Goal: Task Accomplishment & Management: Manage account settings

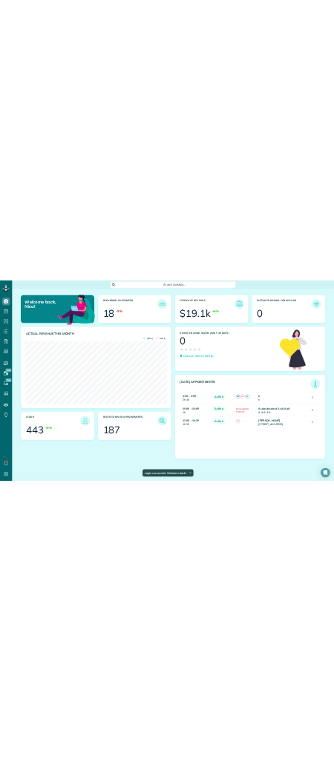
scroll to position [741545, 741408]
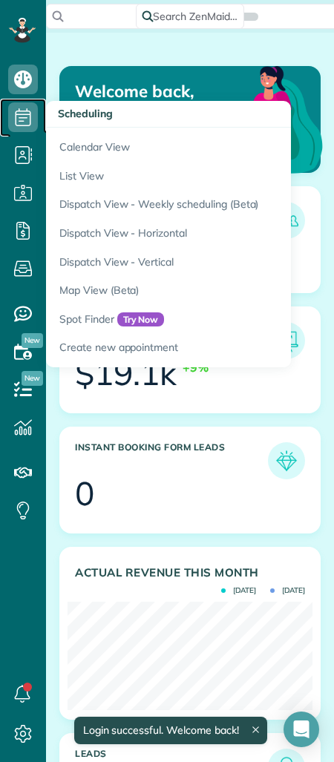
click at [30, 122] on icon at bounding box center [23, 117] width 30 height 30
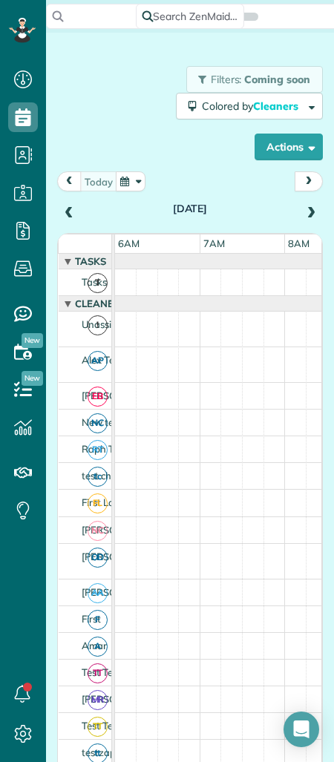
scroll to position [7, 7]
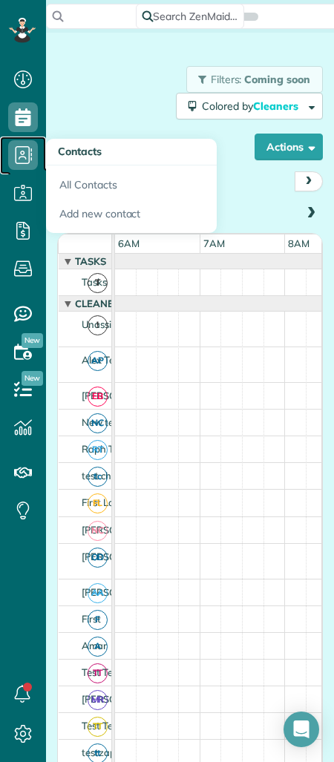
click at [27, 154] on icon at bounding box center [23, 155] width 30 height 30
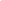
scroll to position [7, 7]
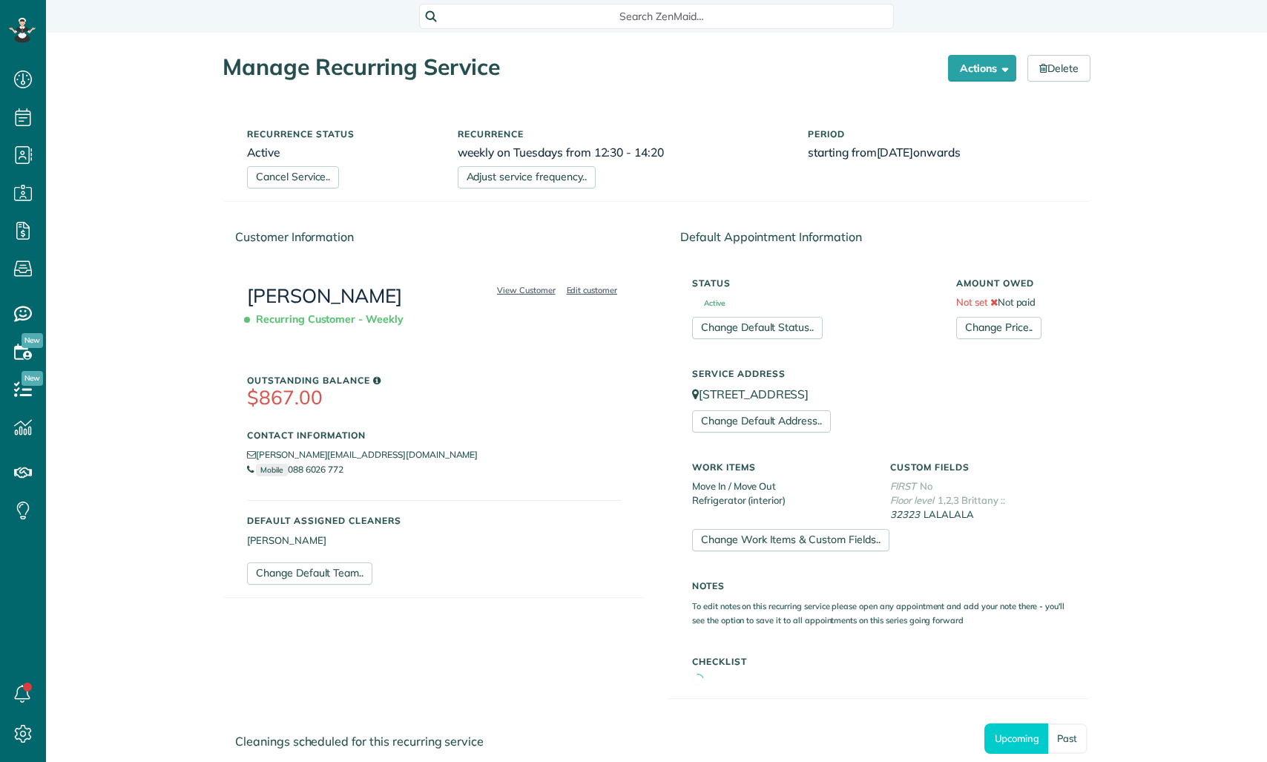
scroll to position [7, 7]
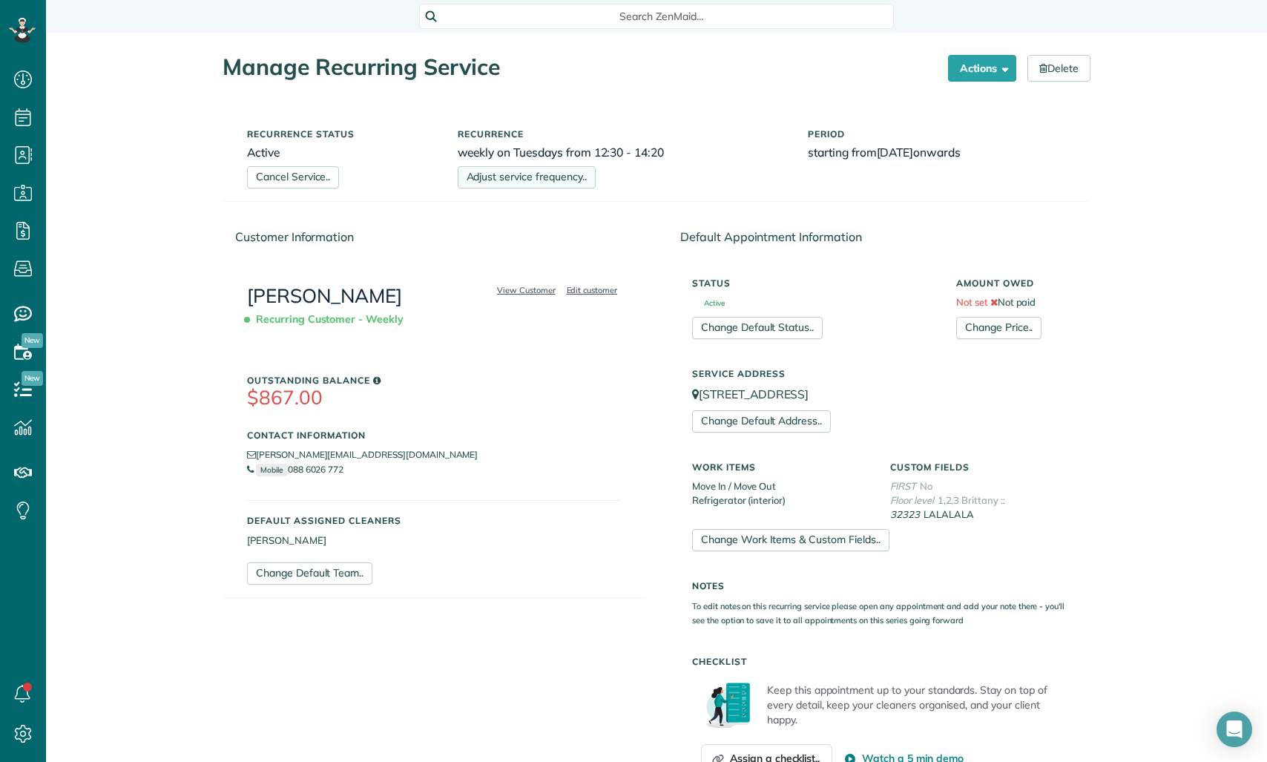
click at [574, 174] on link "Adjust service frequency.." at bounding box center [527, 177] width 138 height 22
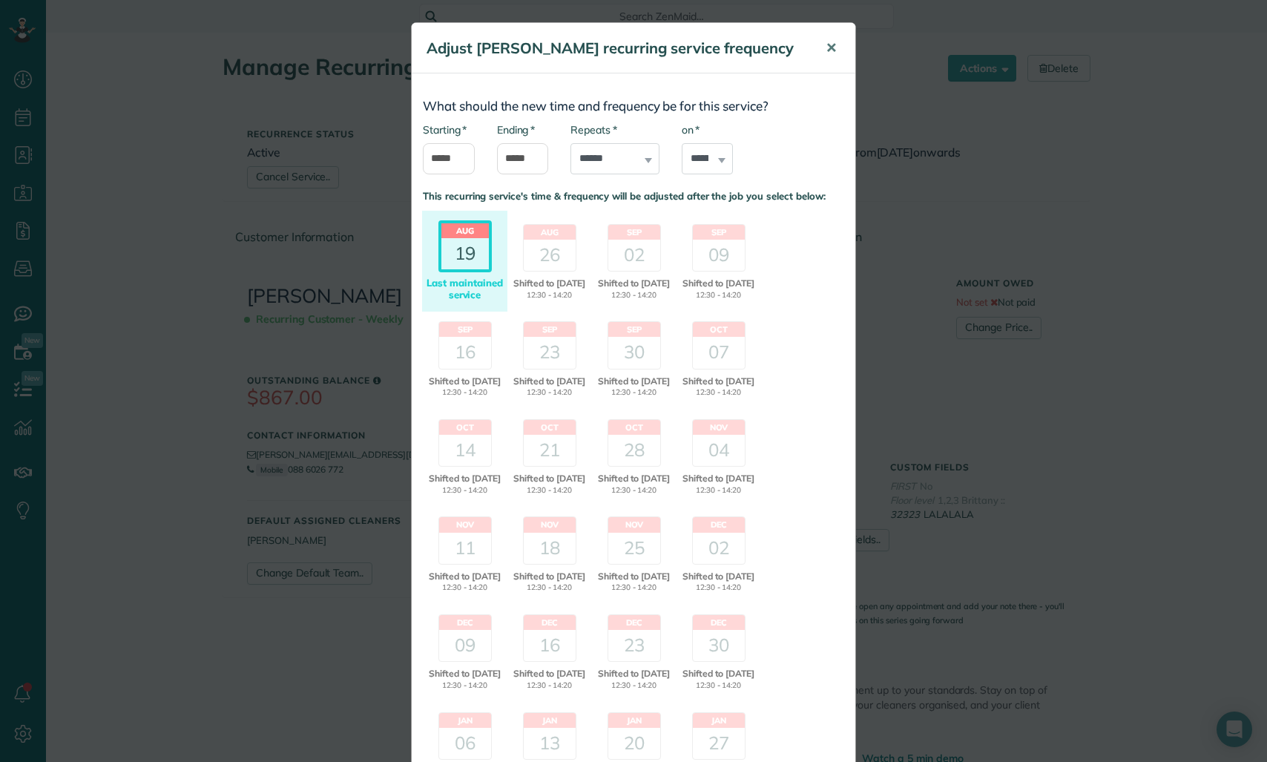
click at [836, 44] on span "✕" at bounding box center [830, 47] width 11 height 17
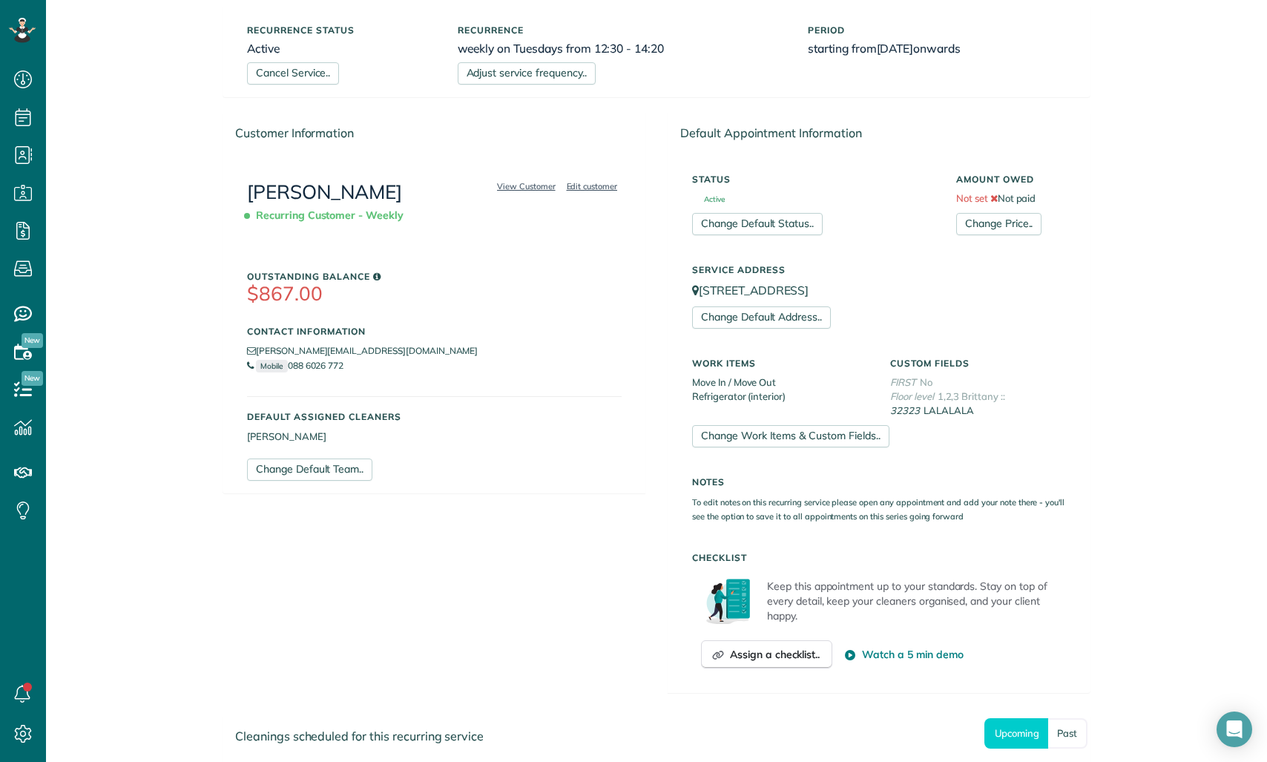
scroll to position [105, 0]
click at [751, 425] on link "Change Work Items & Custom Fields.." at bounding box center [790, 435] width 197 height 22
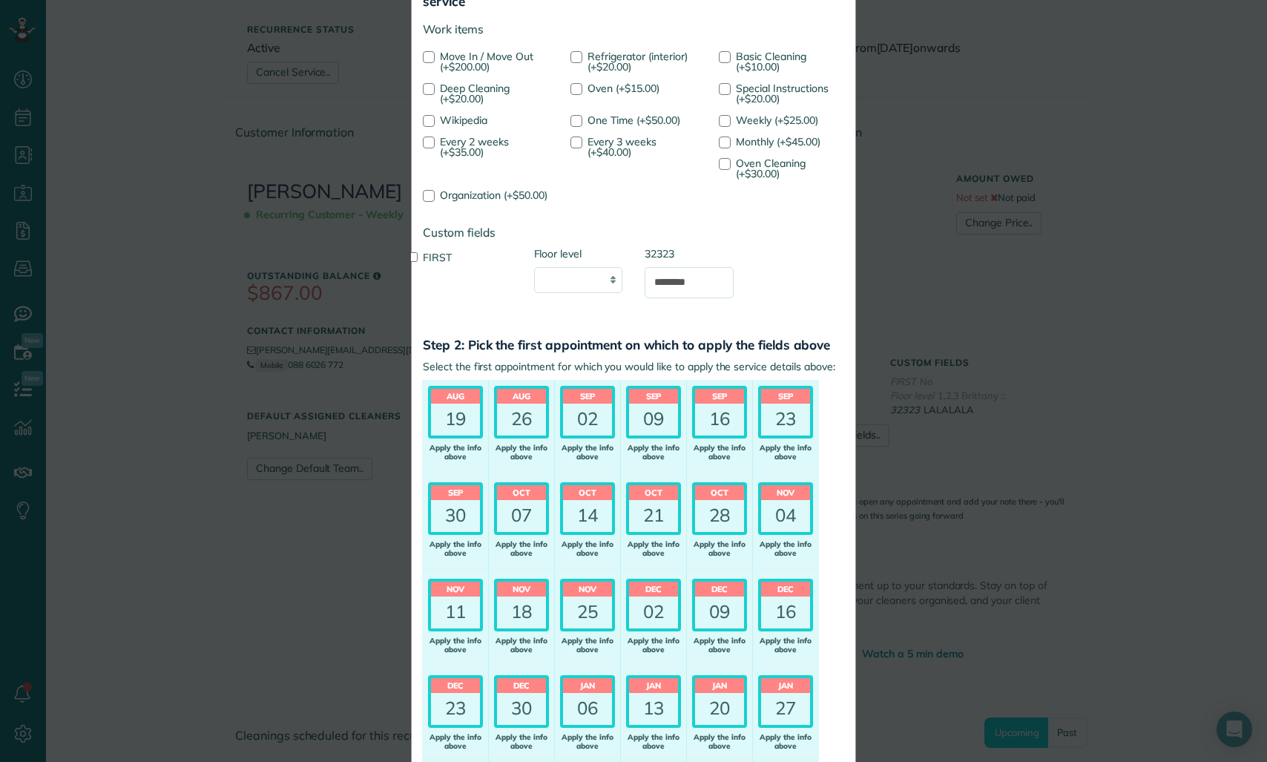
scroll to position [14, 0]
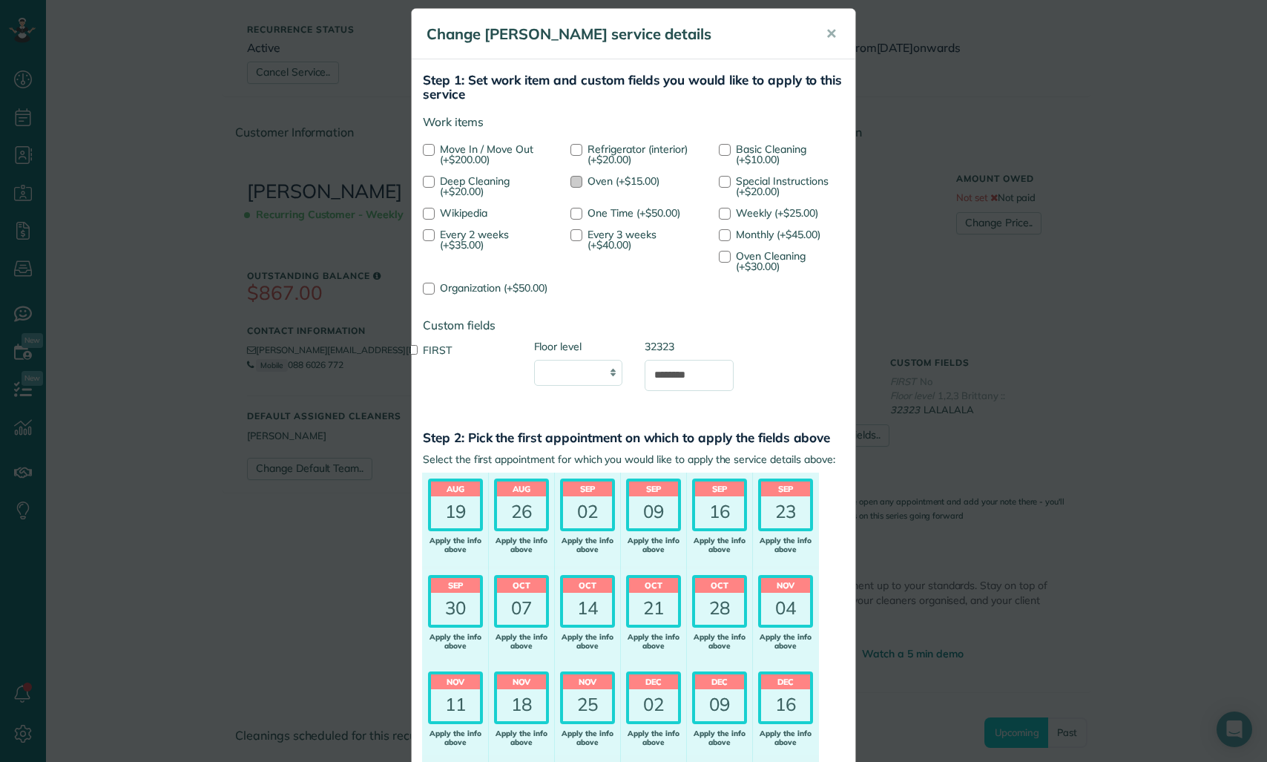
click at [592, 184] on span "Oven (+$15.00)" at bounding box center [623, 180] width 72 height 13
drag, startPoint x: 592, startPoint y: 214, endPoint x: 592, endPoint y: 186, distance: 27.4
click at [592, 214] on span "One Time (+$50.00)" at bounding box center [633, 212] width 93 height 13
click at [592, 178] on span "Oven (+$15.00)" at bounding box center [623, 180] width 72 height 13
click at [592, 213] on span "One Time (+$50.00)" at bounding box center [633, 212] width 93 height 13
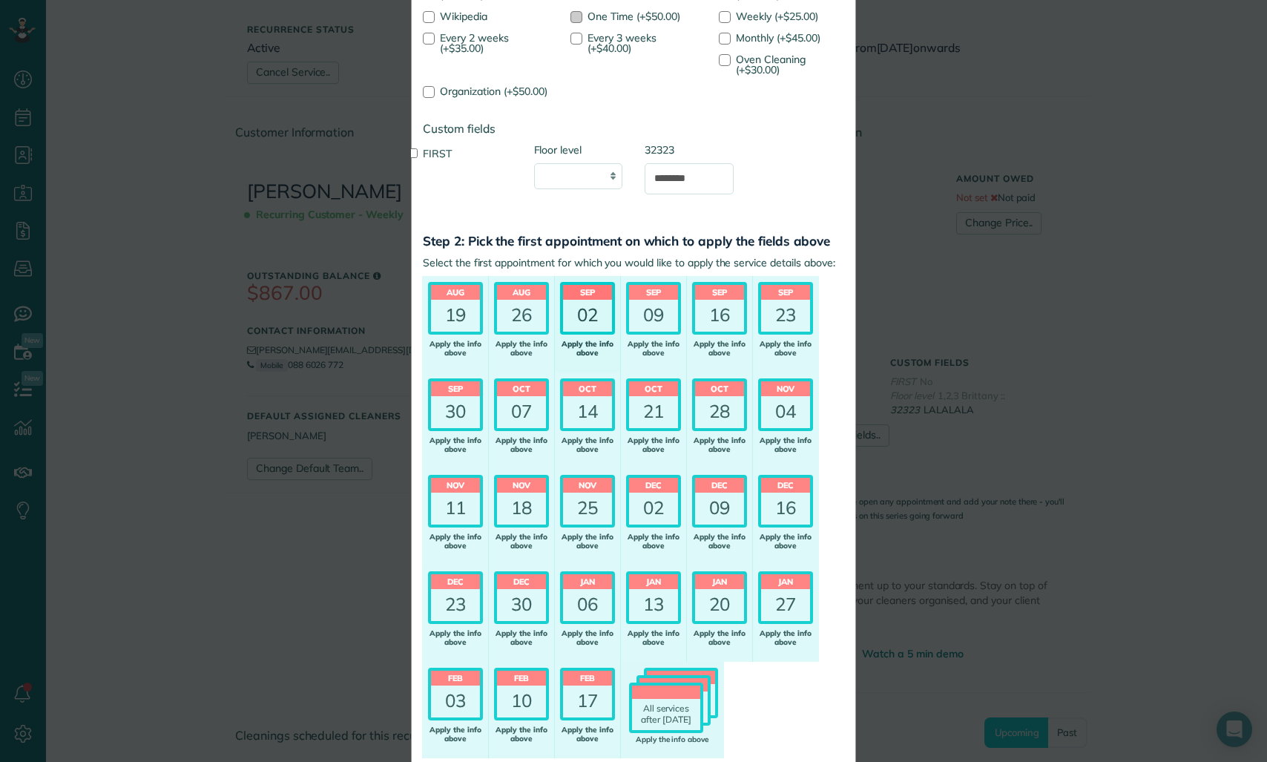
scroll to position [303, 0]
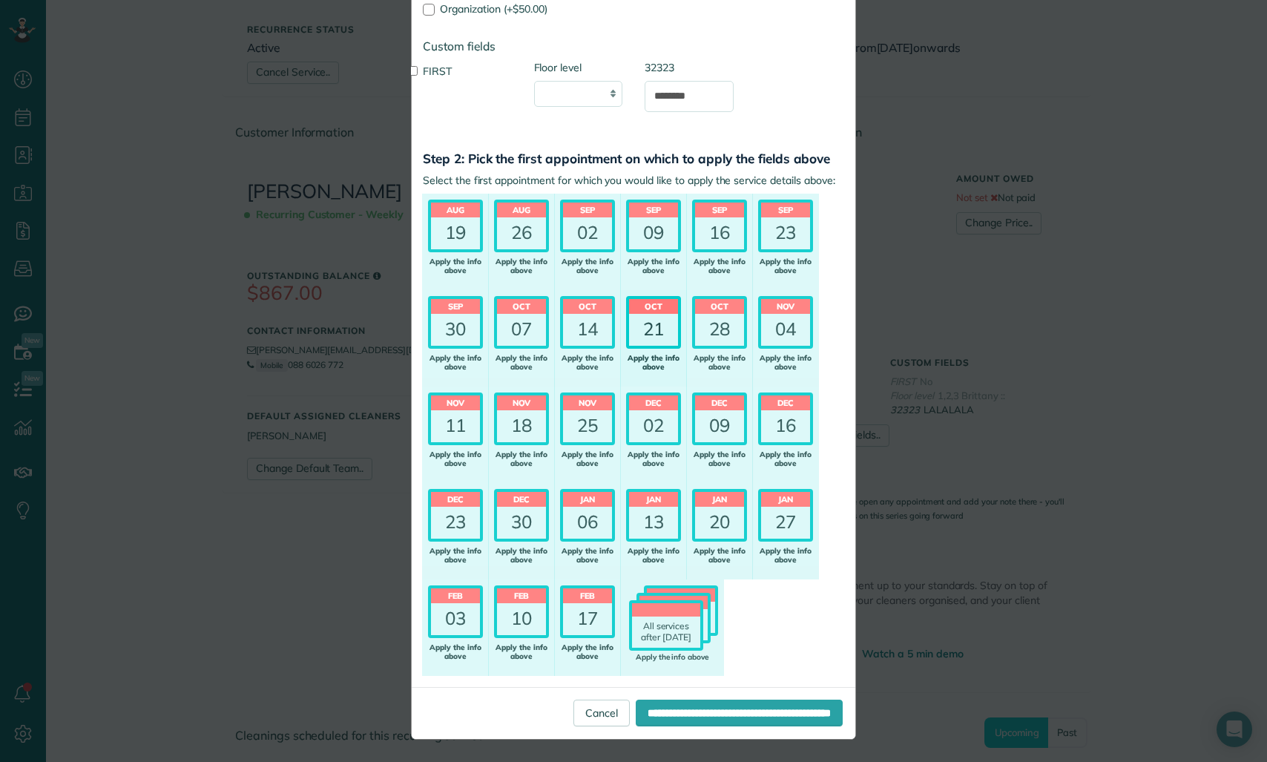
click at [658, 360] on div "Apply the info above" at bounding box center [653, 363] width 55 height 18
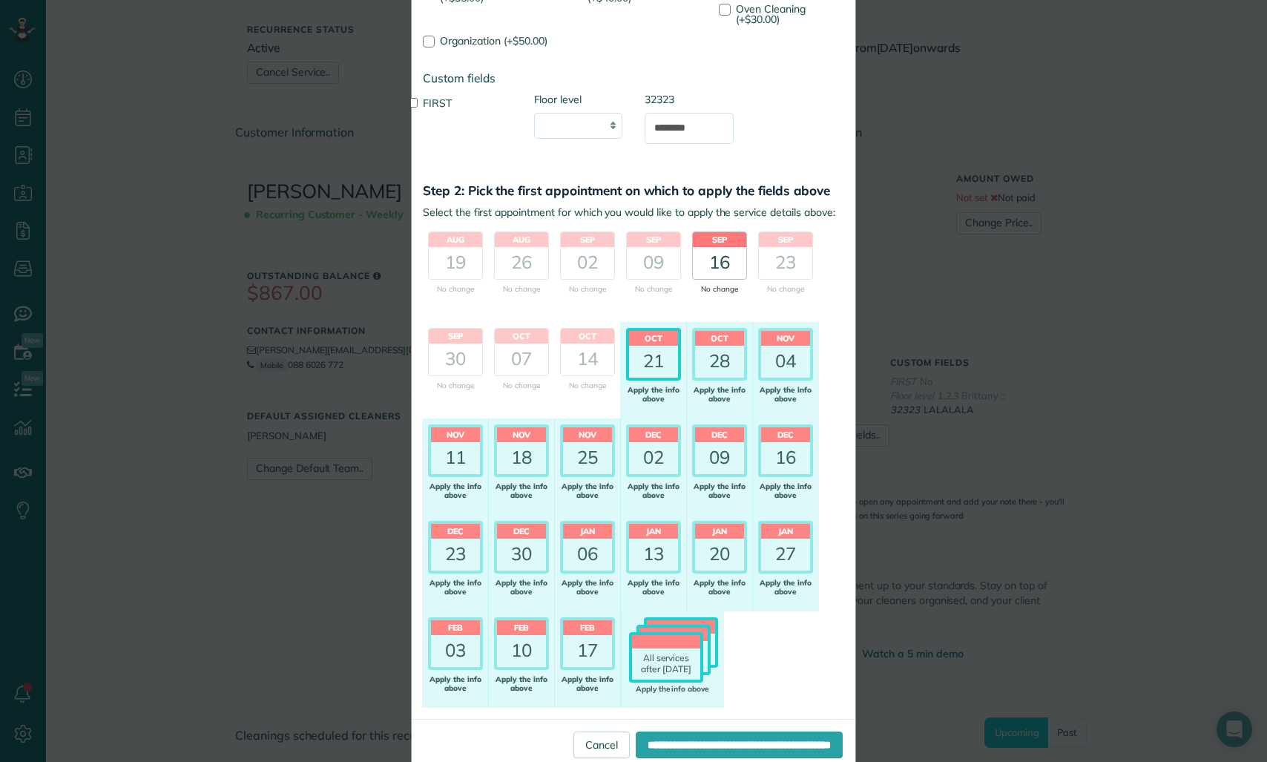
scroll to position [253, 0]
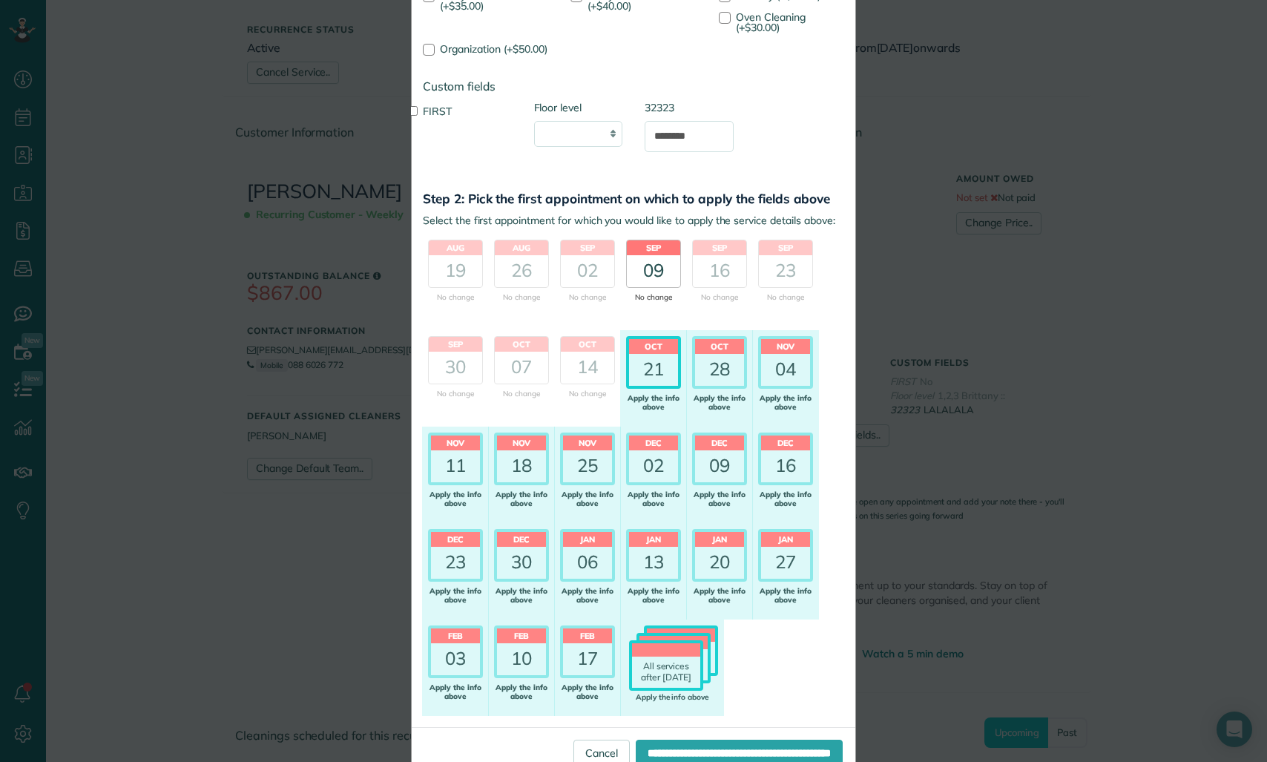
click at [635, 277] on div "09" at bounding box center [653, 270] width 53 height 31
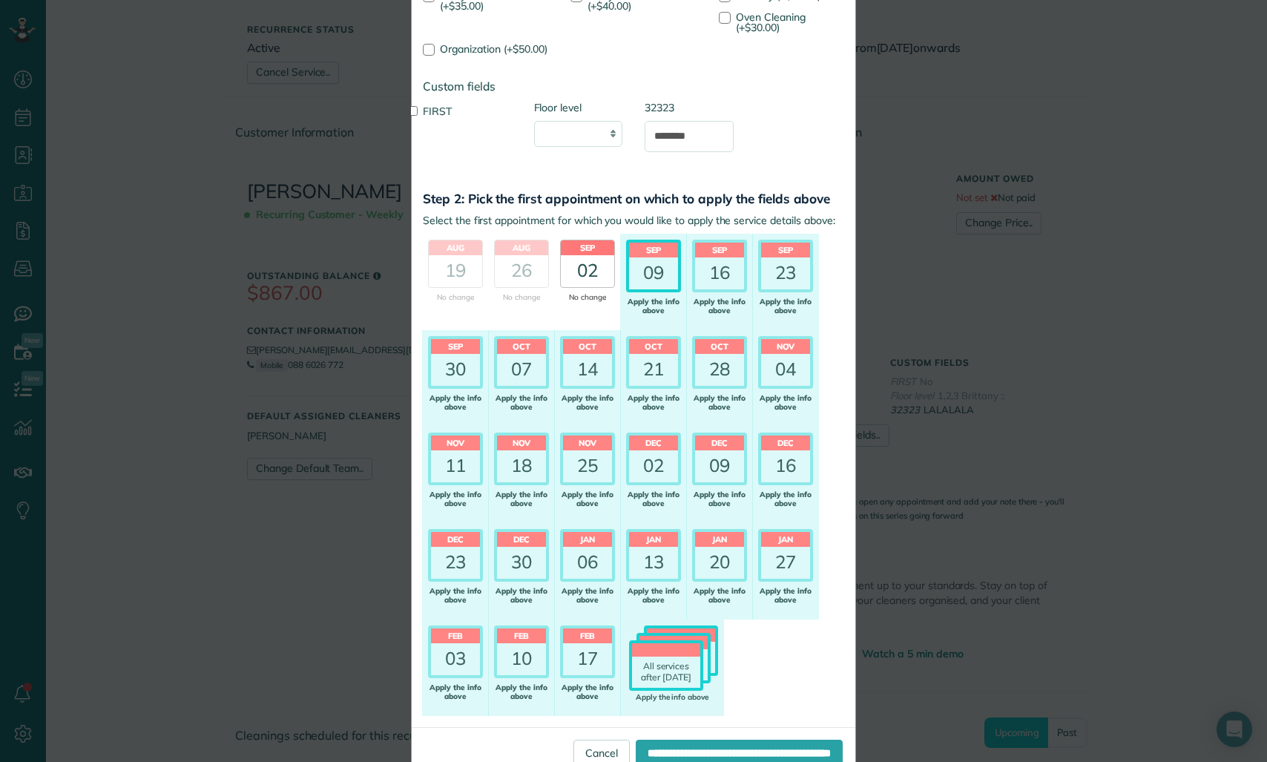
click at [586, 286] on div "02" at bounding box center [587, 270] width 53 height 31
click at [661, 327] on div "Sep 09 No change Apply the info above" at bounding box center [653, 282] width 67 height 96
click at [641, 385] on div "21" at bounding box center [653, 369] width 49 height 31
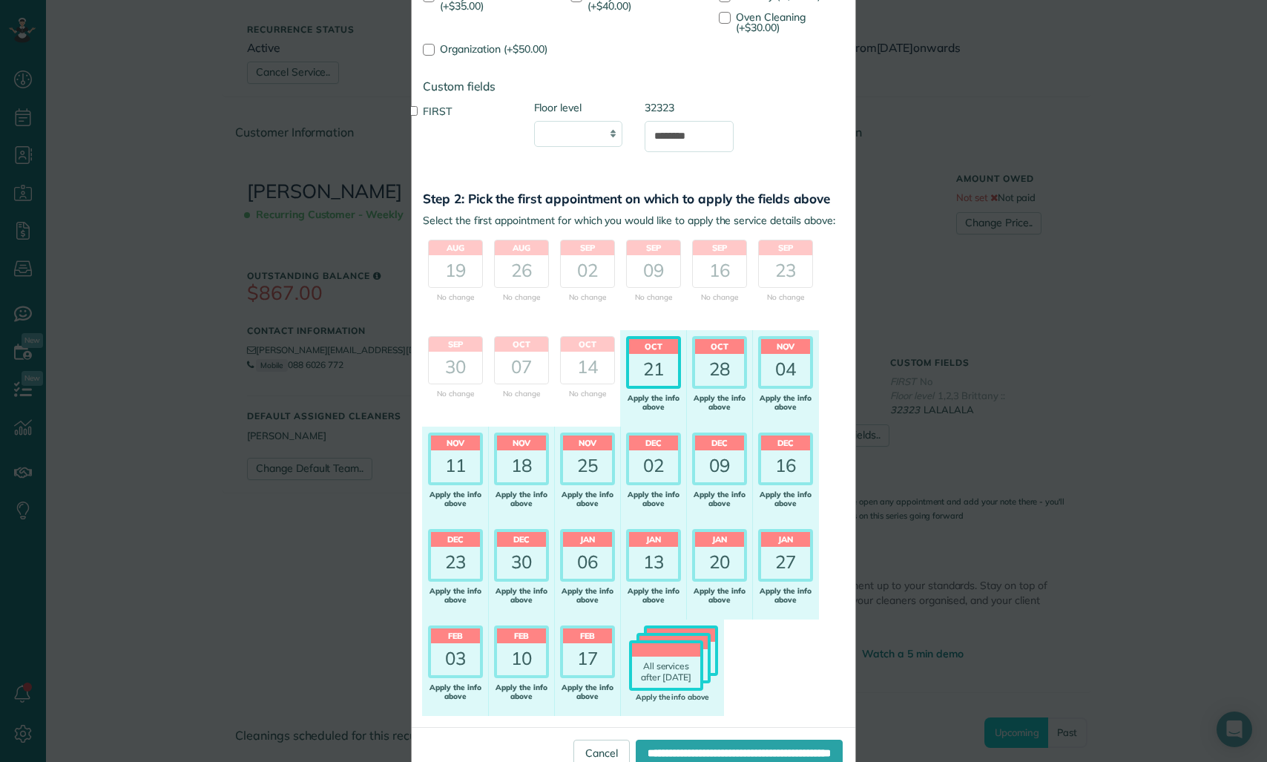
click at [337, 500] on div "Change Angelina Jenks's service details ✕ Step 1: Set work item and custom fiel…" at bounding box center [633, 381] width 1267 height 762
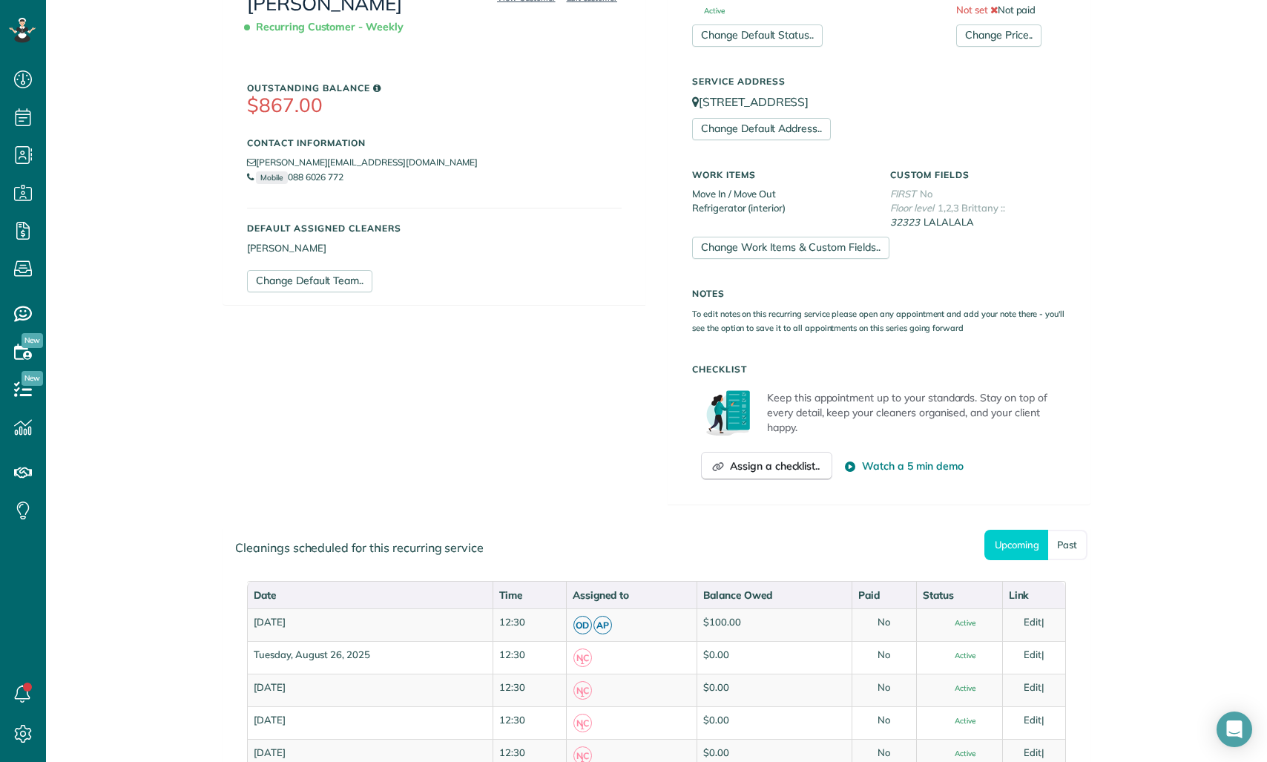
scroll to position [531, 0]
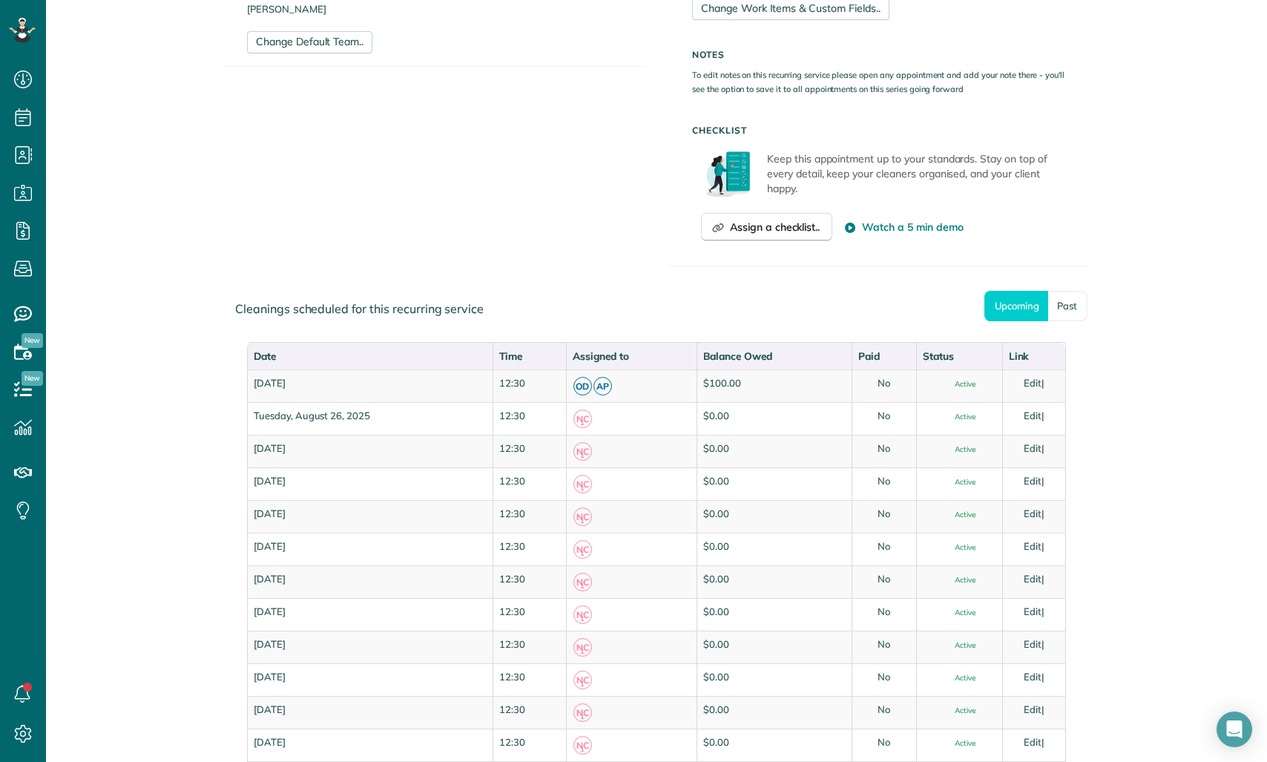
click at [845, 237] on div "Assign a checklist.. Watch a 5 min demo" at bounding box center [879, 227] width 356 height 28
click at [817, 237] on button "Assign a checklist.." at bounding box center [766, 227] width 131 height 28
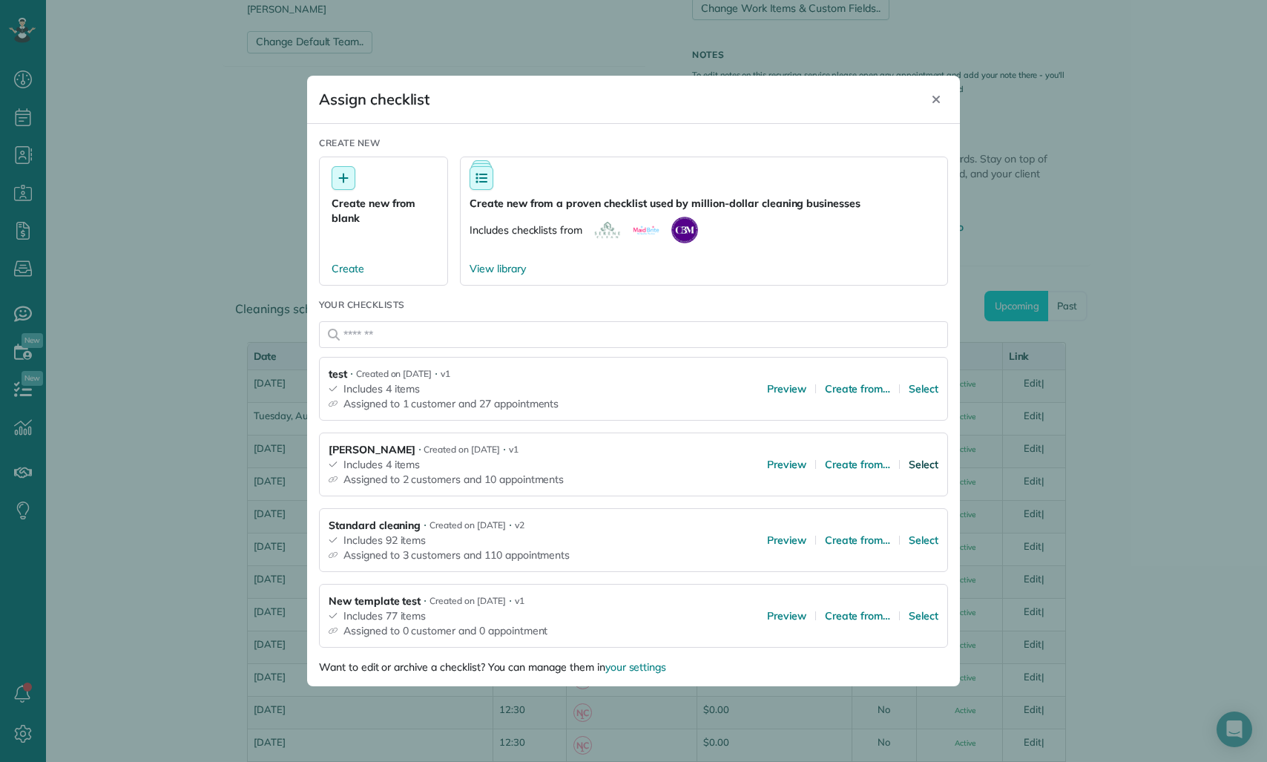
click at [925, 466] on span "Select" at bounding box center [924, 464] width 30 height 15
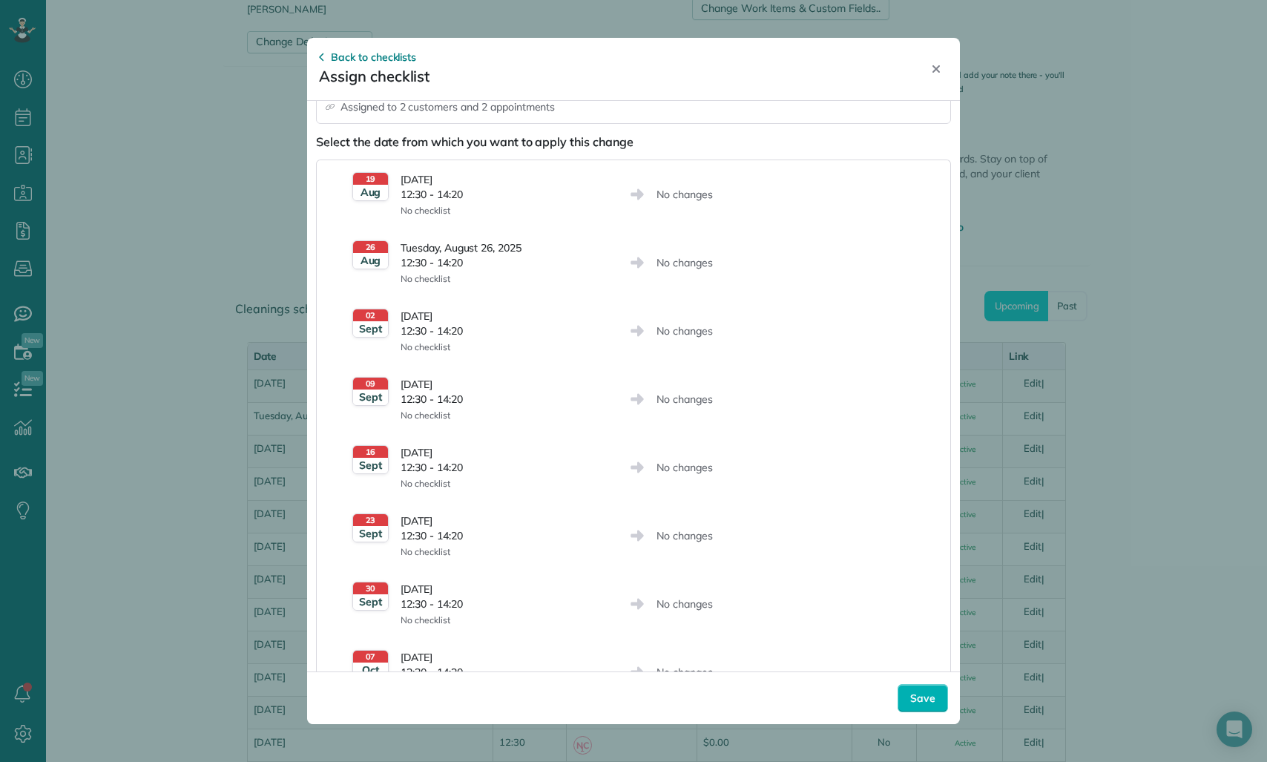
click at [661, 311] on div "02 Sept Tuesday, September 02, 2025 12:30 - 14:20 No checklist No changes" at bounding box center [637, 331] width 570 height 44
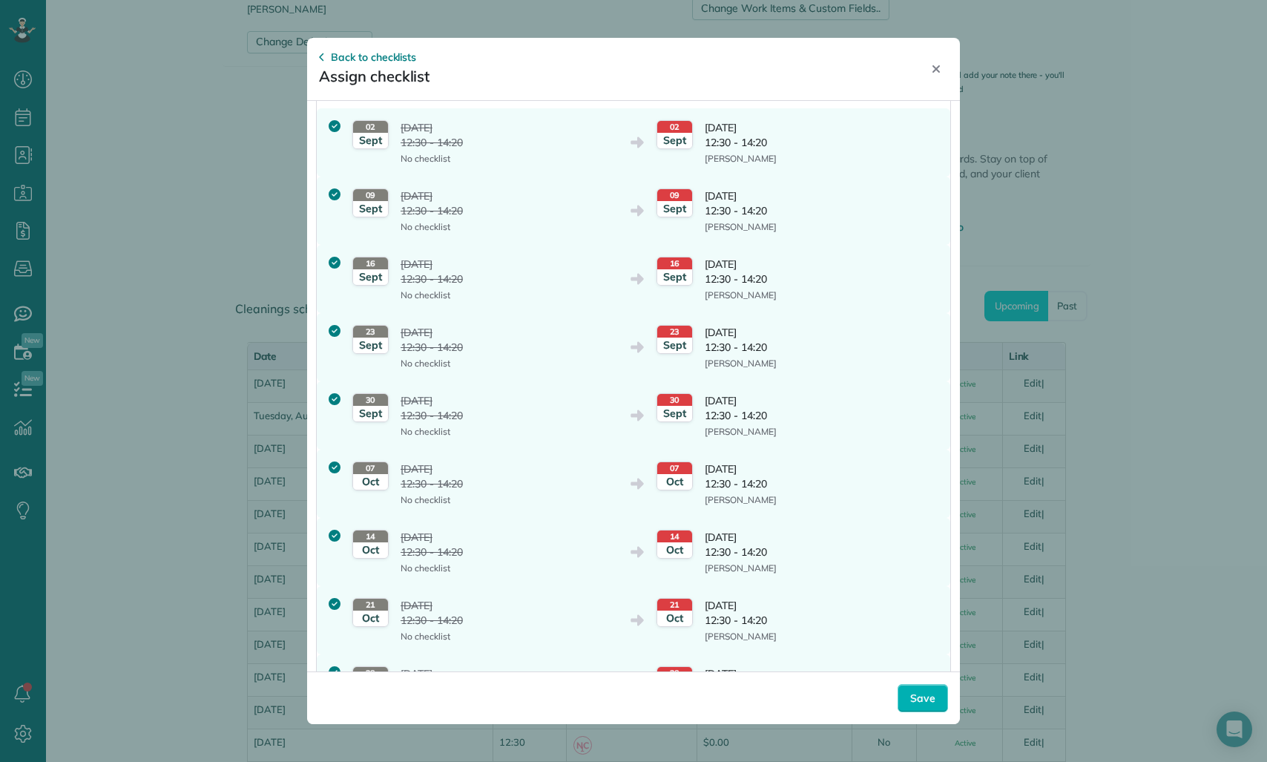
click at [664, 448] on div "30 Sept Tuesday, September 30, 2025 12:30 - 14:20 No checklist 30 Sept Tuesday,…" at bounding box center [633, 415] width 633 height 68
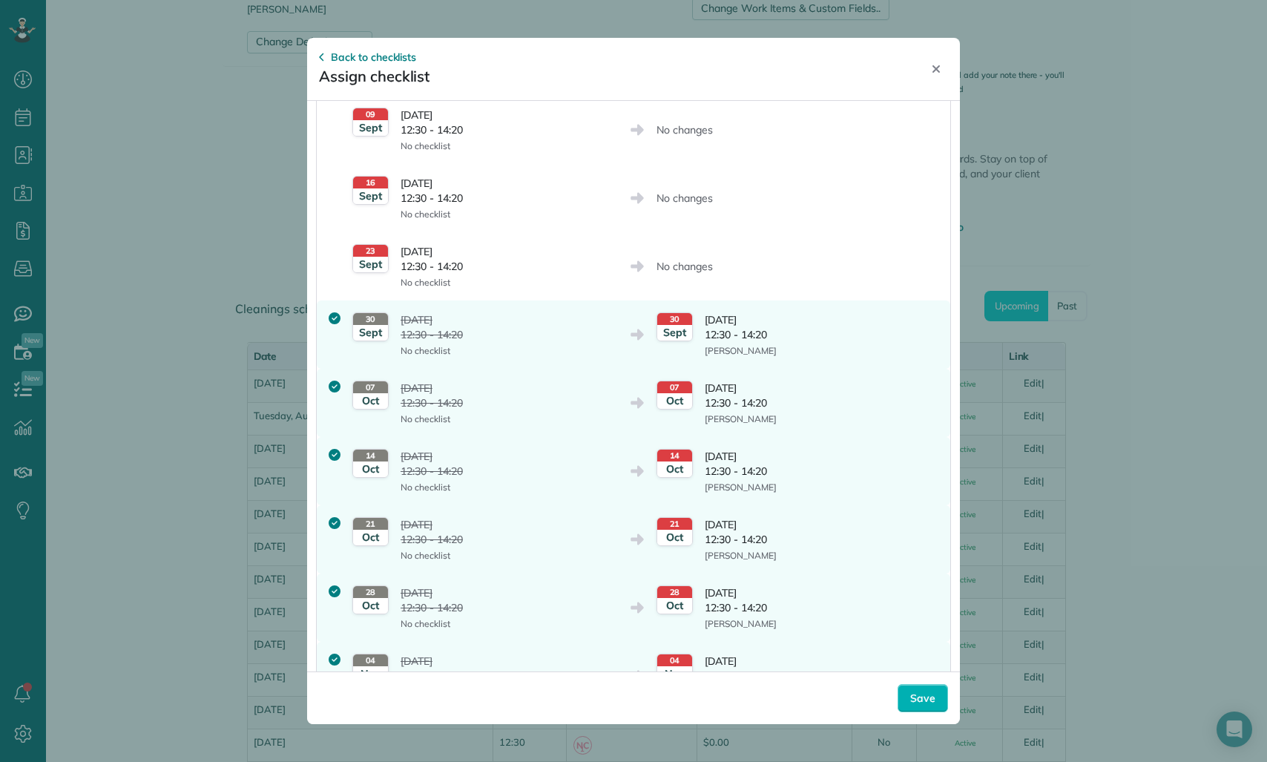
scroll to position [377, 0]
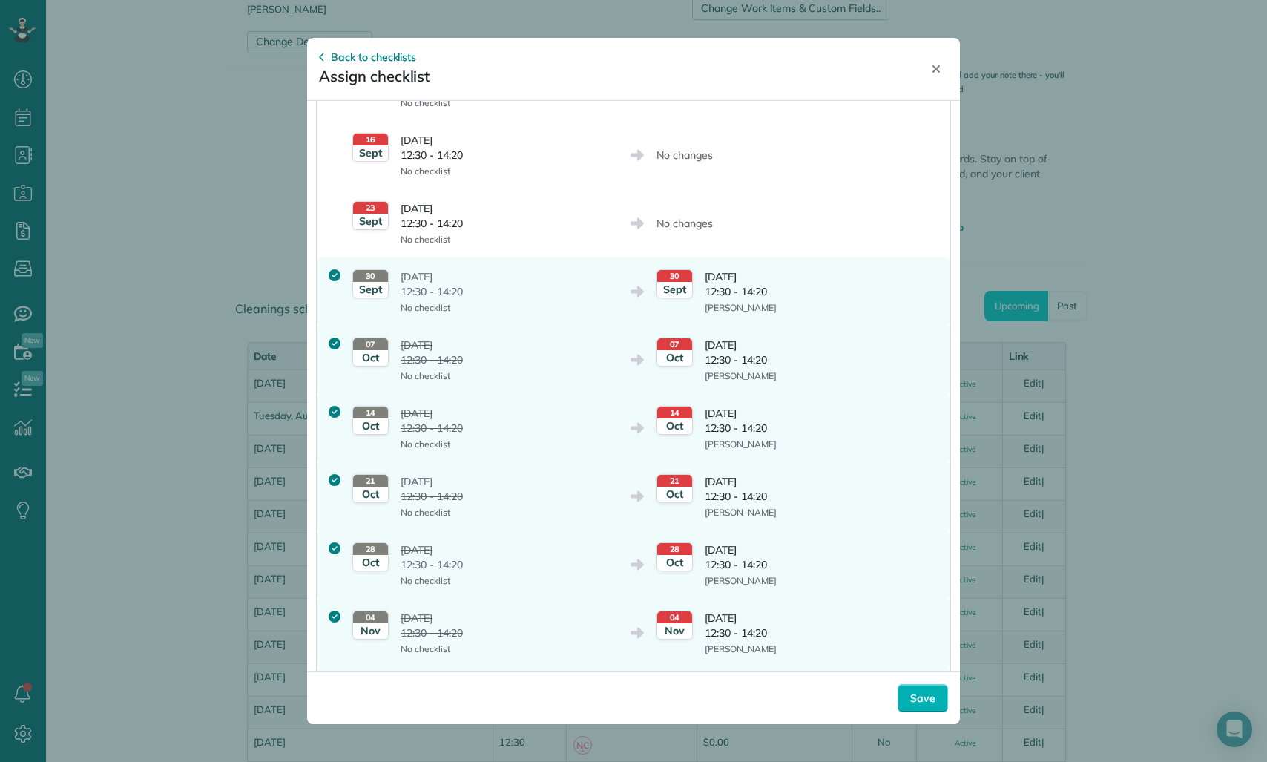
click at [664, 448] on div "14 Oct Tuesday, October 14, 2025 12:30 - 14:20 Diana Golden" at bounding box center [789, 428] width 266 height 44
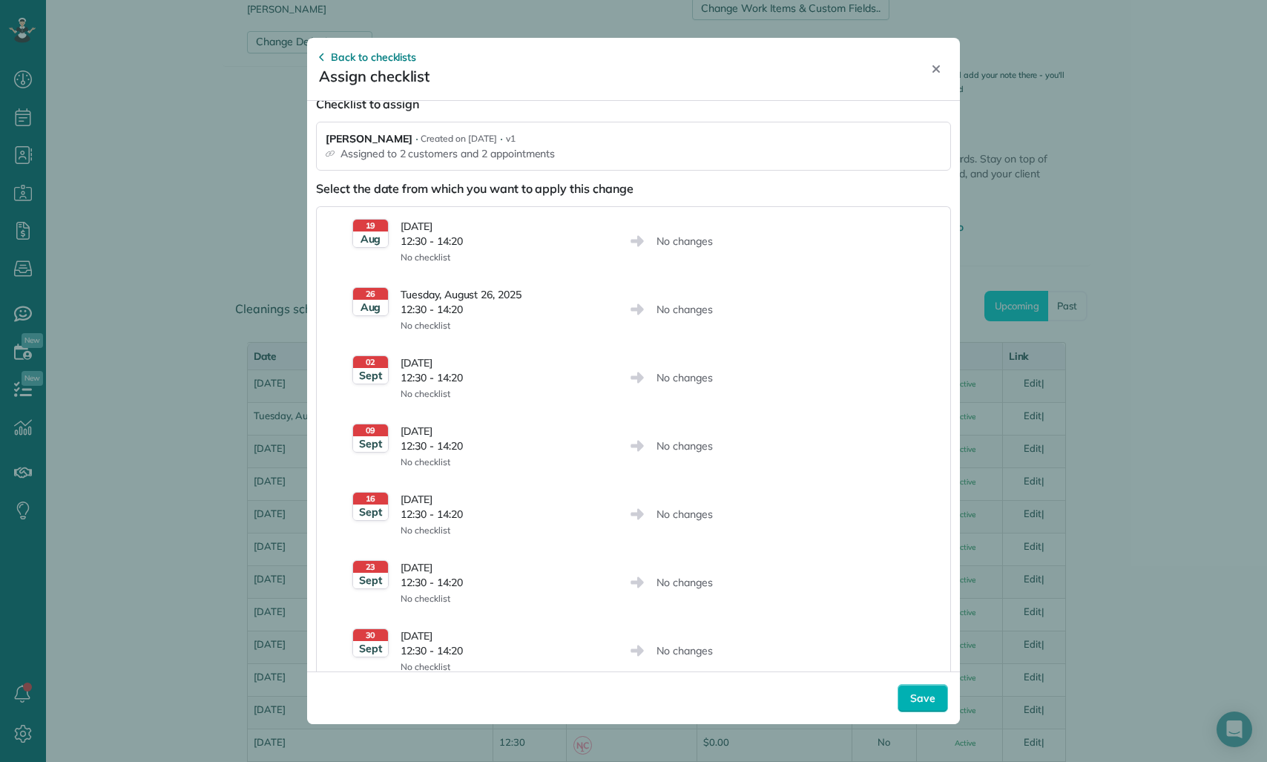
scroll to position [0, 0]
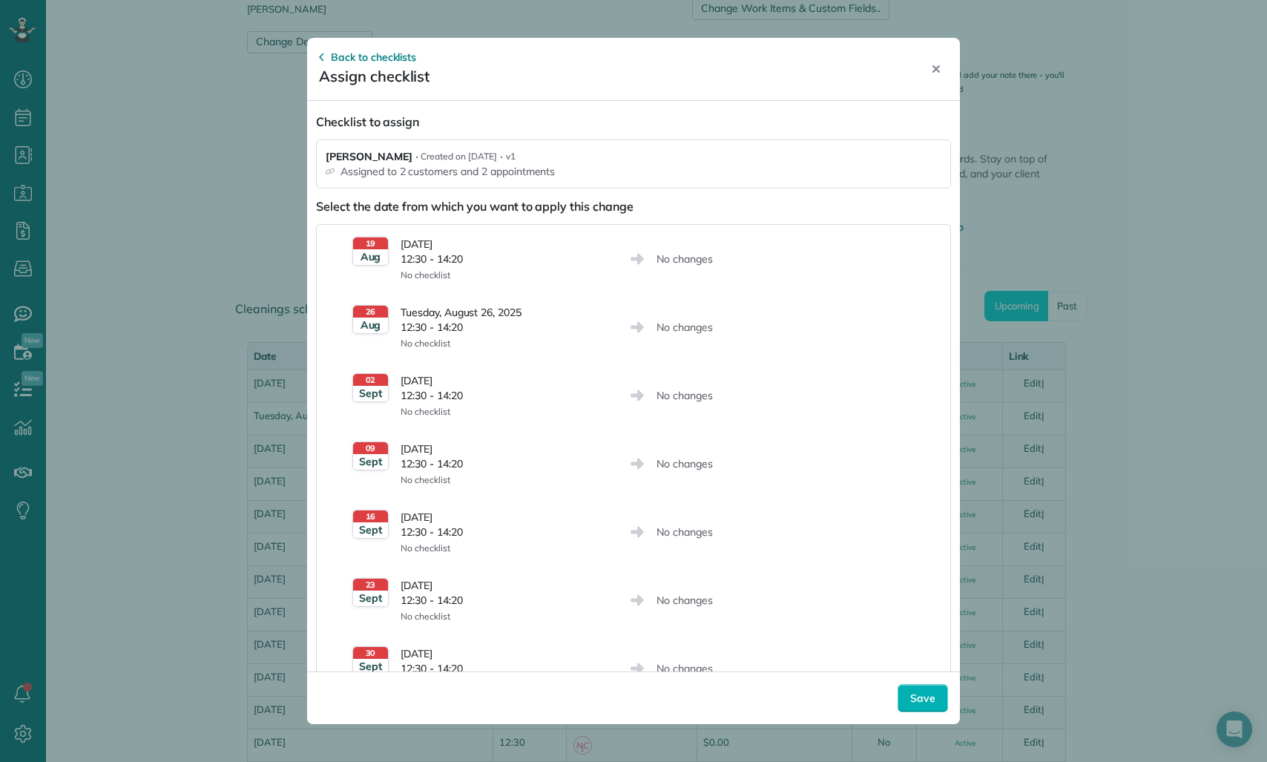
click at [591, 366] on div "02 Sept Tuesday, September 02, 2025 12:30 - 14:20 No checklist No changes" at bounding box center [633, 395] width 633 height 68
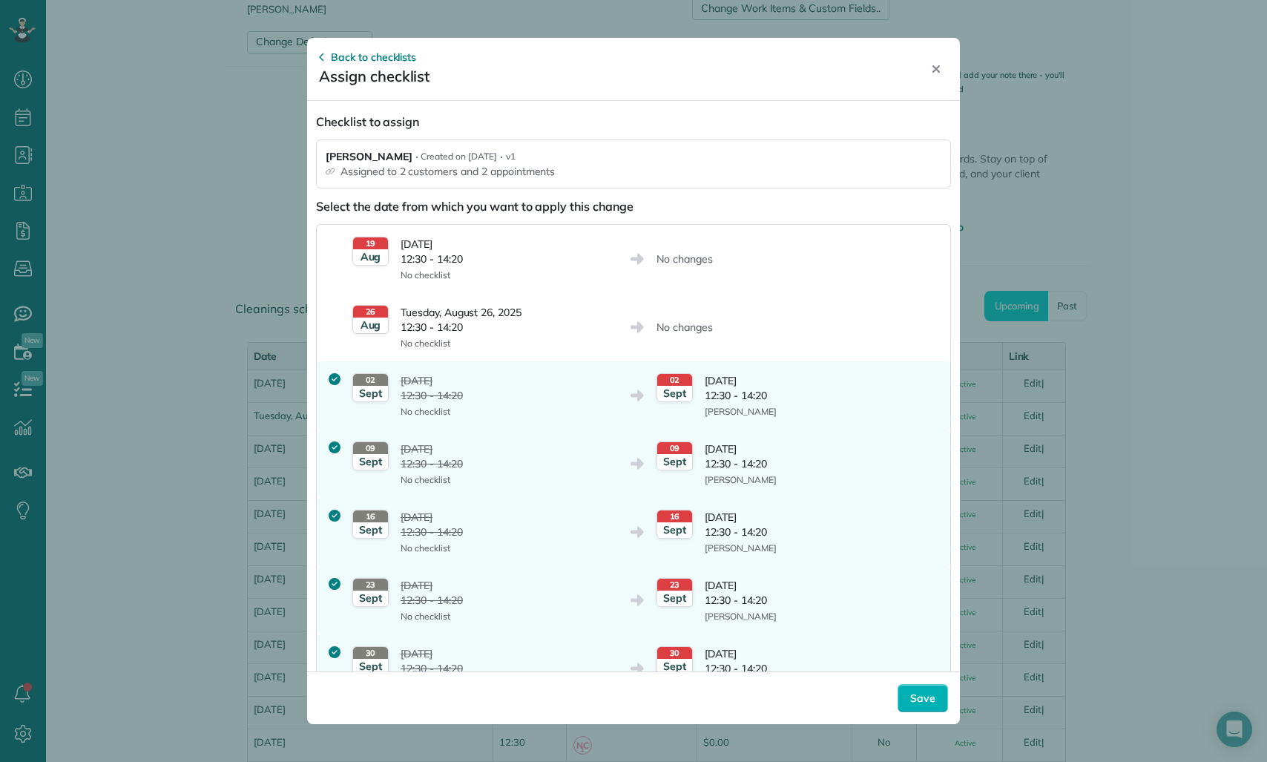
click at [593, 330] on div "26 Aug Tuesday, August 26, 2025 12:30 - 14:20 No checklist" at bounding box center [485, 327] width 266 height 44
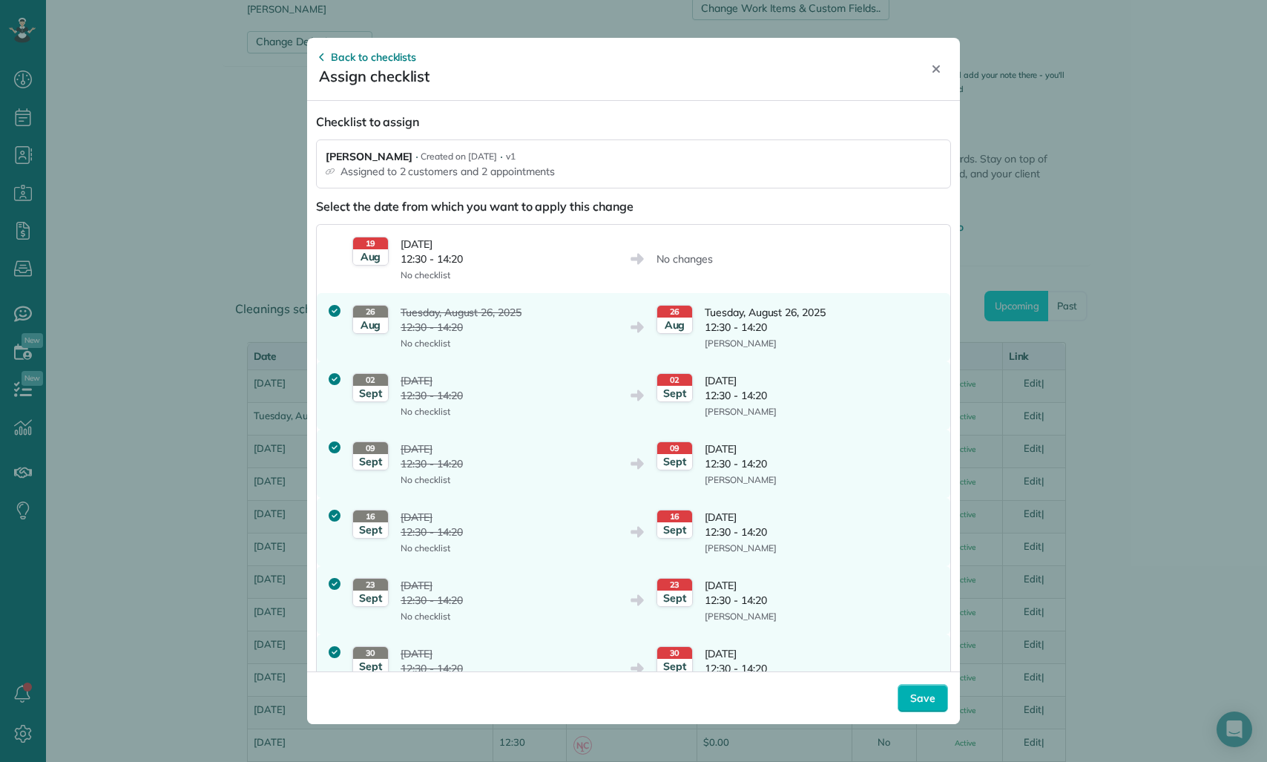
click at [577, 398] on div "02 Sept Tuesday, September 02, 2025 12:30 - 14:20 No checklist" at bounding box center [485, 395] width 266 height 44
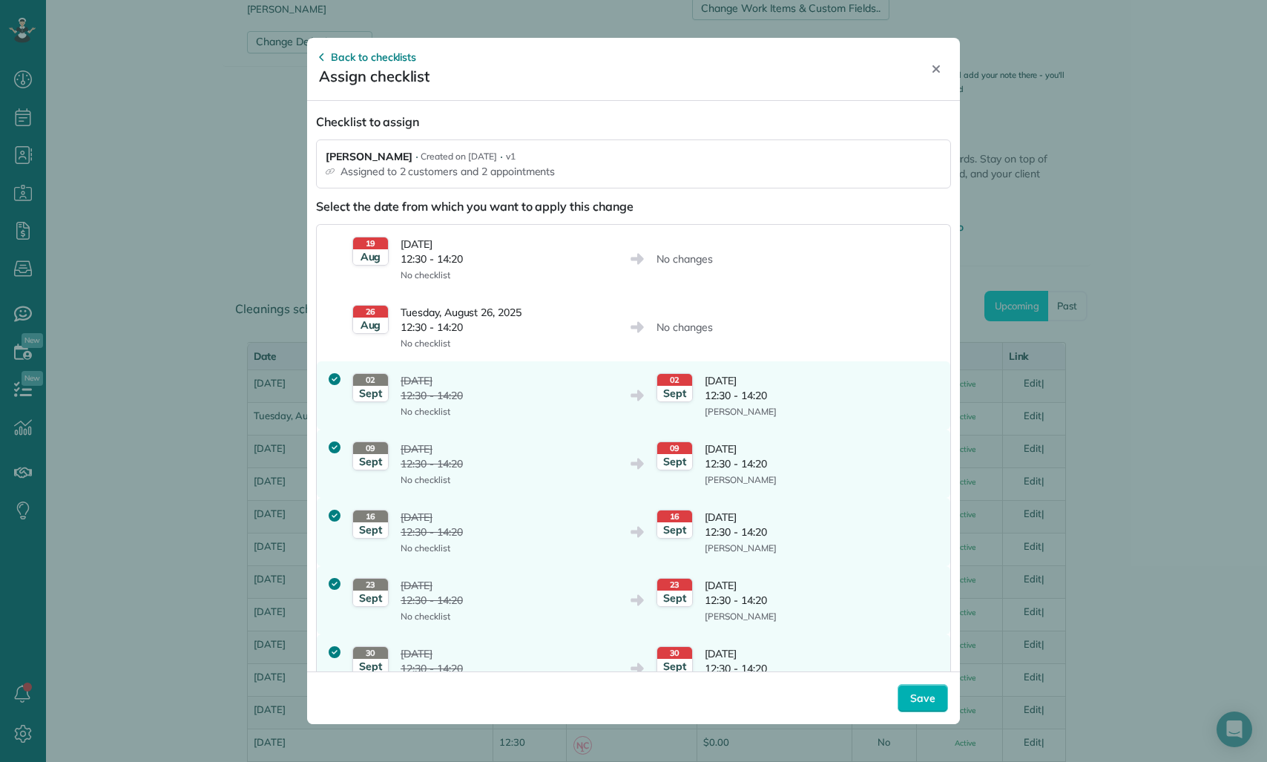
click at [689, 283] on div "19 Aug Tuesday, August 19, 2025 12:30 - 14:20 No checklist No changes" at bounding box center [633, 259] width 633 height 68
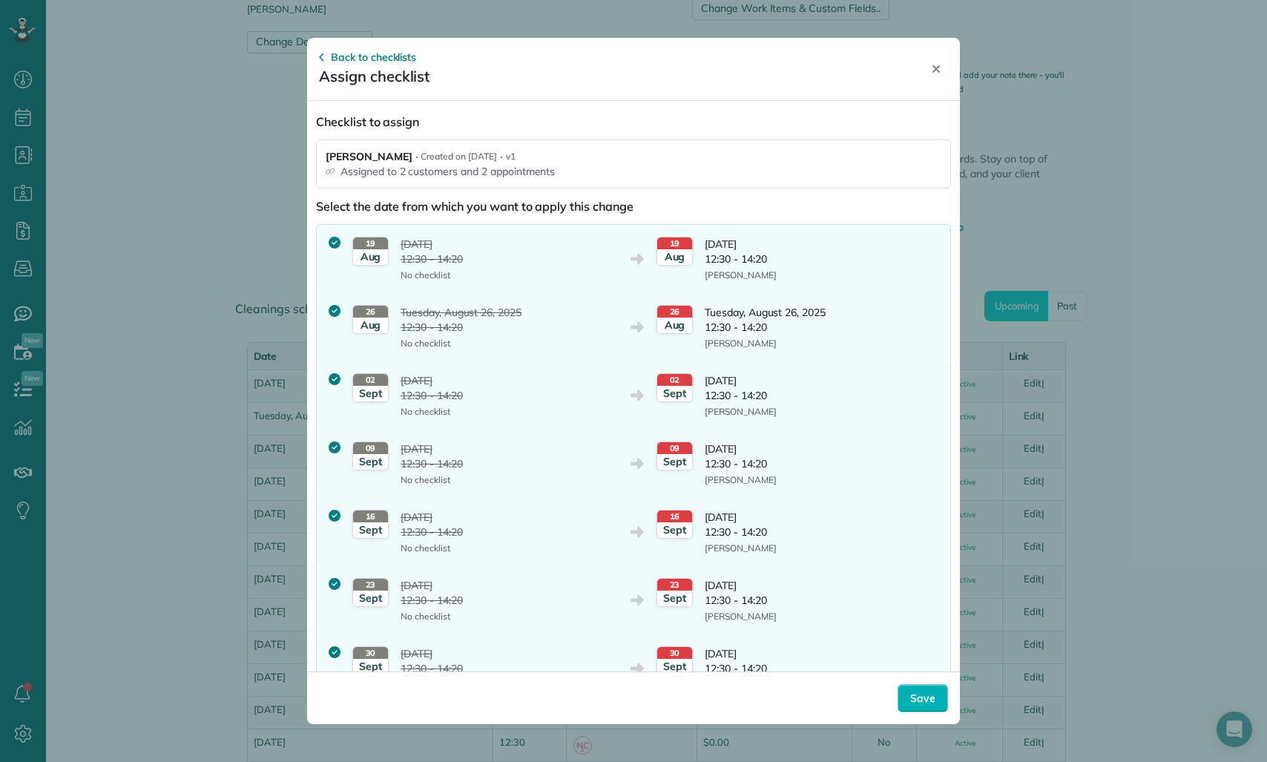
click at [752, 266] on span "12:30 - 14:20" at bounding box center [741, 258] width 72 height 15
click at [594, 299] on div "26 Aug Tuesday, August 26, 2025 12:30 - 14:20 No checklist 26 Aug Tuesday, Augu…" at bounding box center [633, 327] width 633 height 68
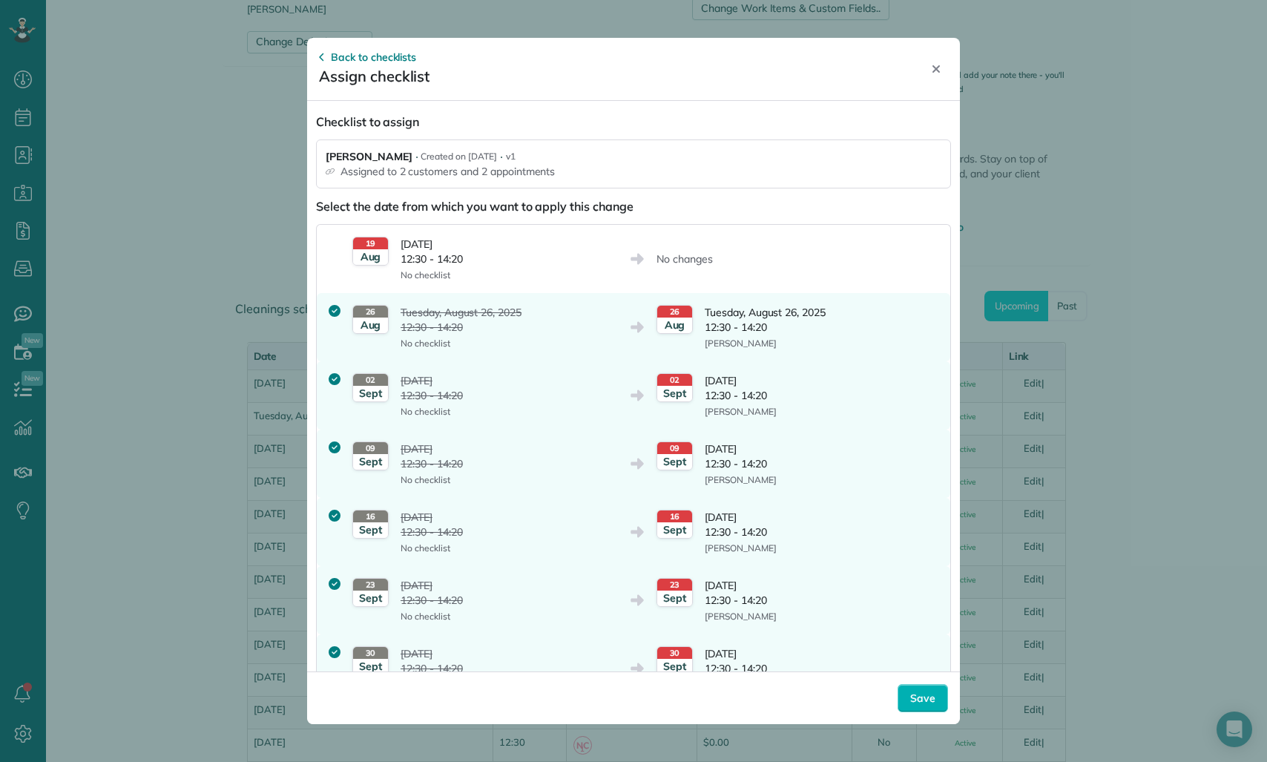
click at [603, 403] on div "02 Sept Tuesday, September 02, 2025 12:30 - 14:20 No checklist" at bounding box center [485, 395] width 266 height 44
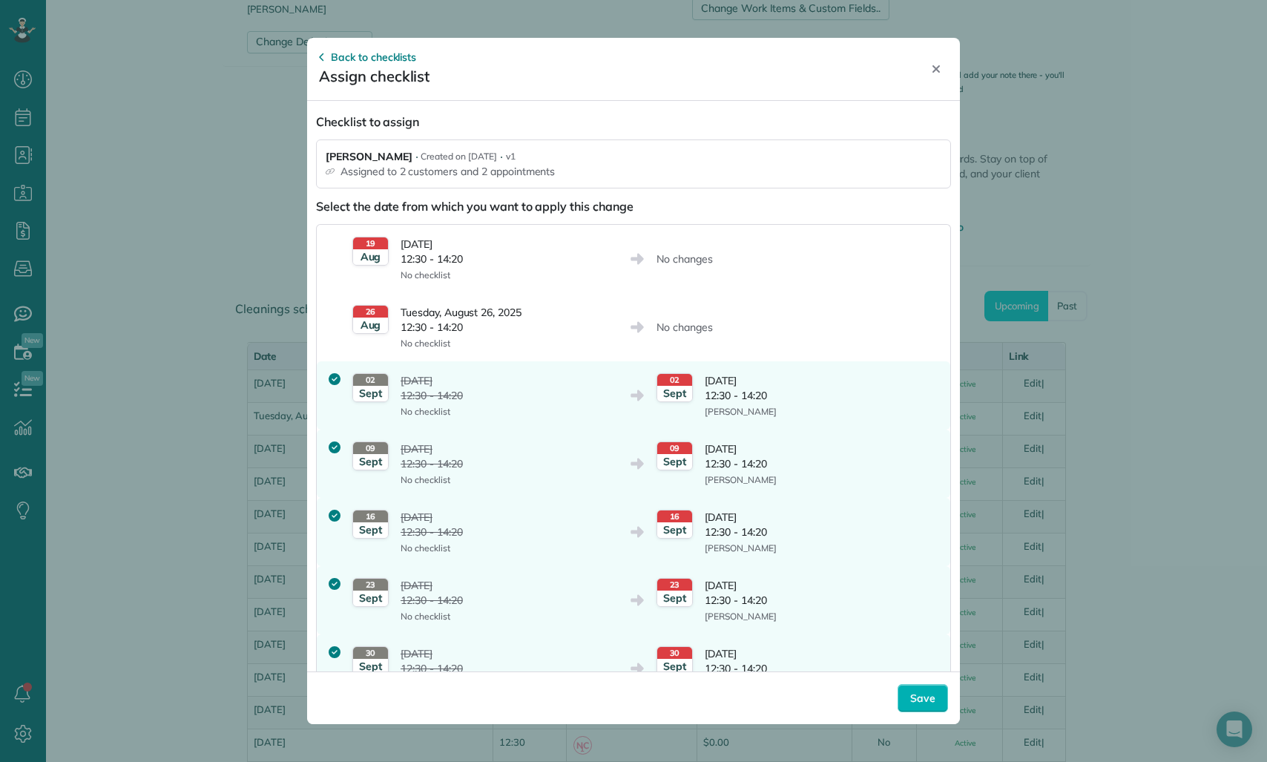
click at [521, 323] on span "12:30 - 14:20" at bounding box center [460, 327] width 121 height 15
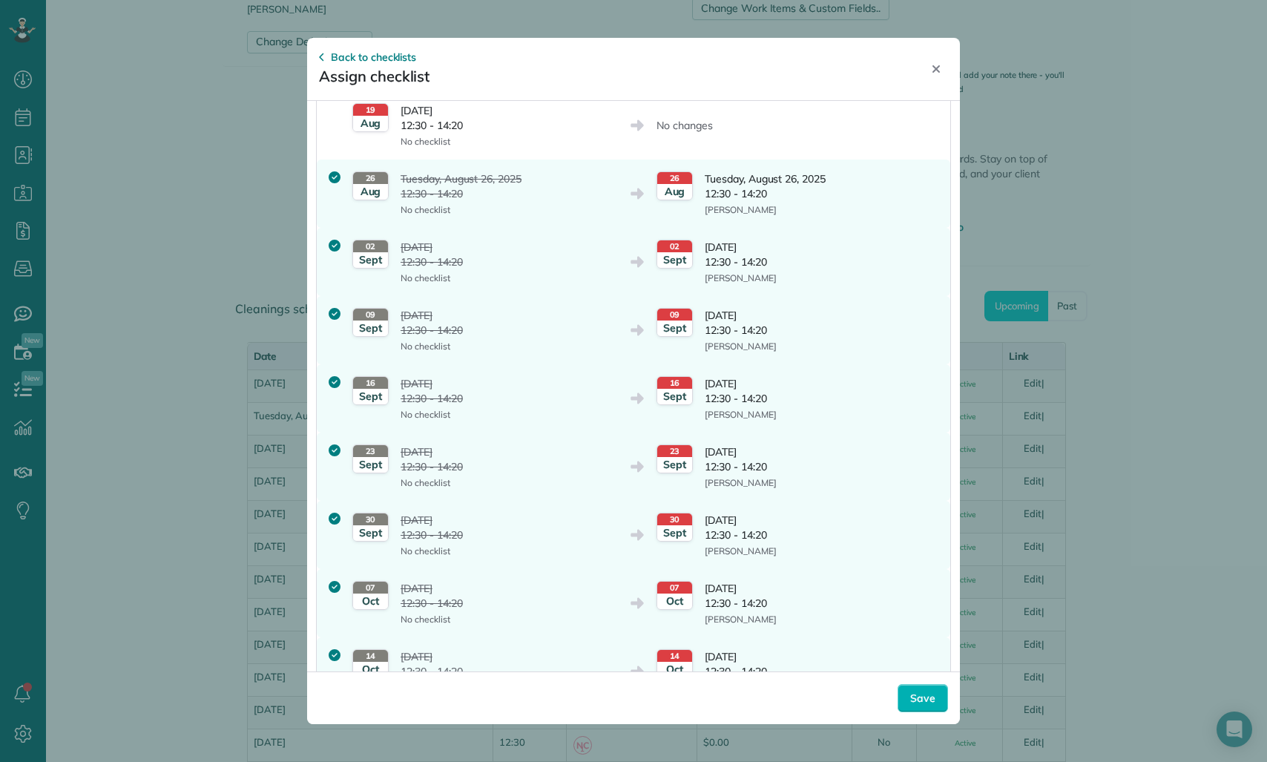
scroll to position [197, 0]
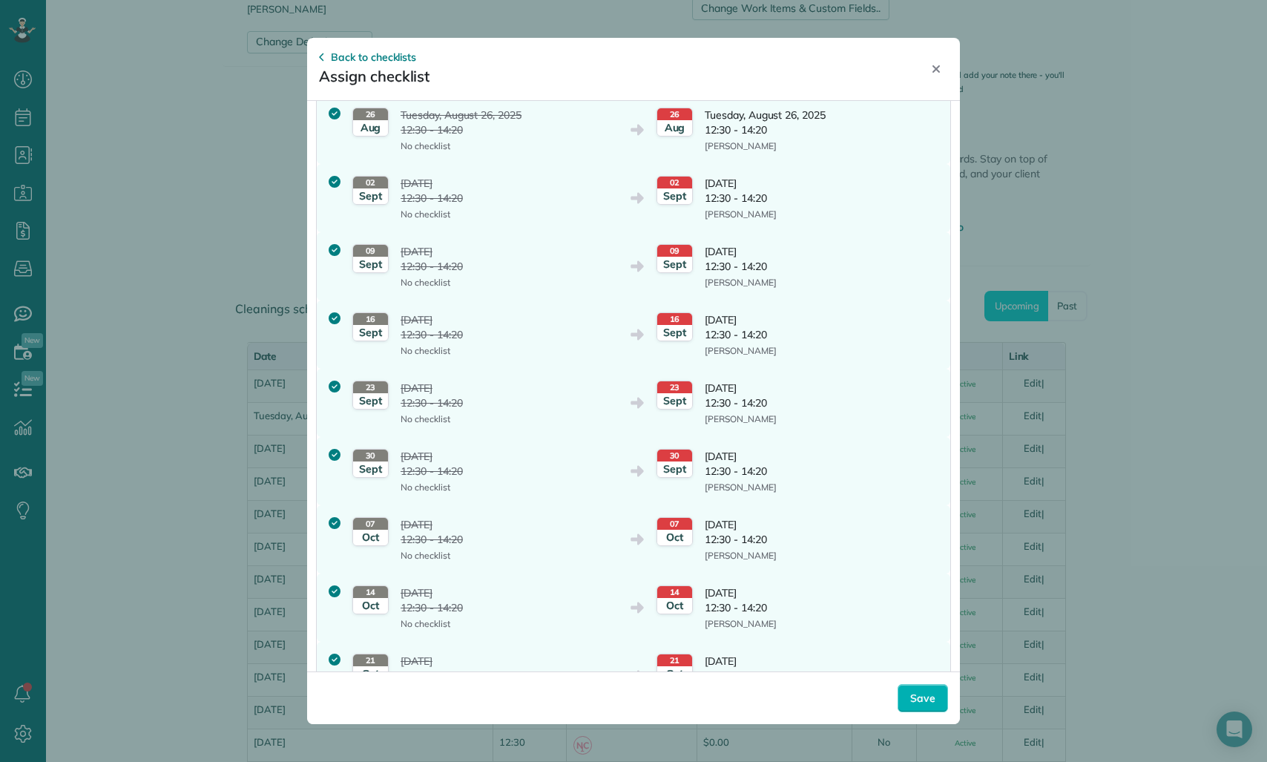
click at [607, 461] on div "30 Sept Tuesday, September 30, 2025 12:30 - 14:20 No checklist" at bounding box center [485, 471] width 266 height 44
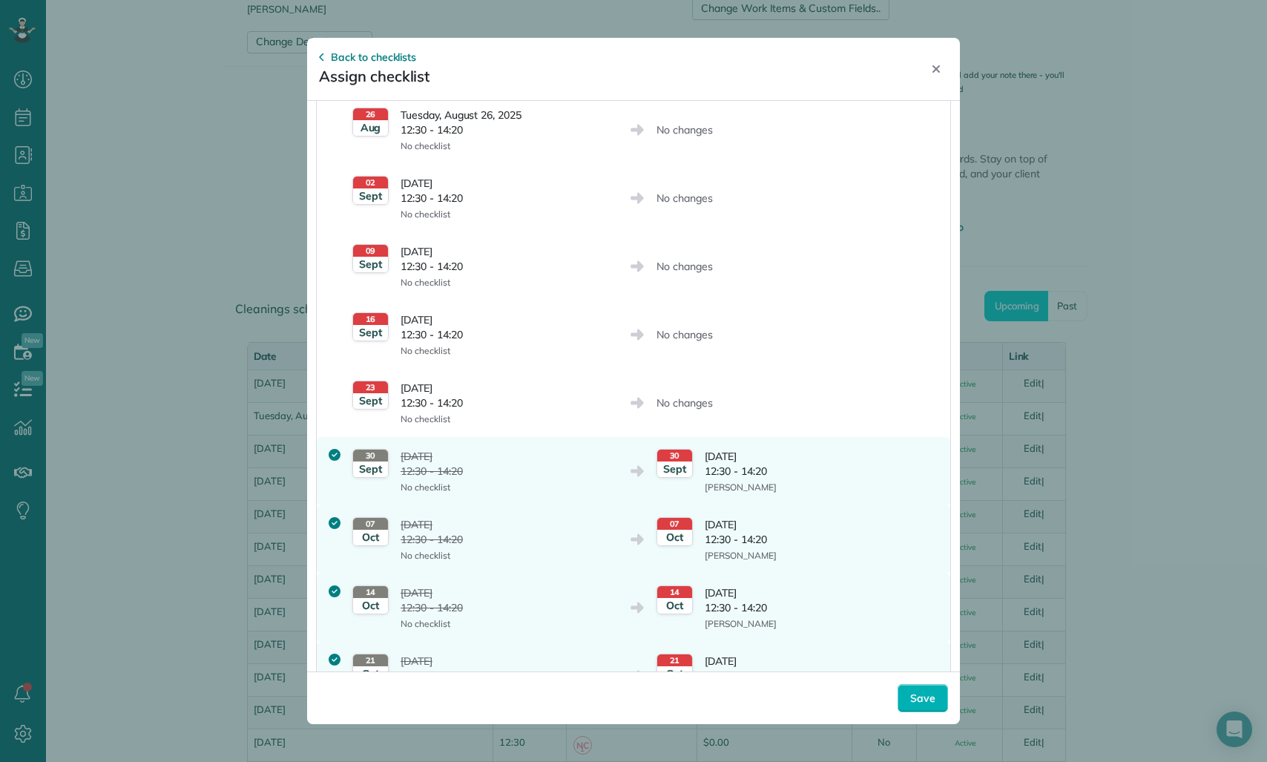
click at [643, 401] on icon at bounding box center [637, 402] width 15 height 15
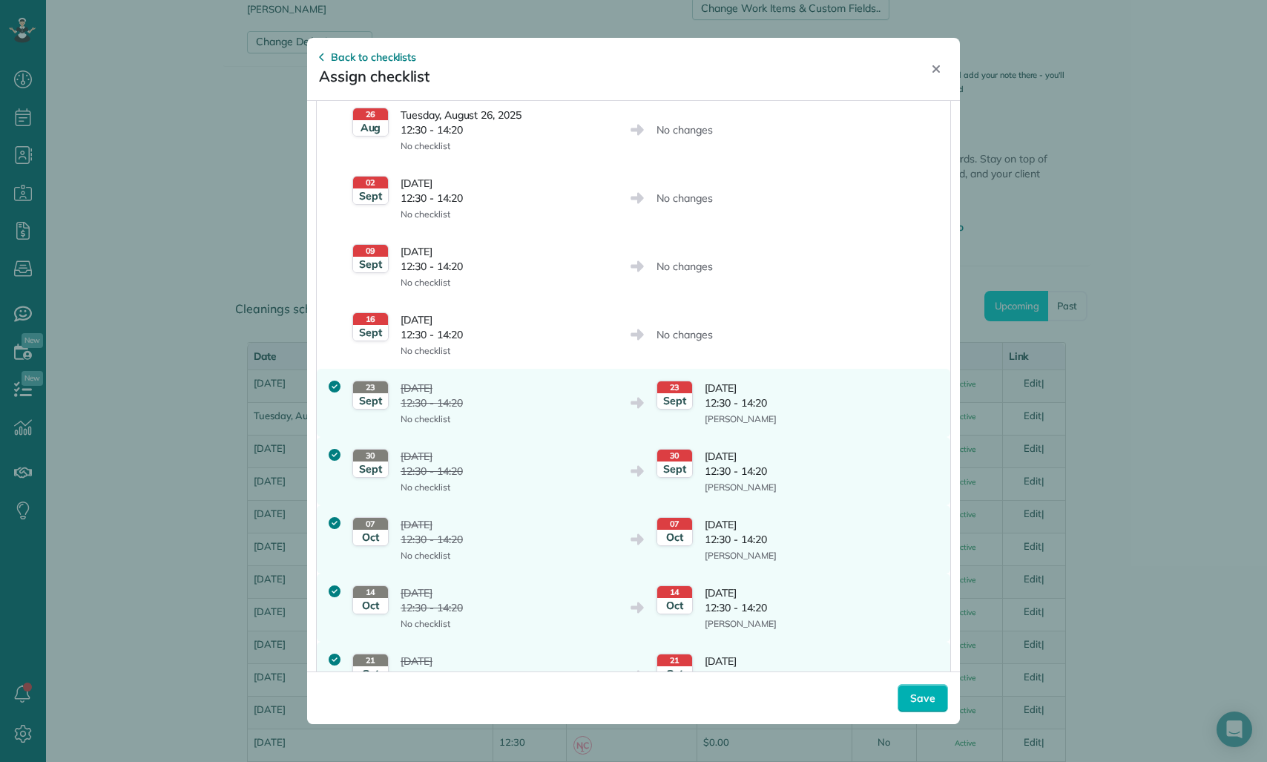
click at [644, 358] on div "16 Sept Tuesday, September 16, 2025 12:30 - 14:20 No checklist No changes" at bounding box center [633, 334] width 633 height 68
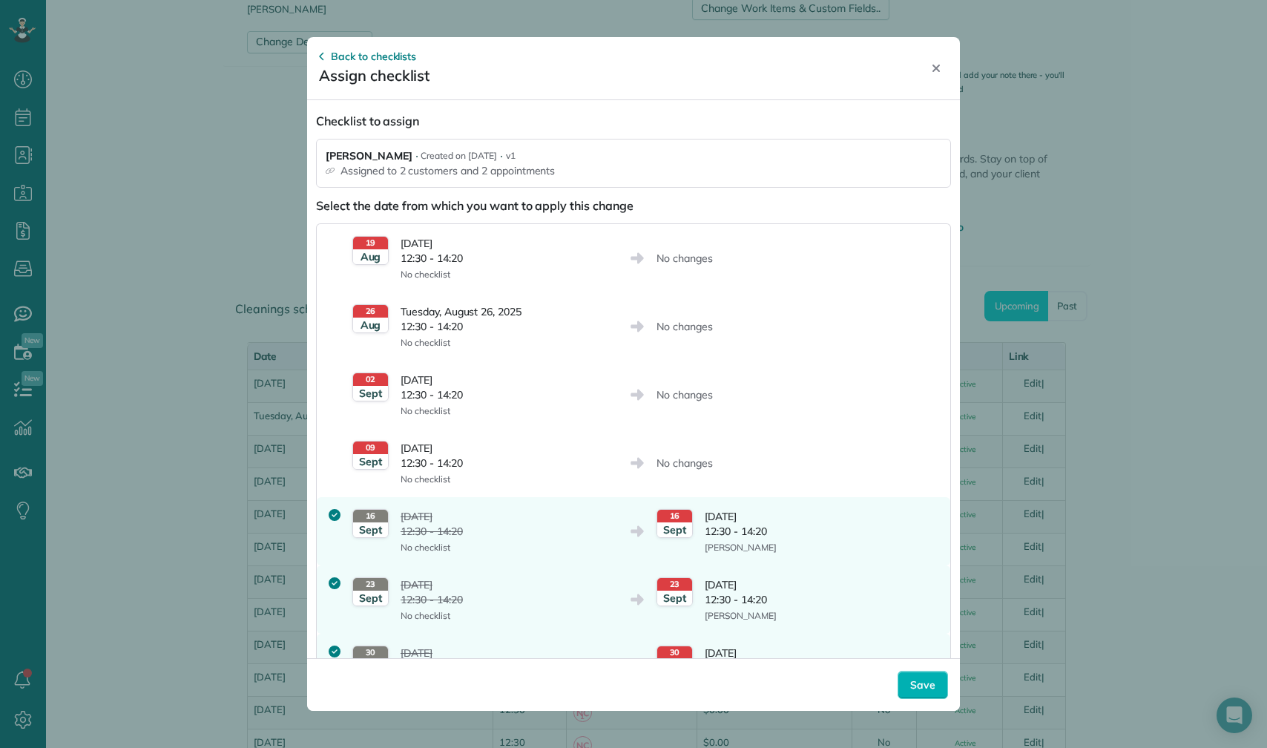
scroll to position [748, 46]
click at [261, 463] on div at bounding box center [633, 374] width 1267 height 748
click at [930, 68] on icon "Close" at bounding box center [936, 68] width 12 height 12
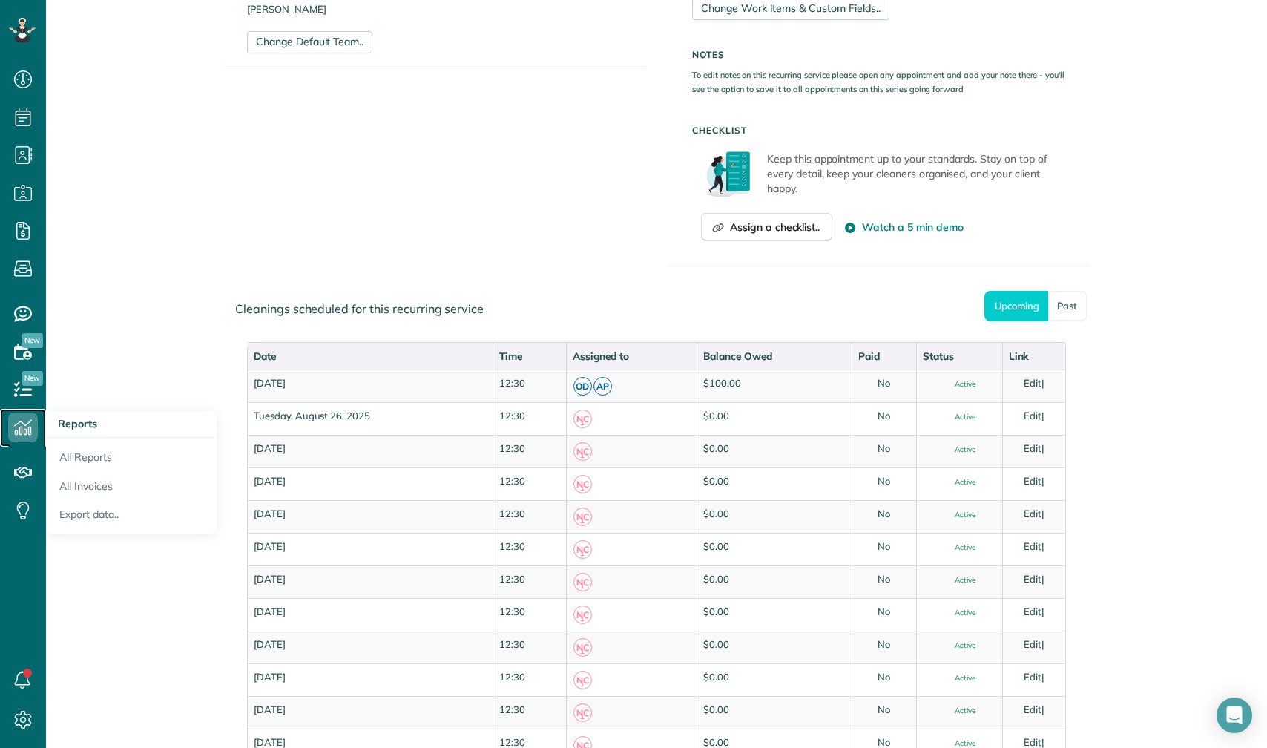
click at [24, 429] on use at bounding box center [23, 428] width 18 height 16
click at [88, 460] on link "All Reports" at bounding box center [131, 455] width 171 height 34
click at [88, 510] on link "Export data.." at bounding box center [131, 517] width 171 height 34
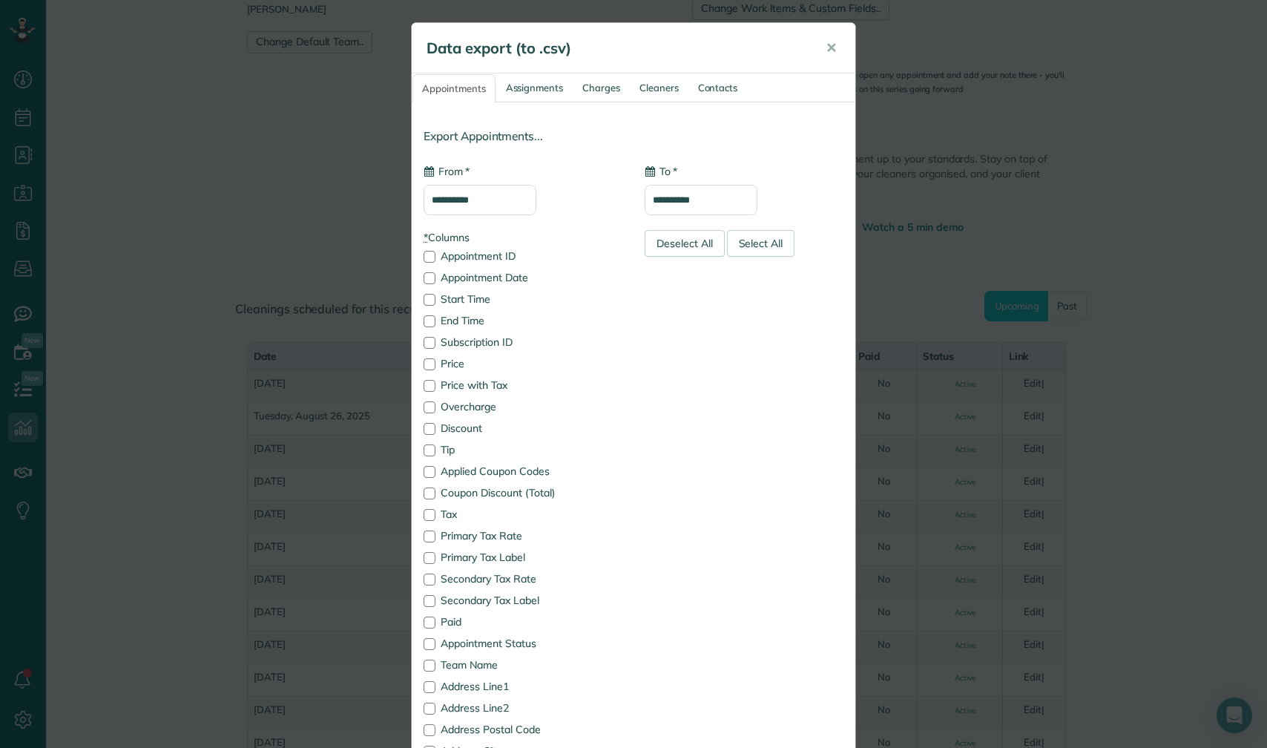
type input "**********"
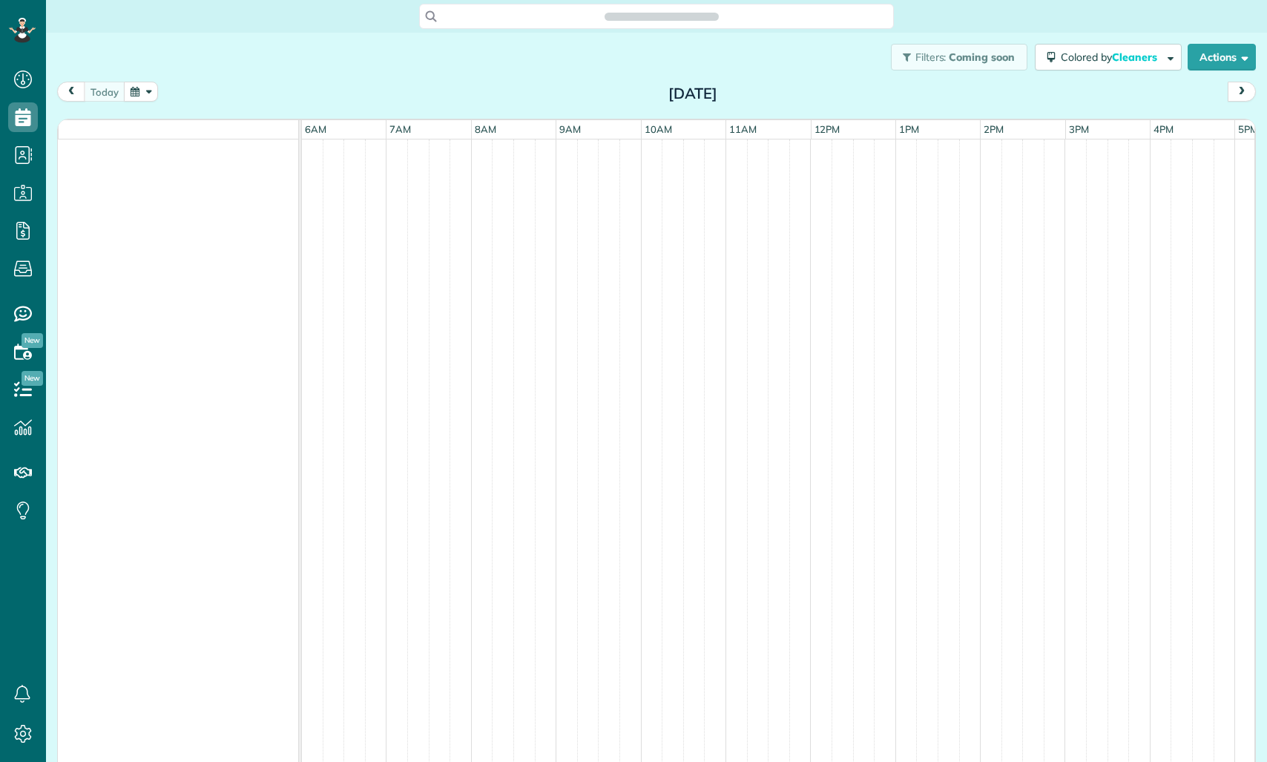
scroll to position [7, 7]
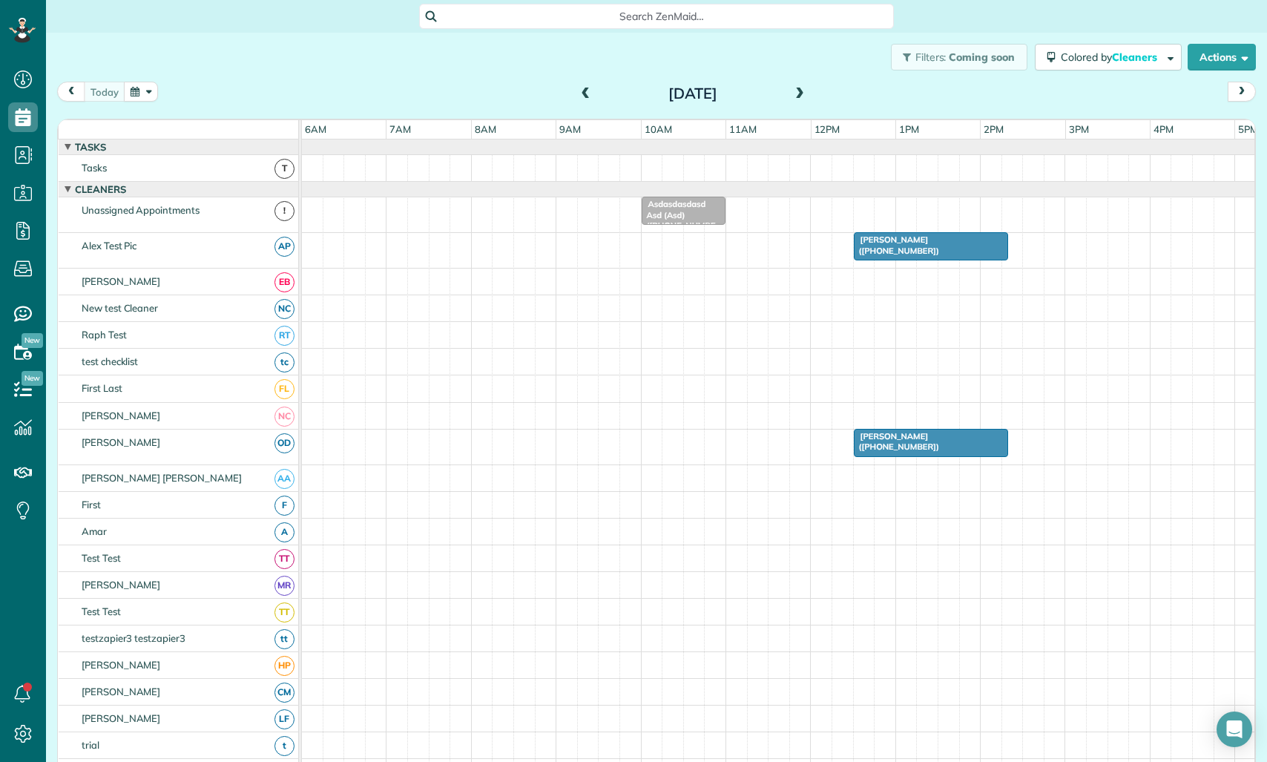
click at [693, 215] on div "Asdasdasdasd Asd (Asd) ([PHONE_NUMBER])" at bounding box center [683, 220] width 75 height 42
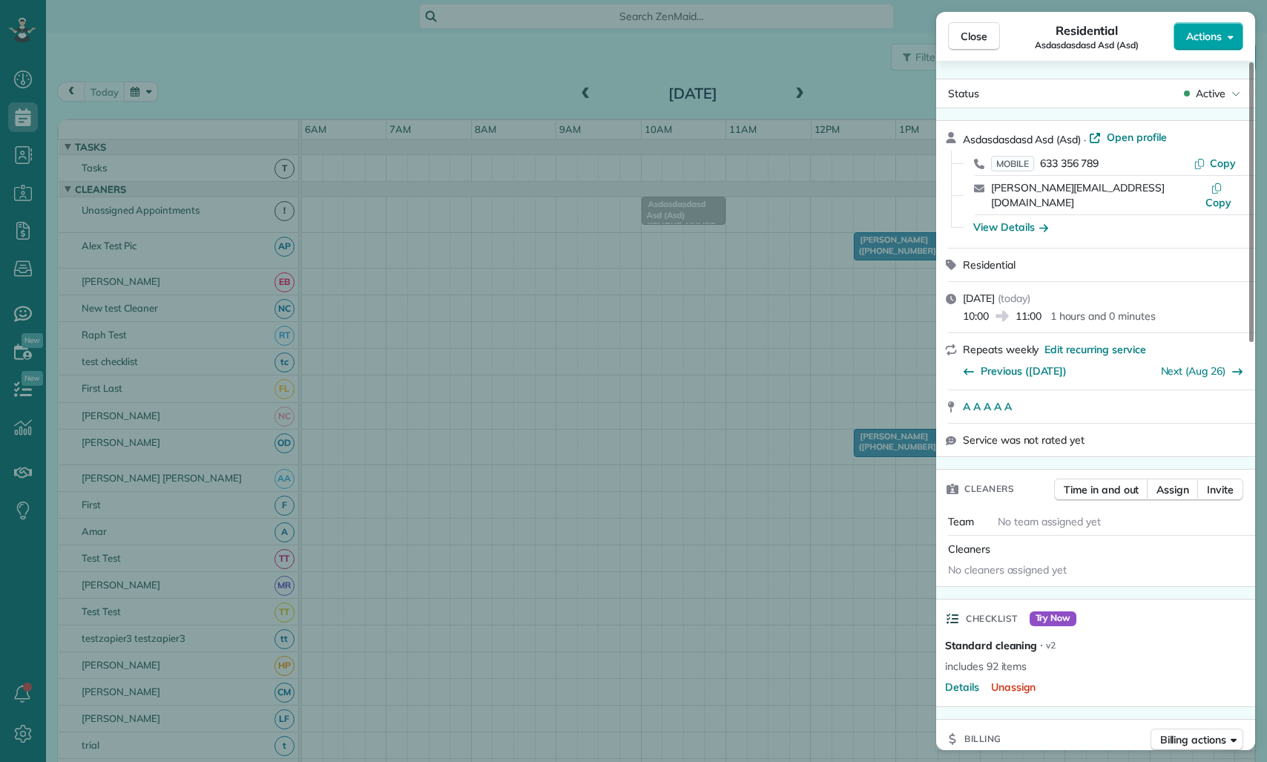
click at [1207, 36] on span "Actions" at bounding box center [1204, 36] width 36 height 15
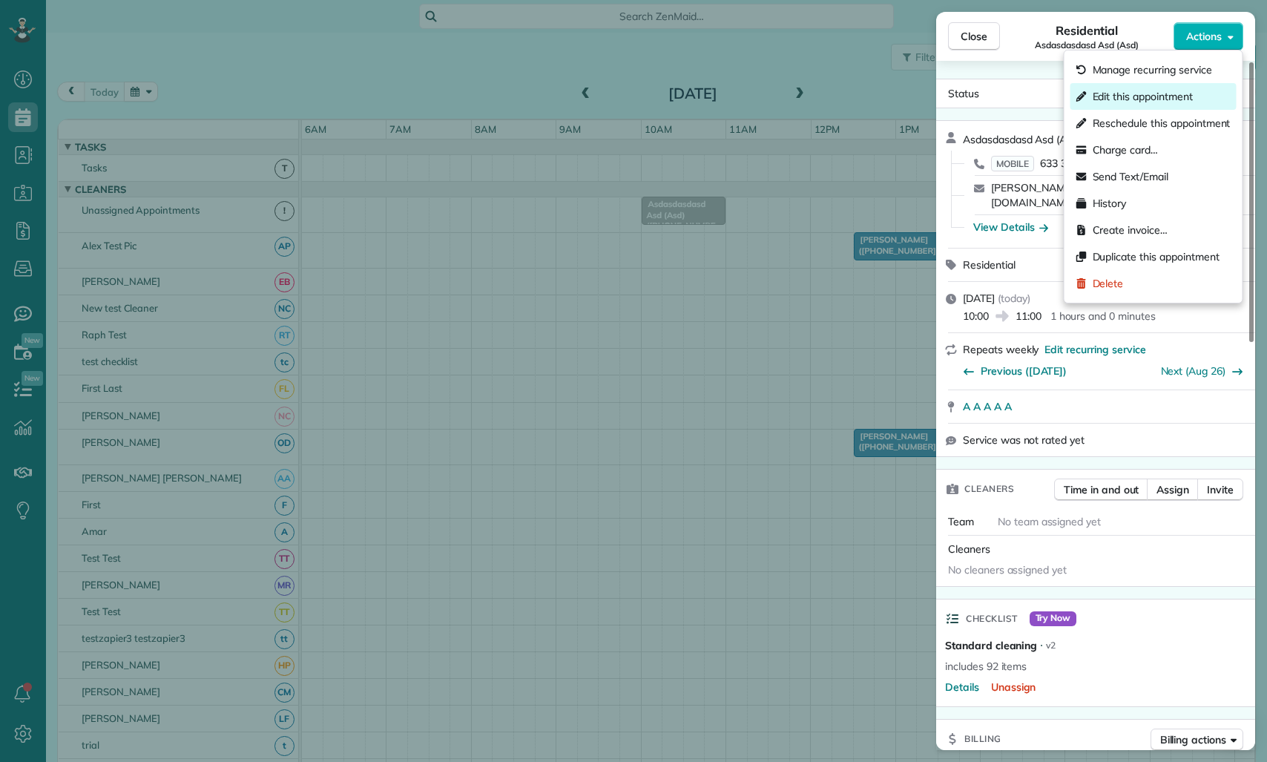
click at [1161, 103] on span "Edit this appointment" at bounding box center [1142, 96] width 100 height 15
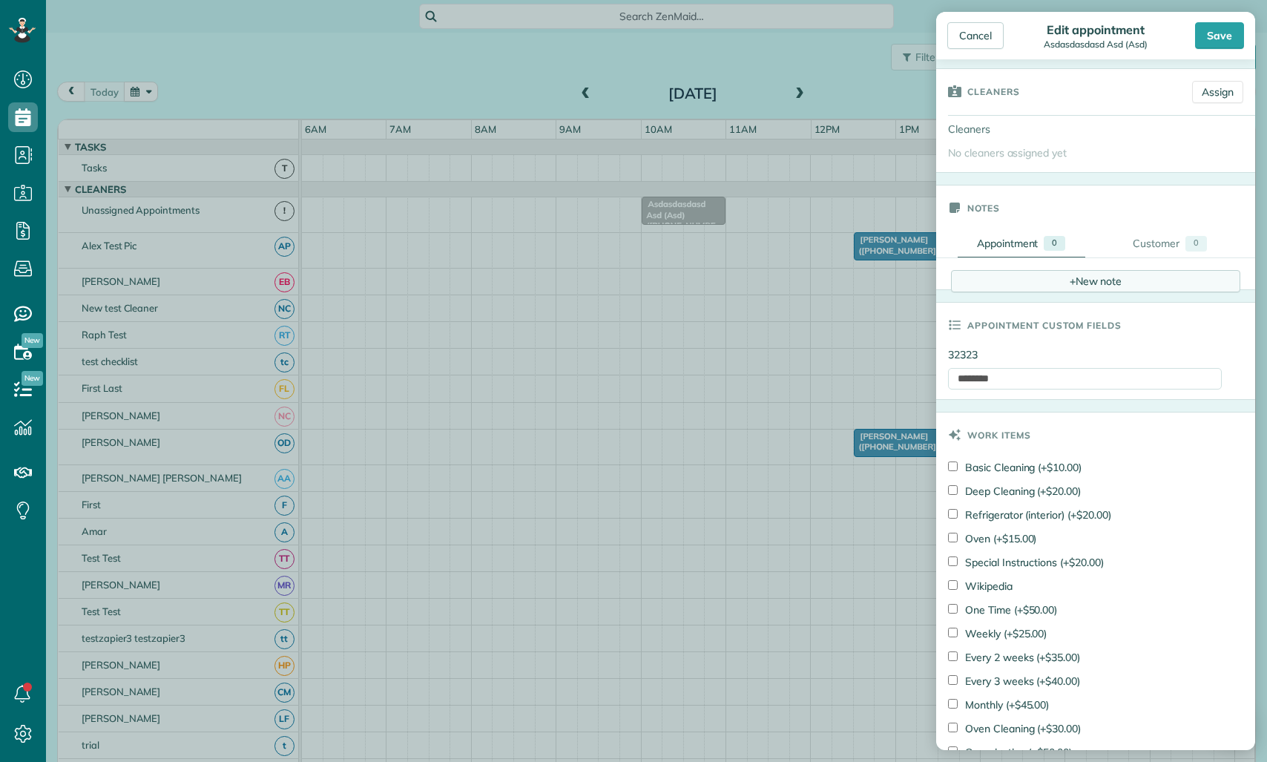
scroll to position [250, 0]
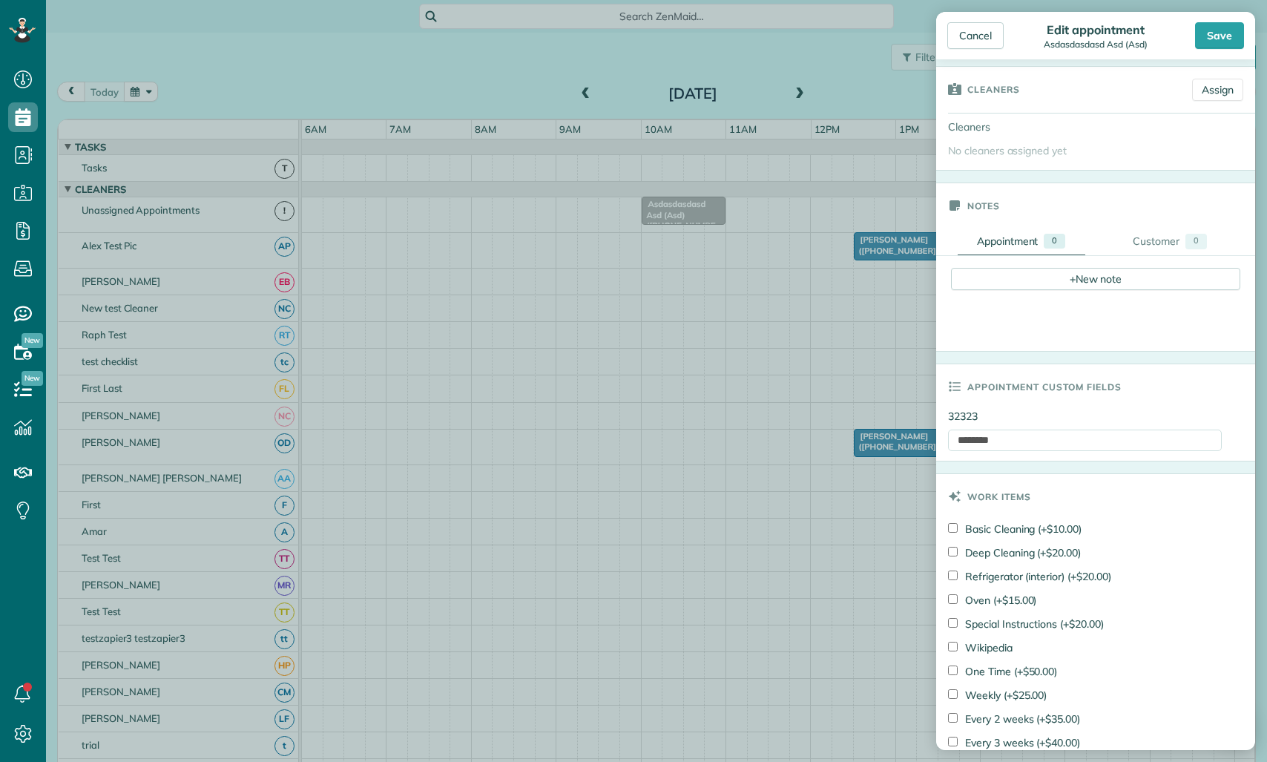
click at [992, 527] on label "Basic Cleaning (+$10.00)" at bounding box center [1014, 528] width 133 height 15
drag, startPoint x: 993, startPoint y: 552, endPoint x: 1033, endPoint y: 489, distance: 74.7
click at [993, 551] on label "Deep Cleaning (+$20.00)" at bounding box center [1014, 552] width 133 height 15
click at [1236, 42] on div "Save" at bounding box center [1219, 35] width 49 height 27
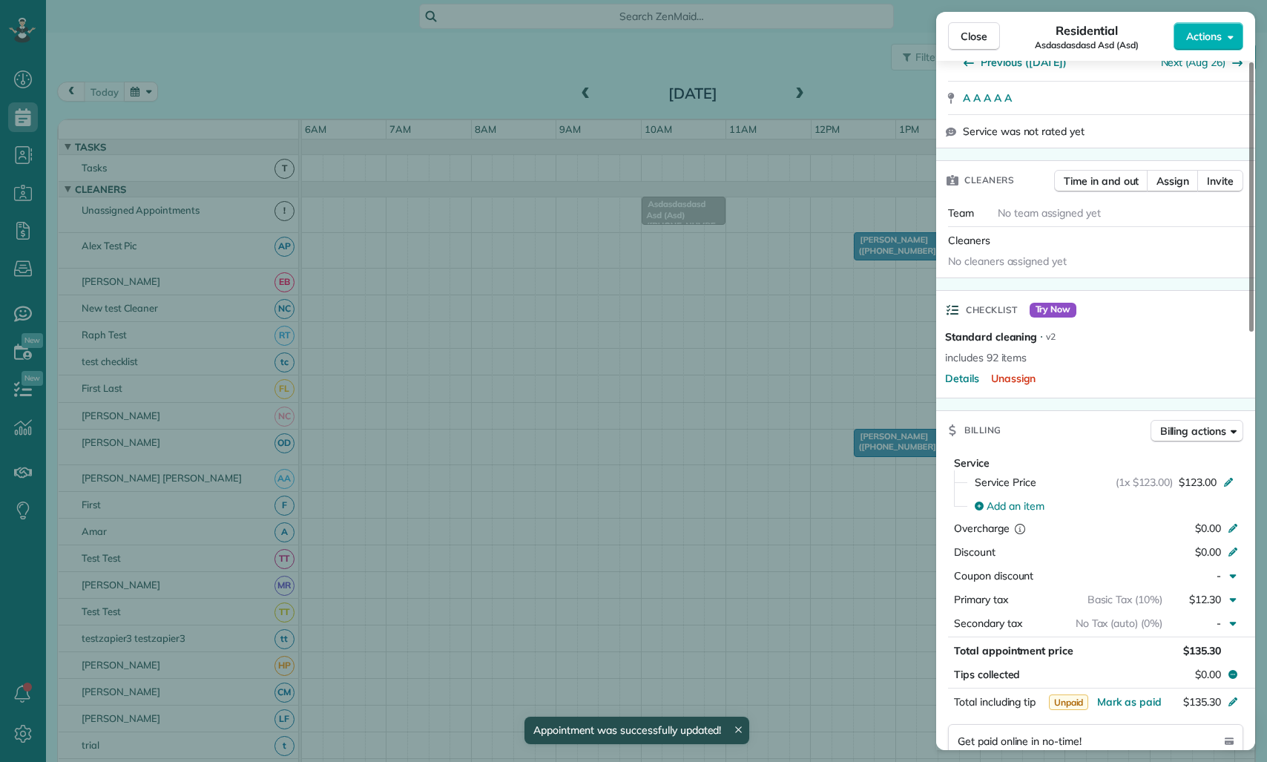
scroll to position [156, 0]
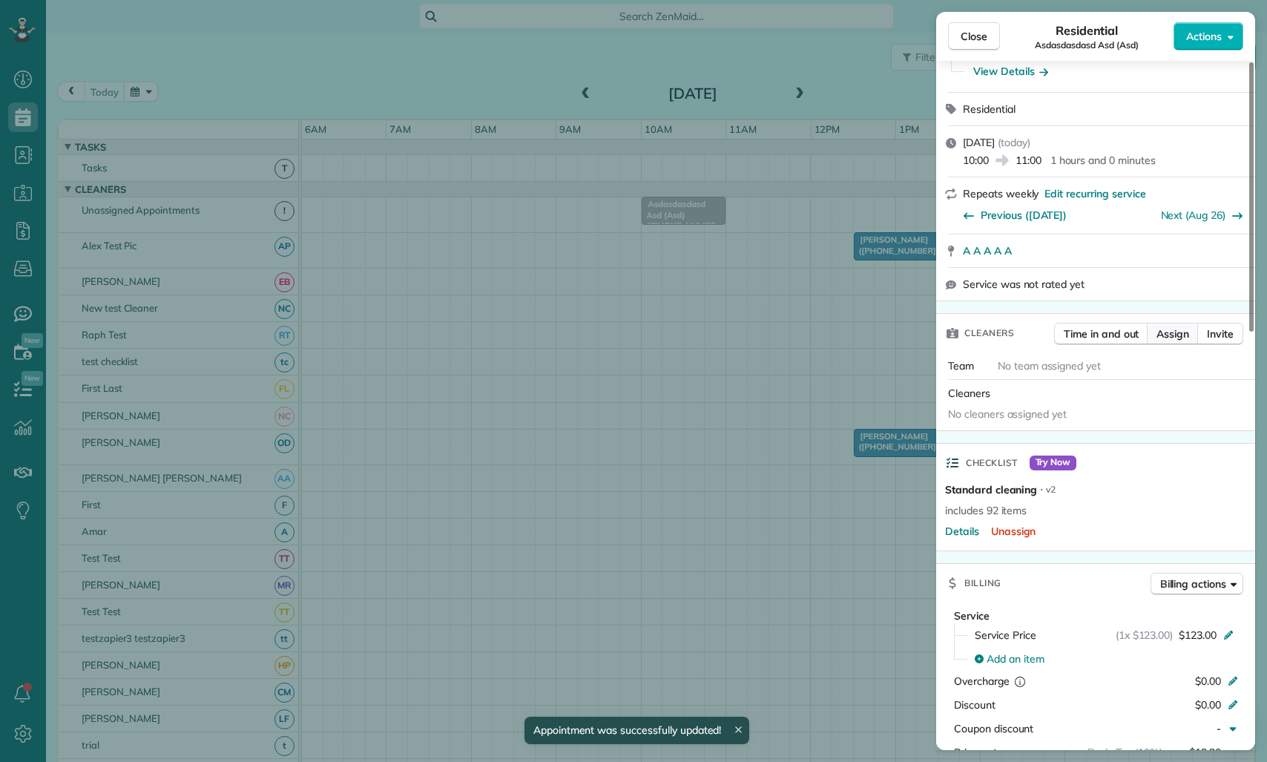
click at [1164, 326] on span "Assign" at bounding box center [1172, 333] width 33 height 15
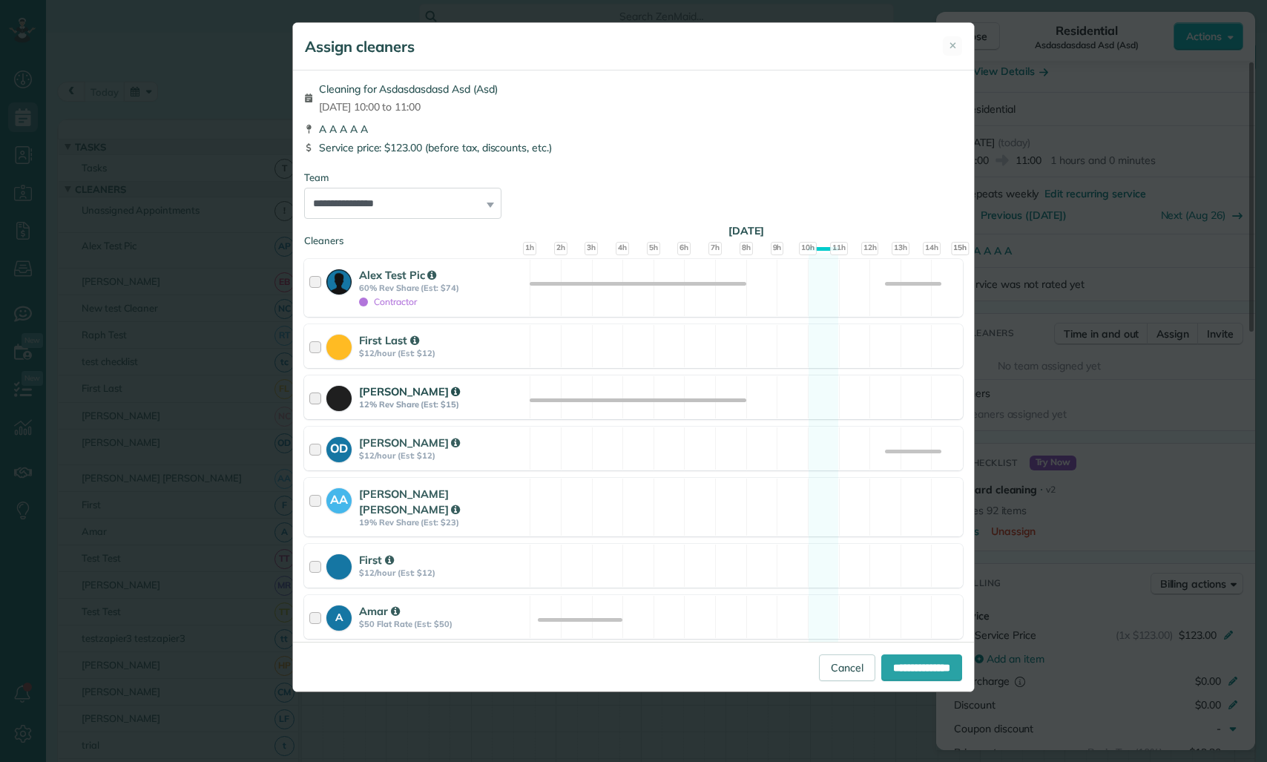
drag, startPoint x: 396, startPoint y: 345, endPoint x: 398, endPoint y: 383, distance: 38.6
click at [396, 345] on strong "First Last" at bounding box center [389, 340] width 60 height 14
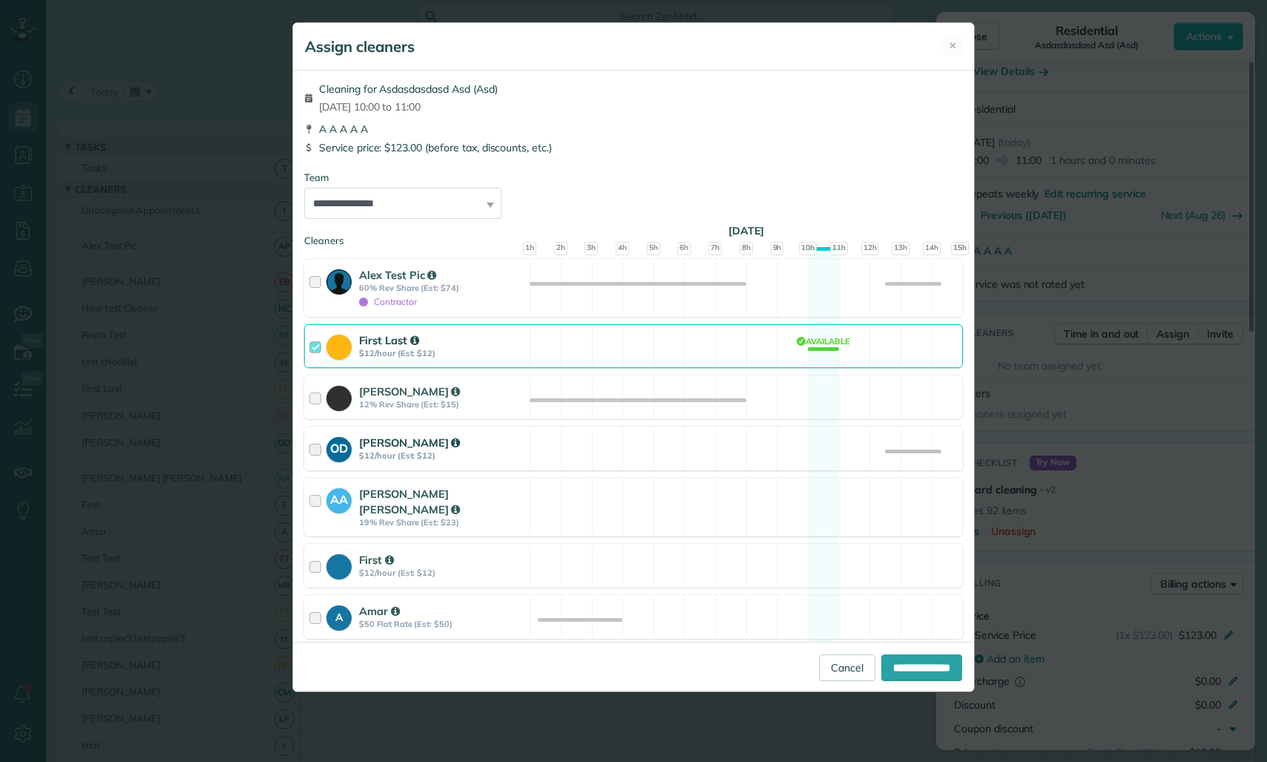
drag, startPoint x: 397, startPoint y: 387, endPoint x: 438, endPoint y: 428, distance: 58.2
click at [397, 387] on strong "[PERSON_NAME]" at bounding box center [409, 391] width 101 height 14
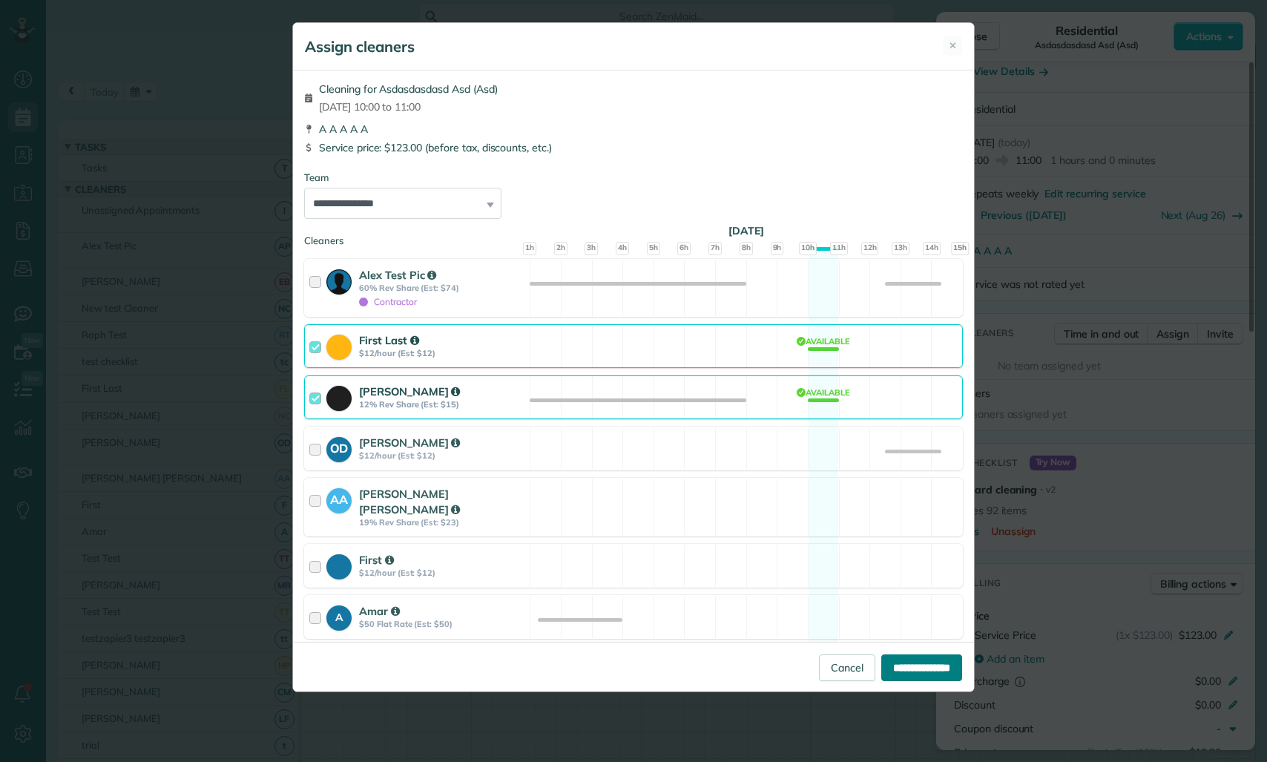
click at [898, 659] on input "**********" at bounding box center [921, 667] width 81 height 27
type input "**********"
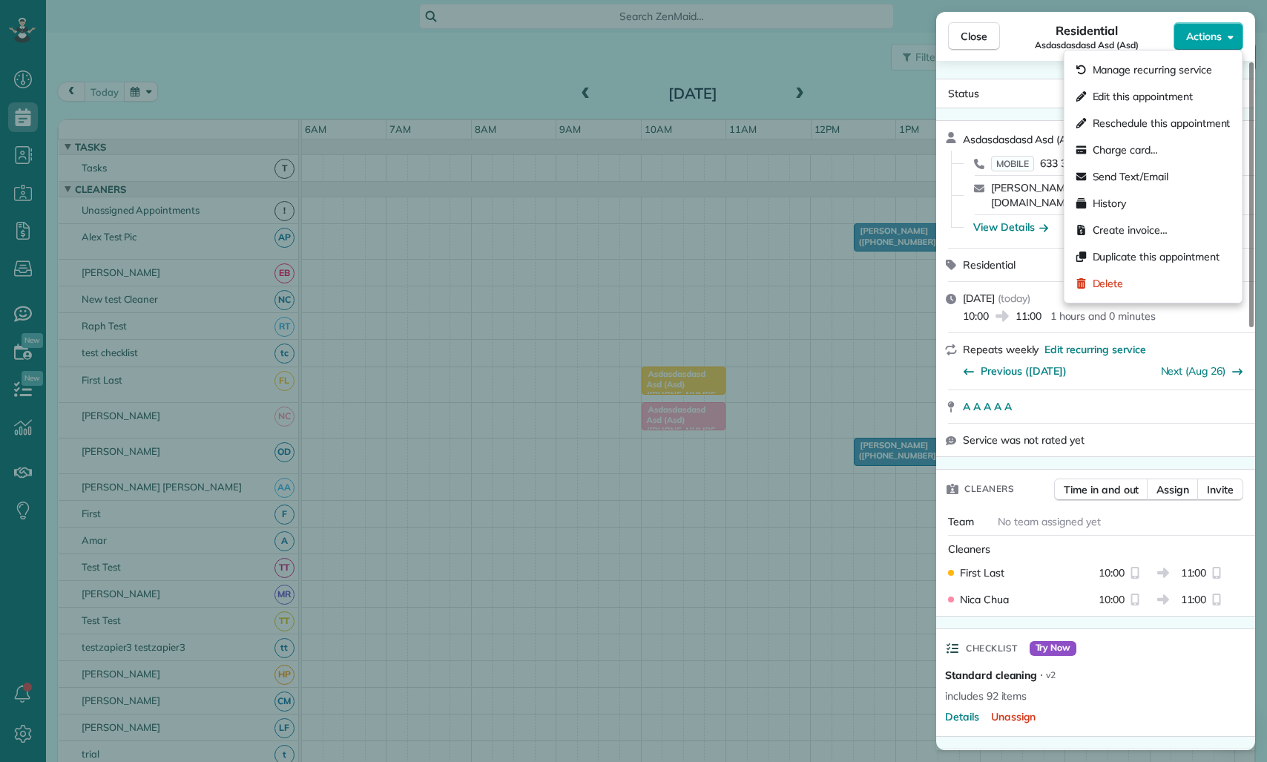
click at [1211, 42] on span "Actions" at bounding box center [1204, 36] width 36 height 15
click at [1169, 75] on span "Manage recurring service" at bounding box center [1151, 69] width 119 height 15
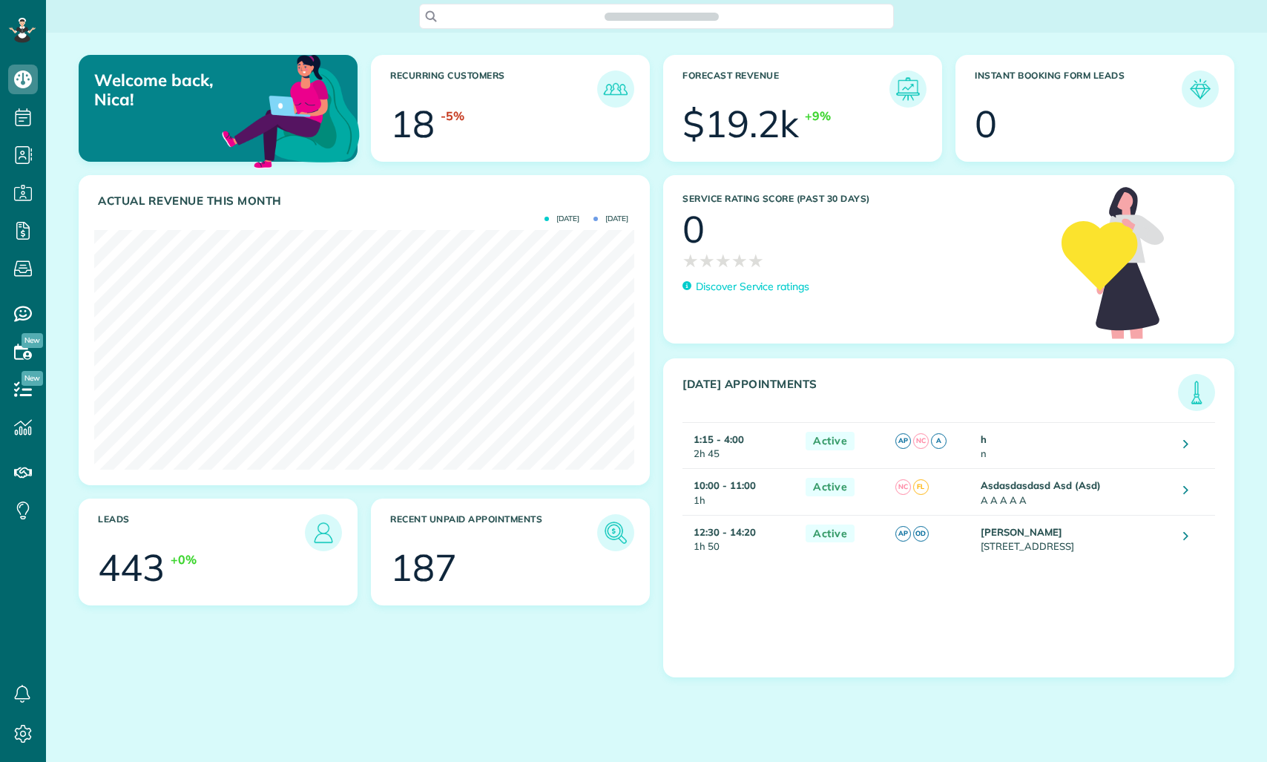
scroll to position [240, 540]
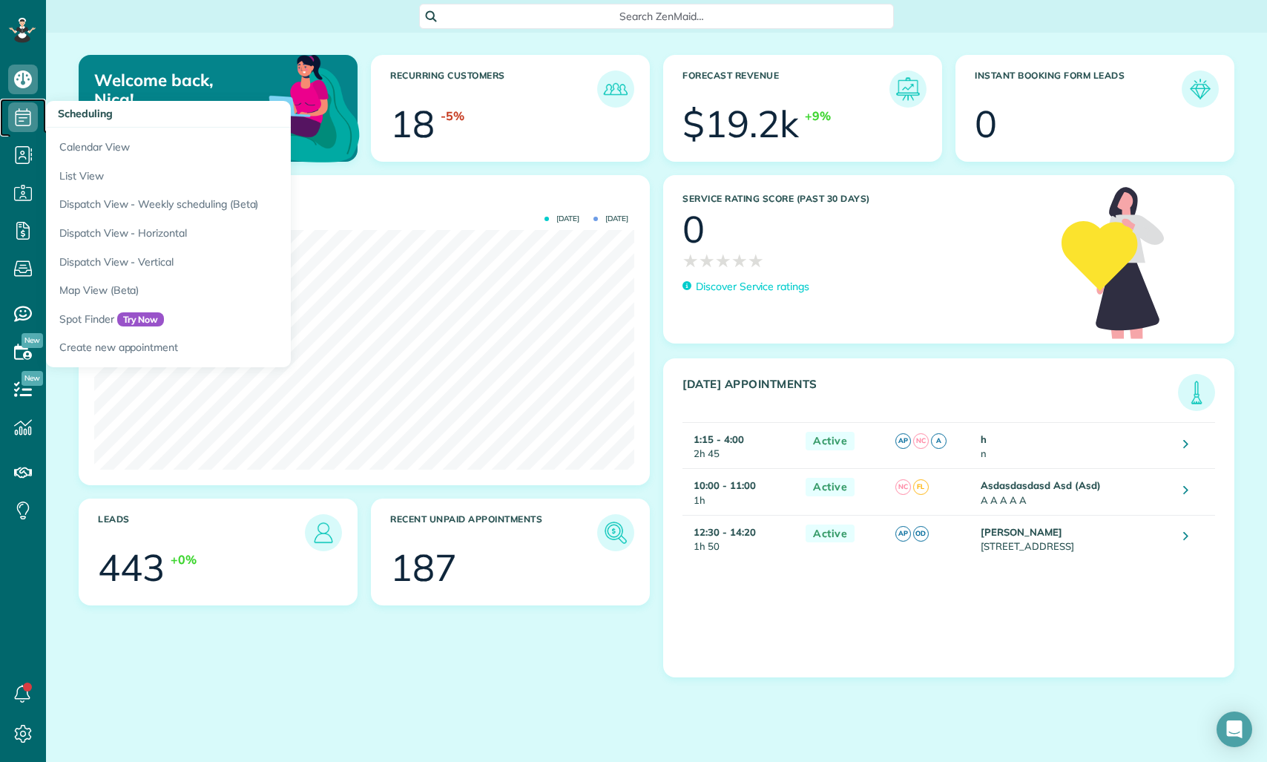
click at [24, 106] on icon at bounding box center [23, 117] width 30 height 30
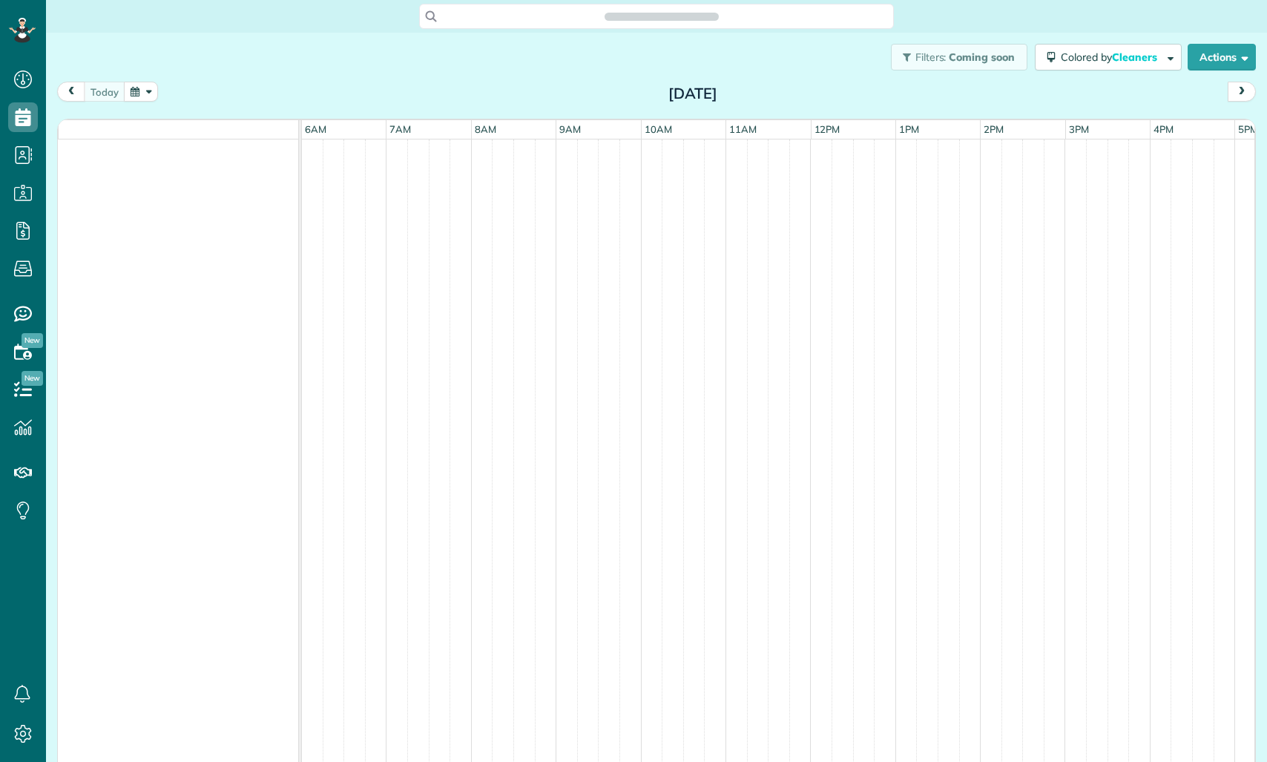
scroll to position [7, 7]
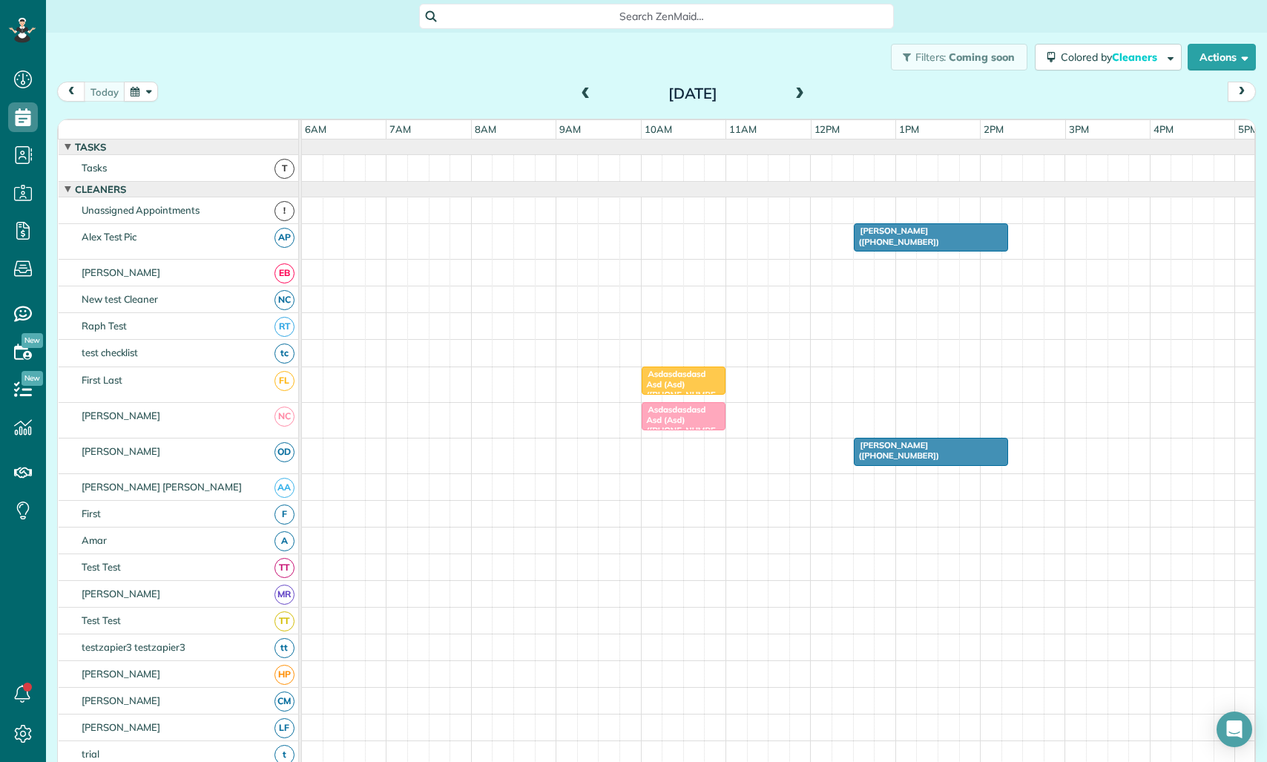
click at [688, 378] on span "Asdasdasdasd Asd (Asd) ([PHONE_NUMBER])" at bounding box center [678, 390] width 75 height 42
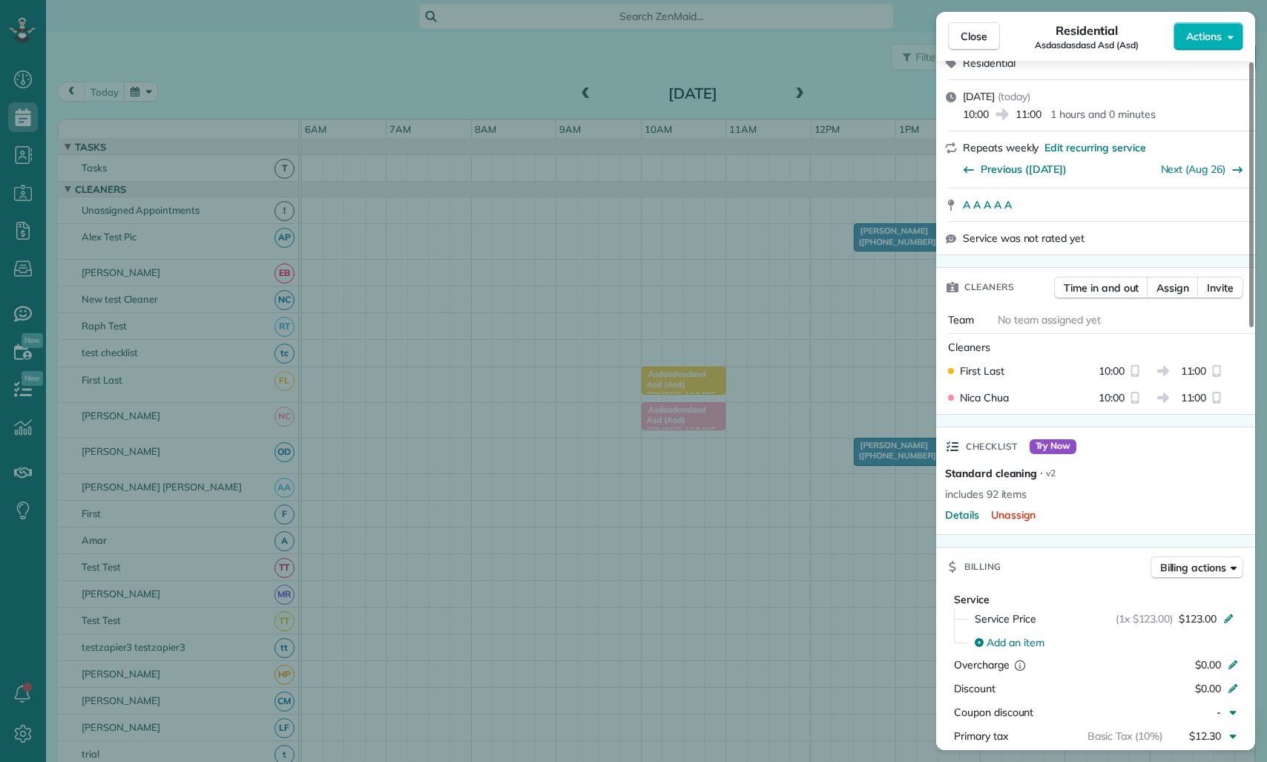
click at [1226, 390] on div at bounding box center [1218, 397] width 18 height 15
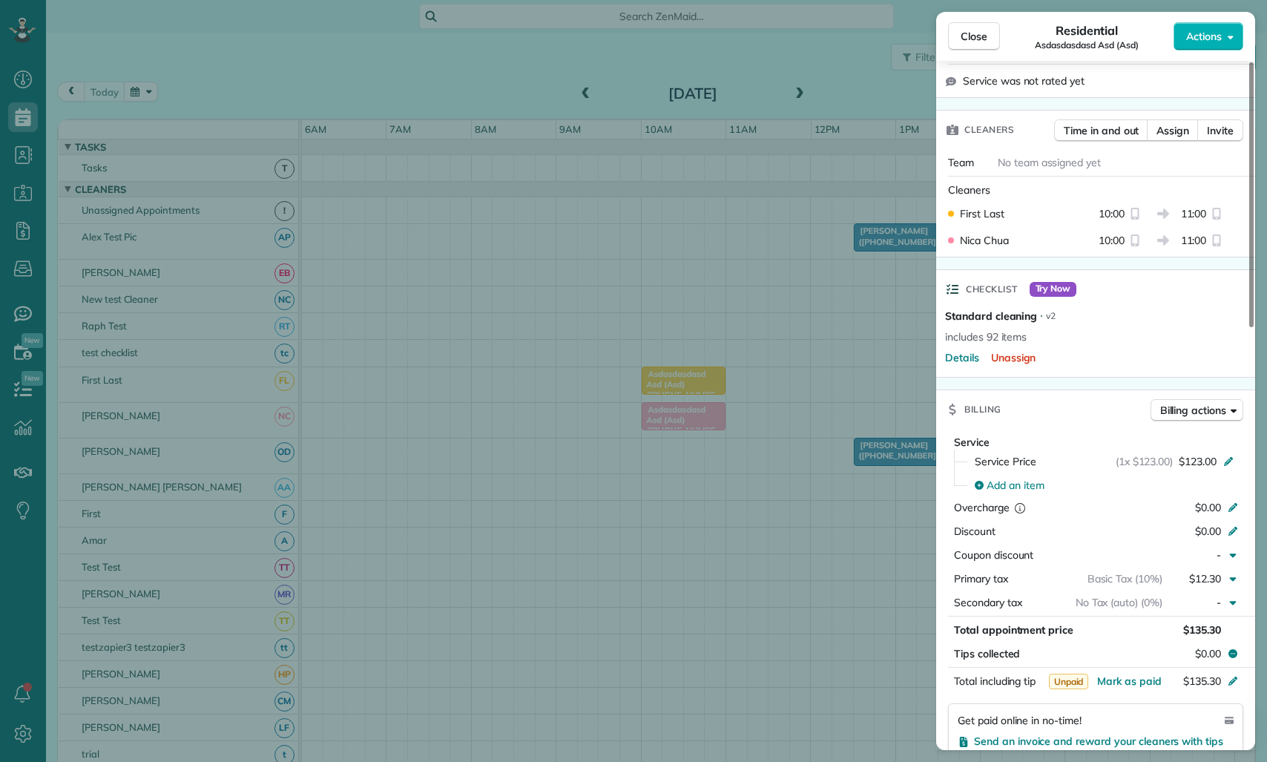
scroll to position [372, 0]
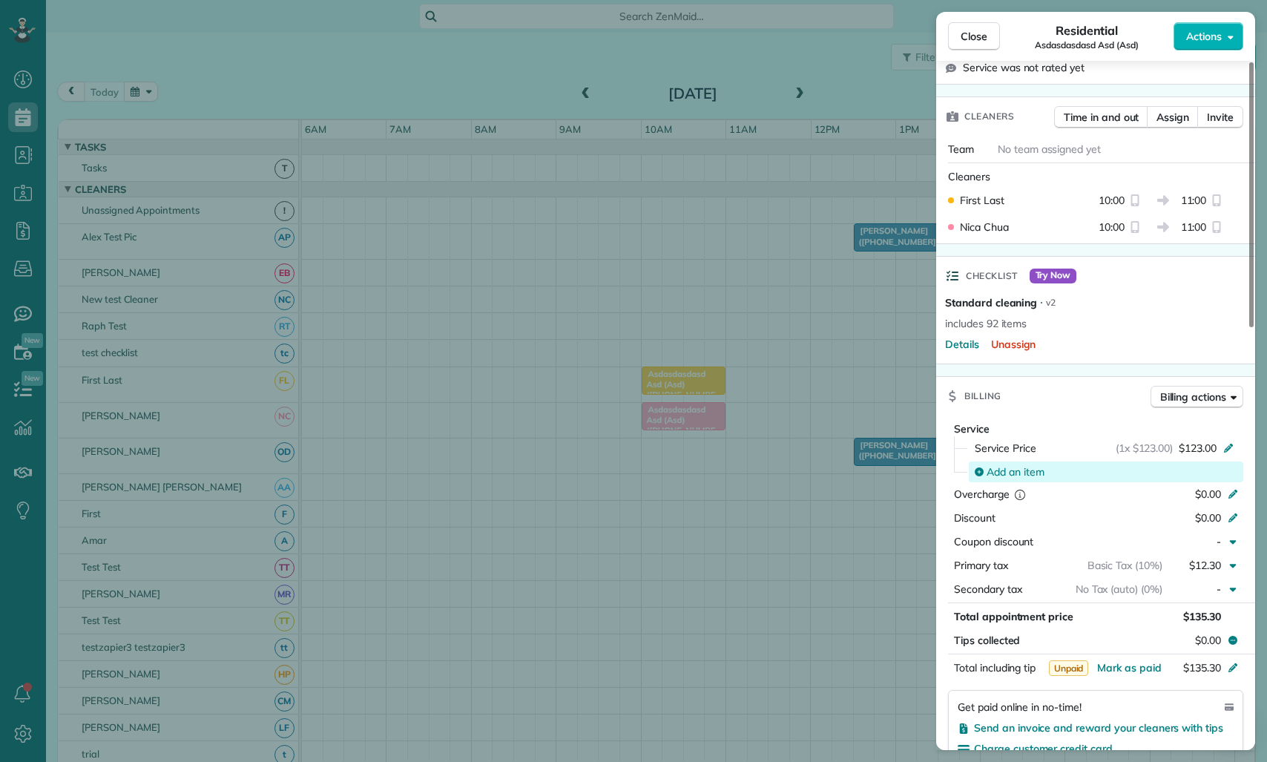
click at [1023, 464] on span "Add an item" at bounding box center [1015, 471] width 58 height 15
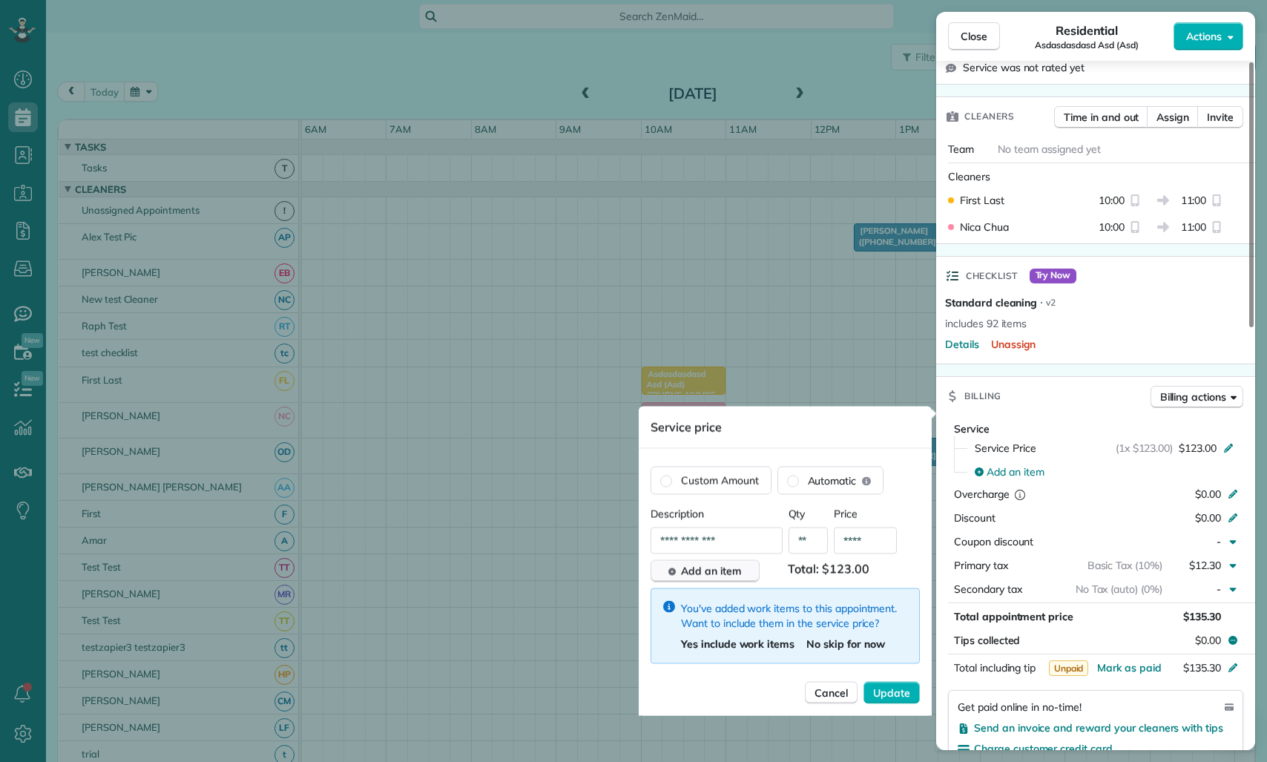
click at [720, 564] on span "Add an item" at bounding box center [711, 571] width 60 height 15
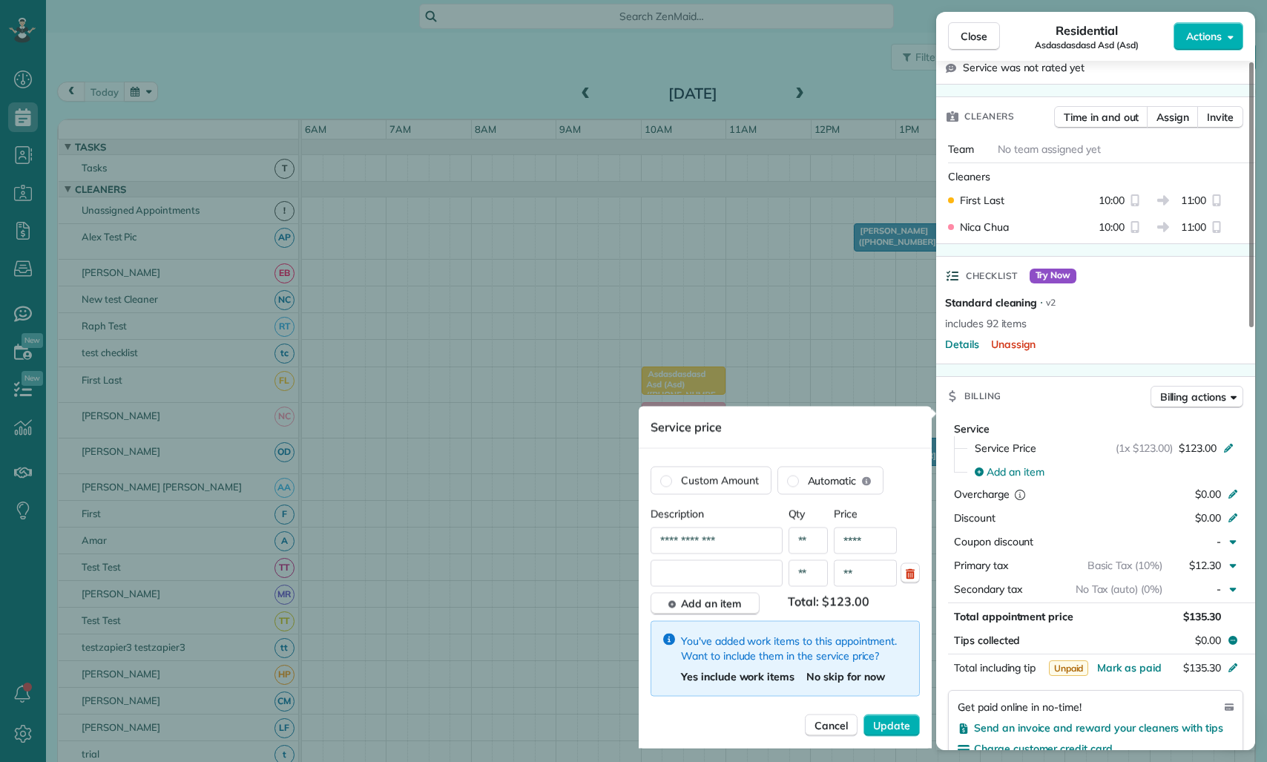
click at [720, 564] on input "text" at bounding box center [716, 573] width 132 height 27
type input "*******"
type input "*****"
click at [901, 729] on span "Update" at bounding box center [891, 725] width 37 height 15
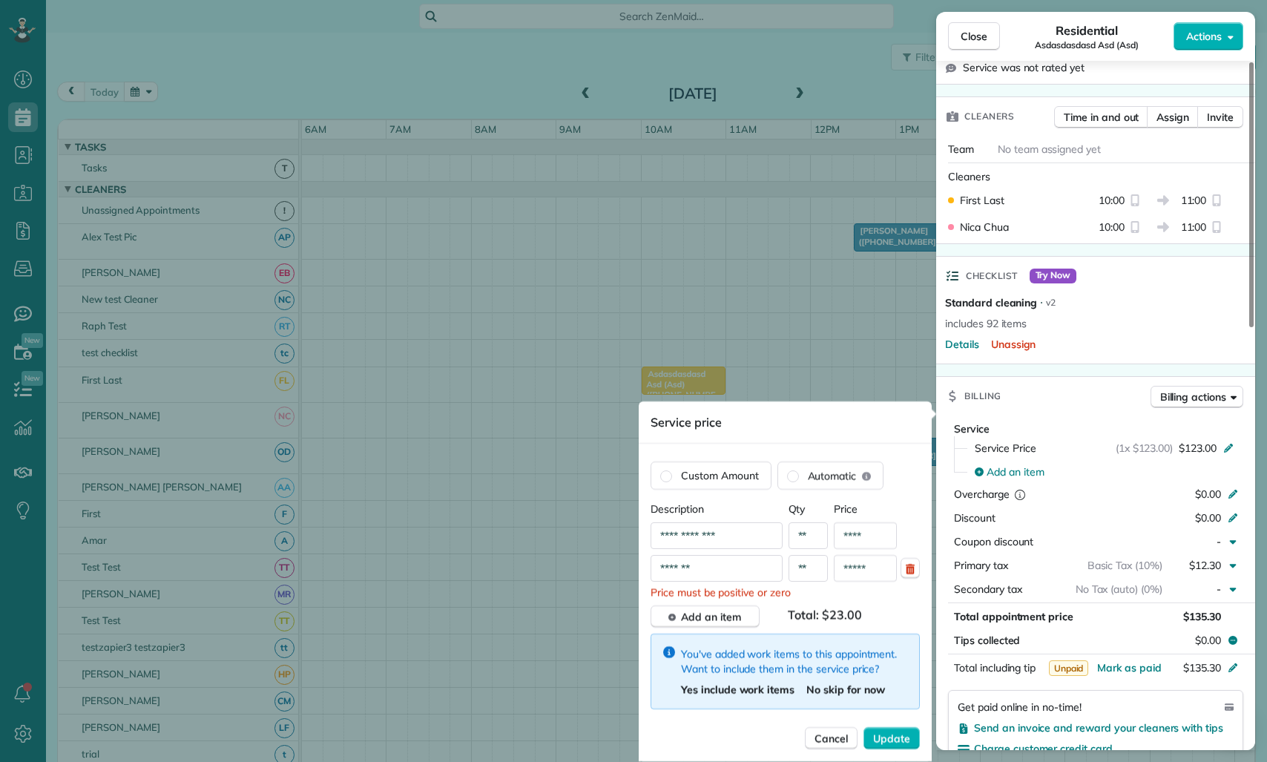
click at [785, 596] on span "Price must be positive or zero" at bounding box center [784, 591] width 269 height 15
click at [718, 570] on input "*******" at bounding box center [716, 568] width 132 height 27
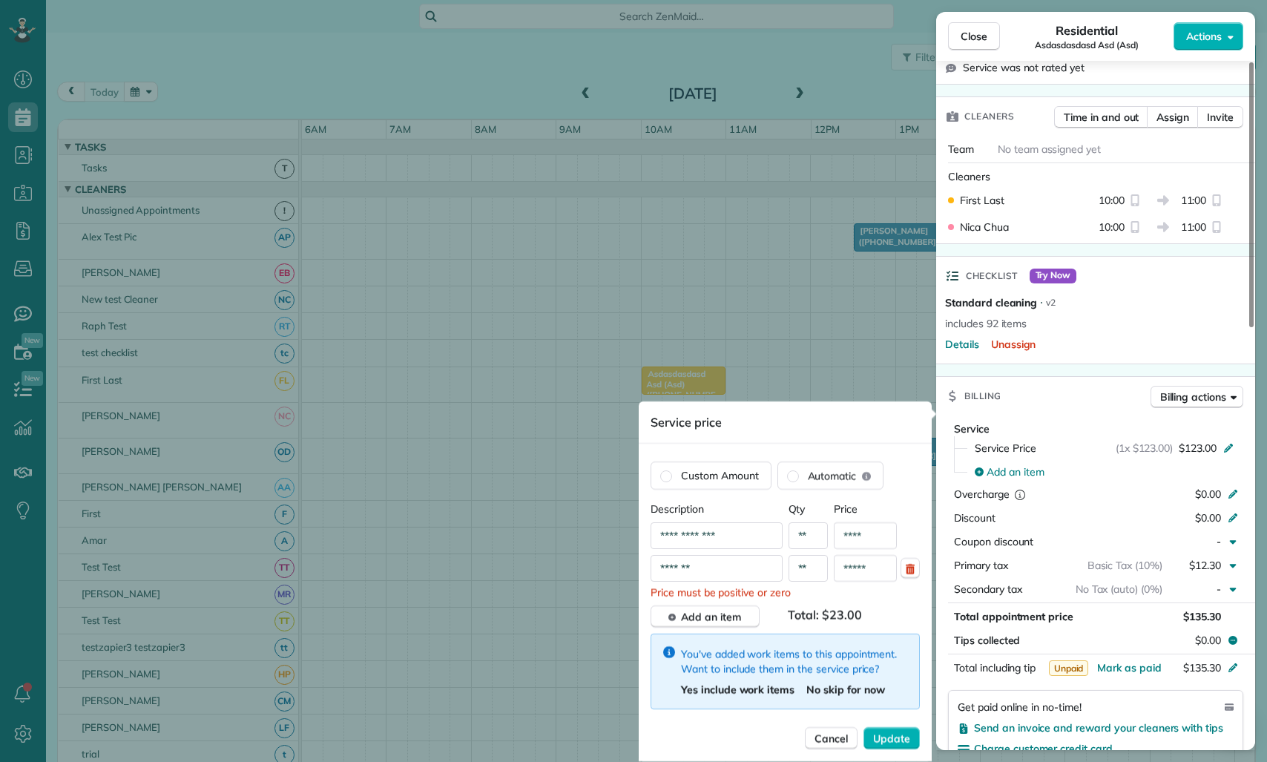
type input "*******"
click at [874, 572] on input "*****" at bounding box center [865, 568] width 63 height 27
click at [877, 529] on input "****" at bounding box center [865, 535] width 63 height 27
drag, startPoint x: 834, startPoint y: 512, endPoint x: 868, endPoint y: 541, distance: 44.7
click at [868, 536] on div "**********" at bounding box center [784, 605] width 269 height 208
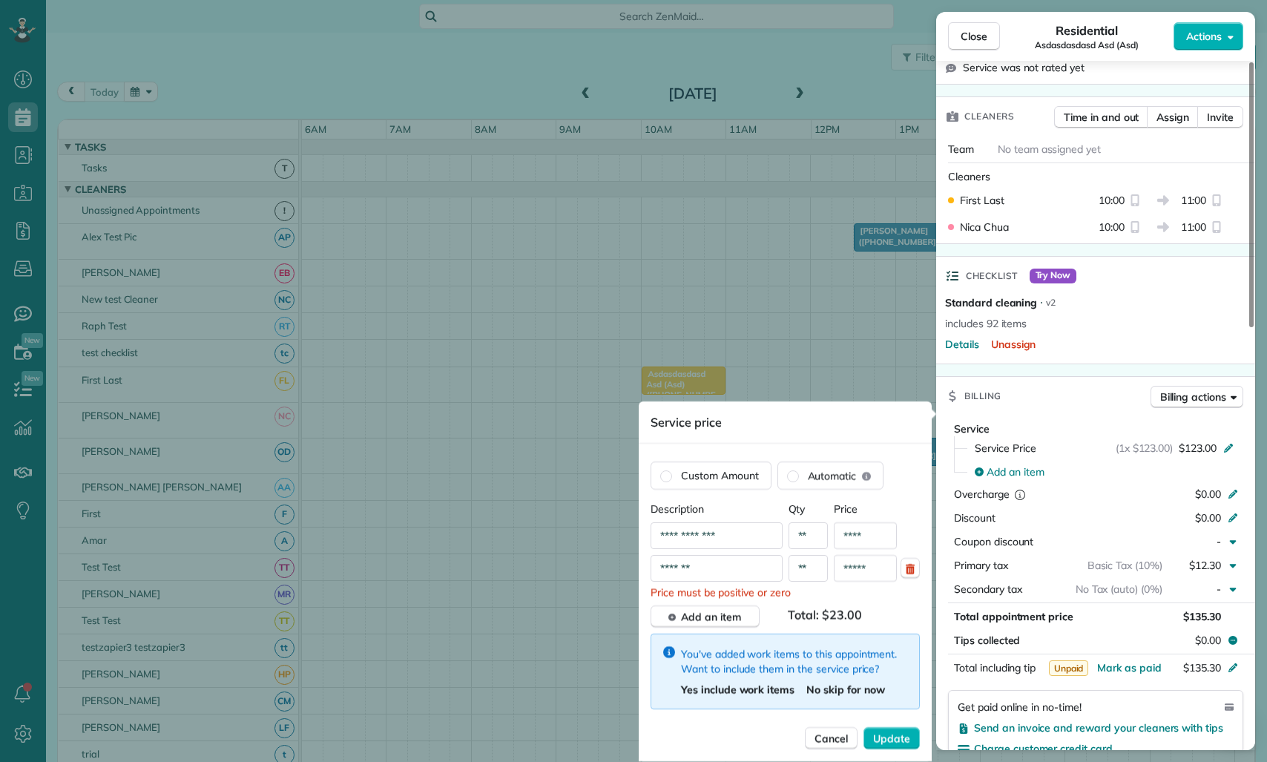
drag, startPoint x: 665, startPoint y: 515, endPoint x: 751, endPoint y: 556, distance: 95.2
click at [746, 556] on div "**********" at bounding box center [784, 605] width 269 height 208
click at [764, 558] on input "*******" at bounding box center [716, 568] width 132 height 27
drag, startPoint x: 888, startPoint y: 584, endPoint x: 644, endPoint y: 494, distance: 260.0
click at [644, 494] on div "**********" at bounding box center [785, 604] width 293 height 311
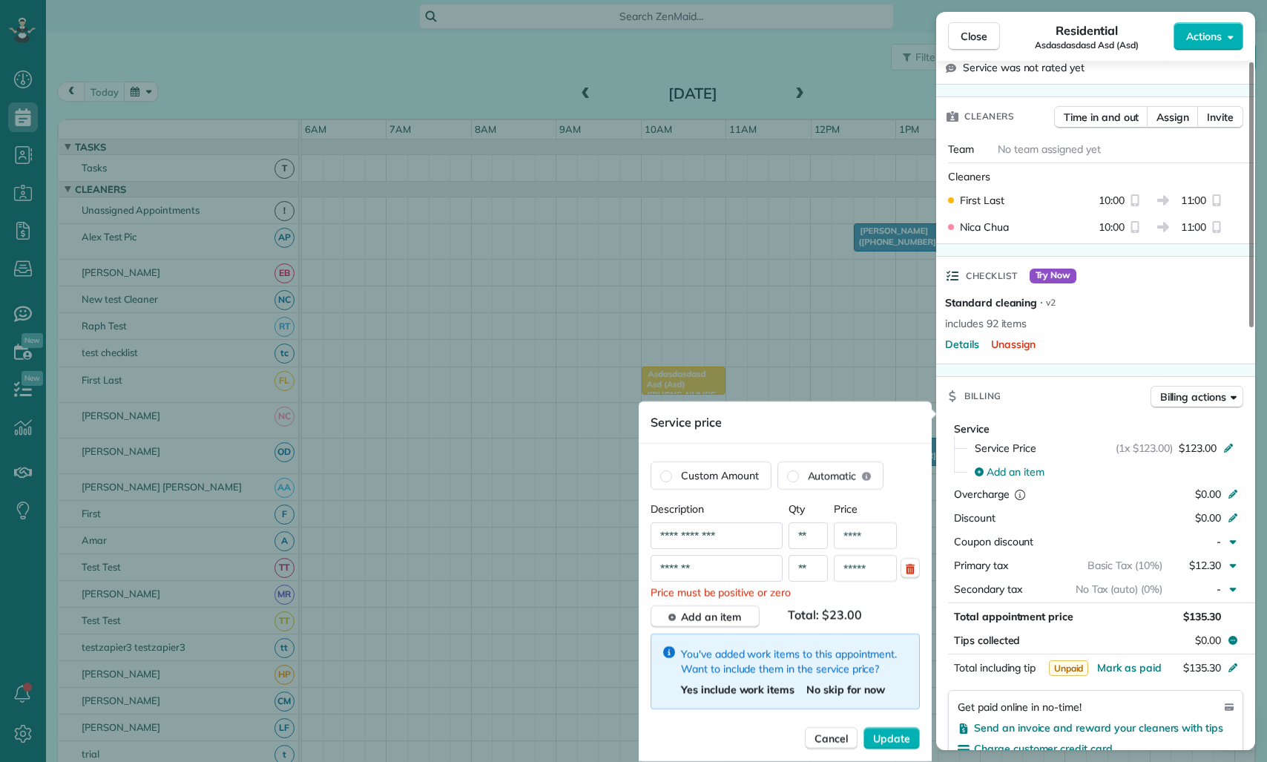
click at [656, 507] on span "Description" at bounding box center [716, 508] width 132 height 15
click at [652, 508] on span "Description" at bounding box center [716, 508] width 132 height 15
click at [713, 504] on span "Description" at bounding box center [716, 508] width 132 height 15
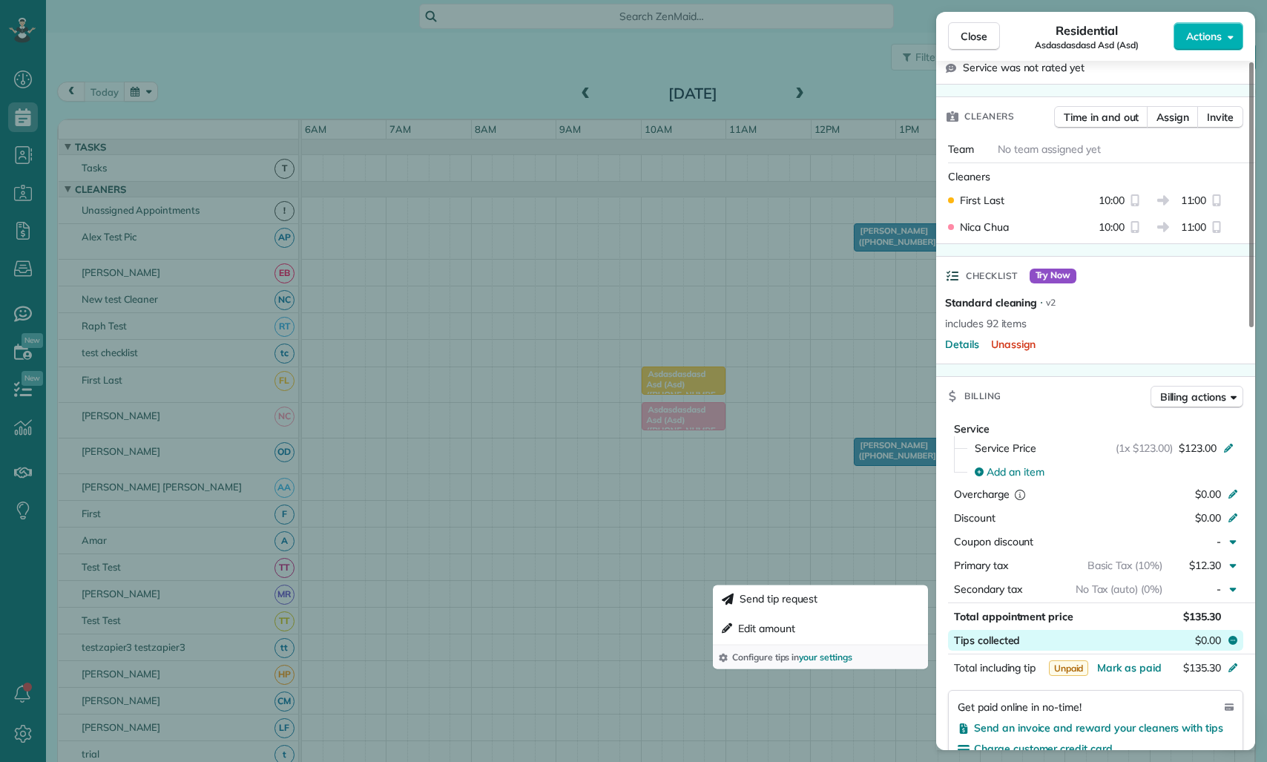
click at [1075, 630] on button "Tips collected $0.00" at bounding box center [1095, 640] width 295 height 21
click at [1029, 630] on button "Tips collected $0.00" at bounding box center [1095, 640] width 295 height 21
click at [1035, 610] on span "Total appointment price" at bounding box center [1013, 616] width 119 height 13
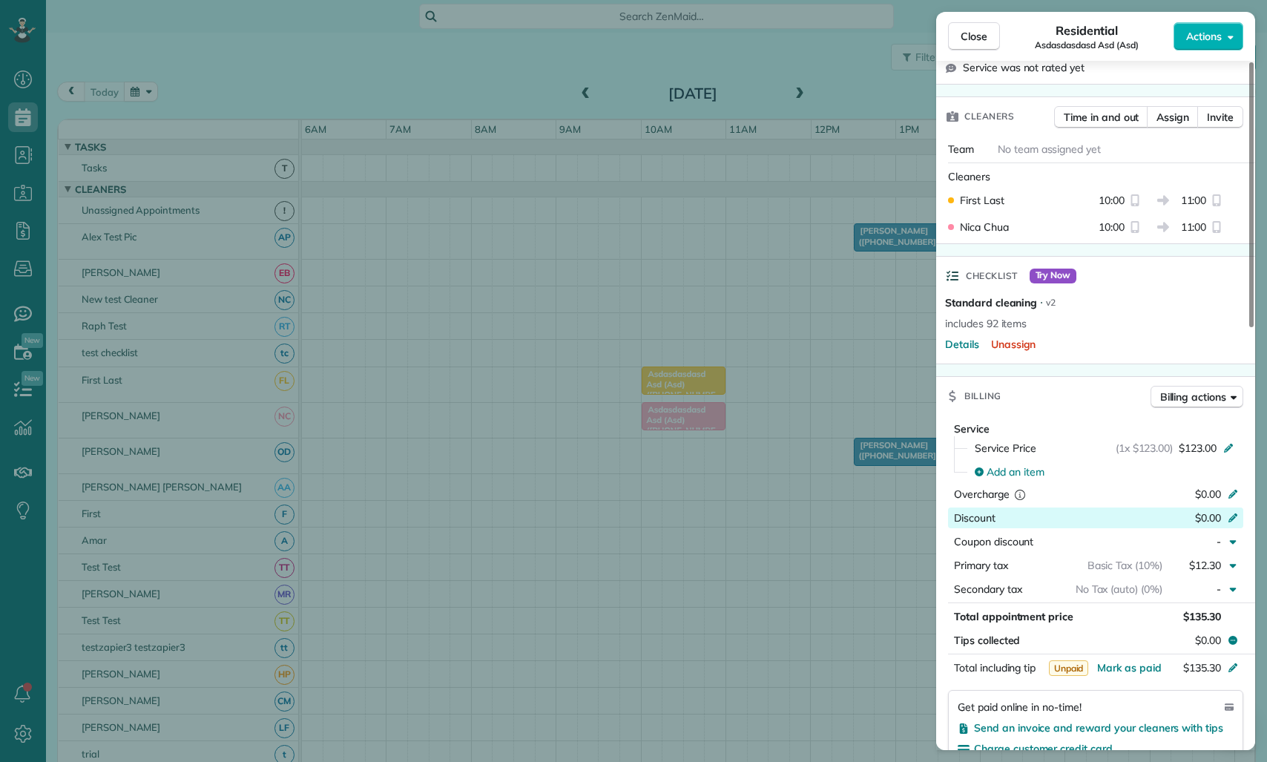
click at [1202, 511] on span "$0.00" at bounding box center [1208, 517] width 26 height 13
click at [1205, 507] on input "*****" at bounding box center [1196, 517] width 62 height 21
type input "*****"
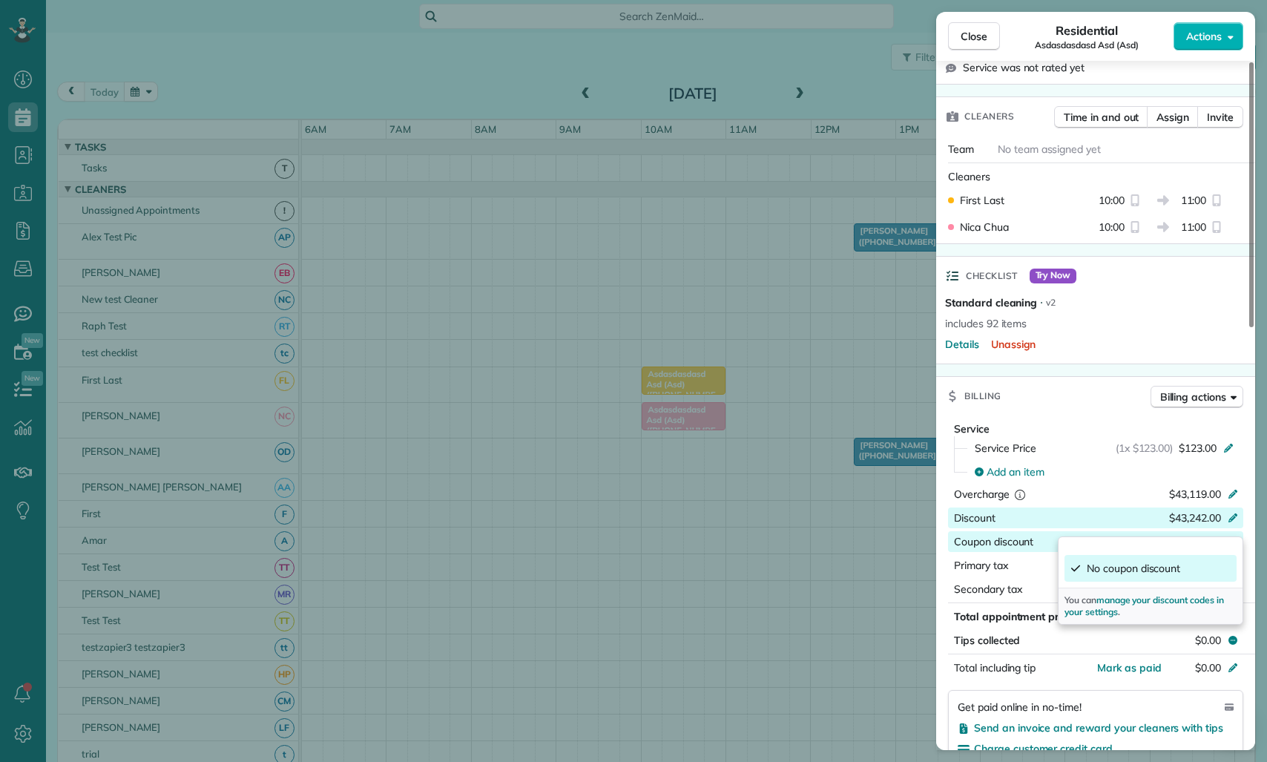
click at [1081, 377] on div "Billing Billing actions" at bounding box center [1095, 396] width 319 height 39
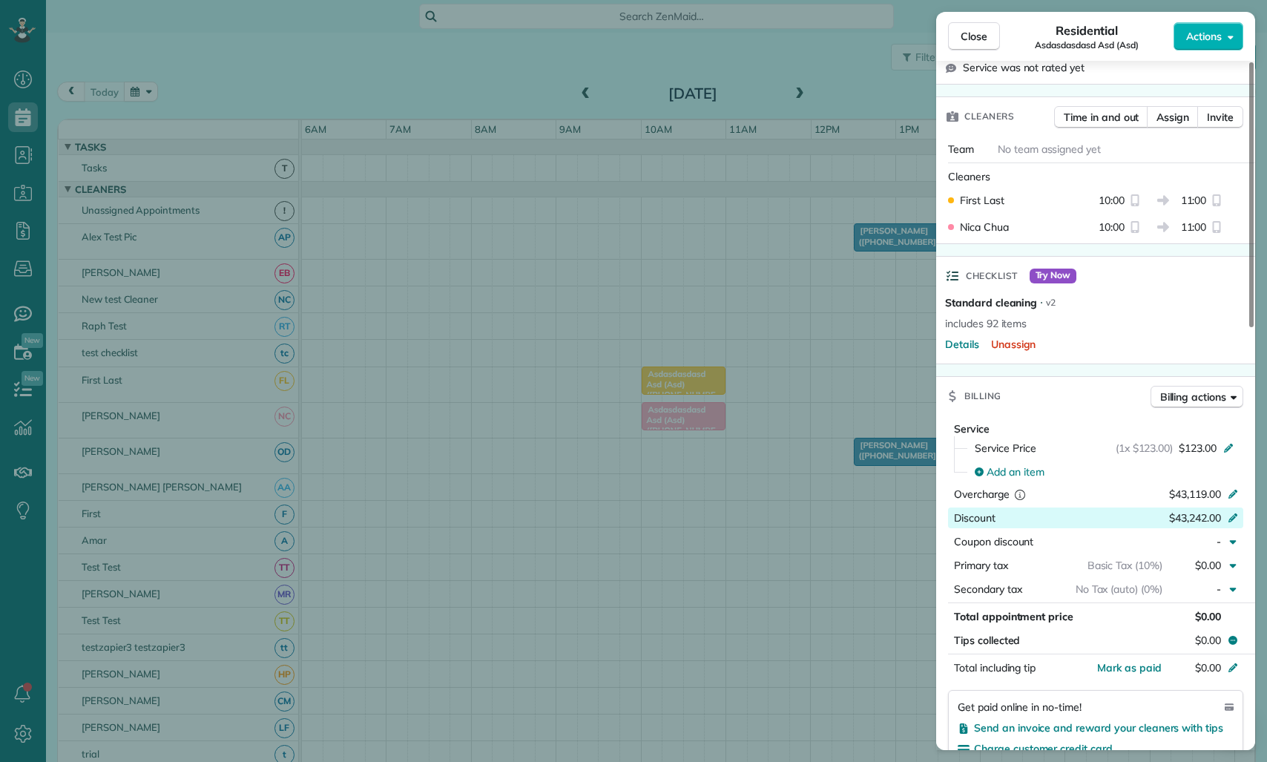
drag, startPoint x: 954, startPoint y: 598, endPoint x: 1093, endPoint y: 604, distance: 139.6
click at [1093, 609] on div "Total appointment price" at bounding box center [1061, 616] width 214 height 15
drag, startPoint x: 947, startPoint y: 626, endPoint x: 1092, endPoint y: 622, distance: 145.4
click at [1114, 630] on button "Tips collected $0.00" at bounding box center [1095, 640] width 295 height 21
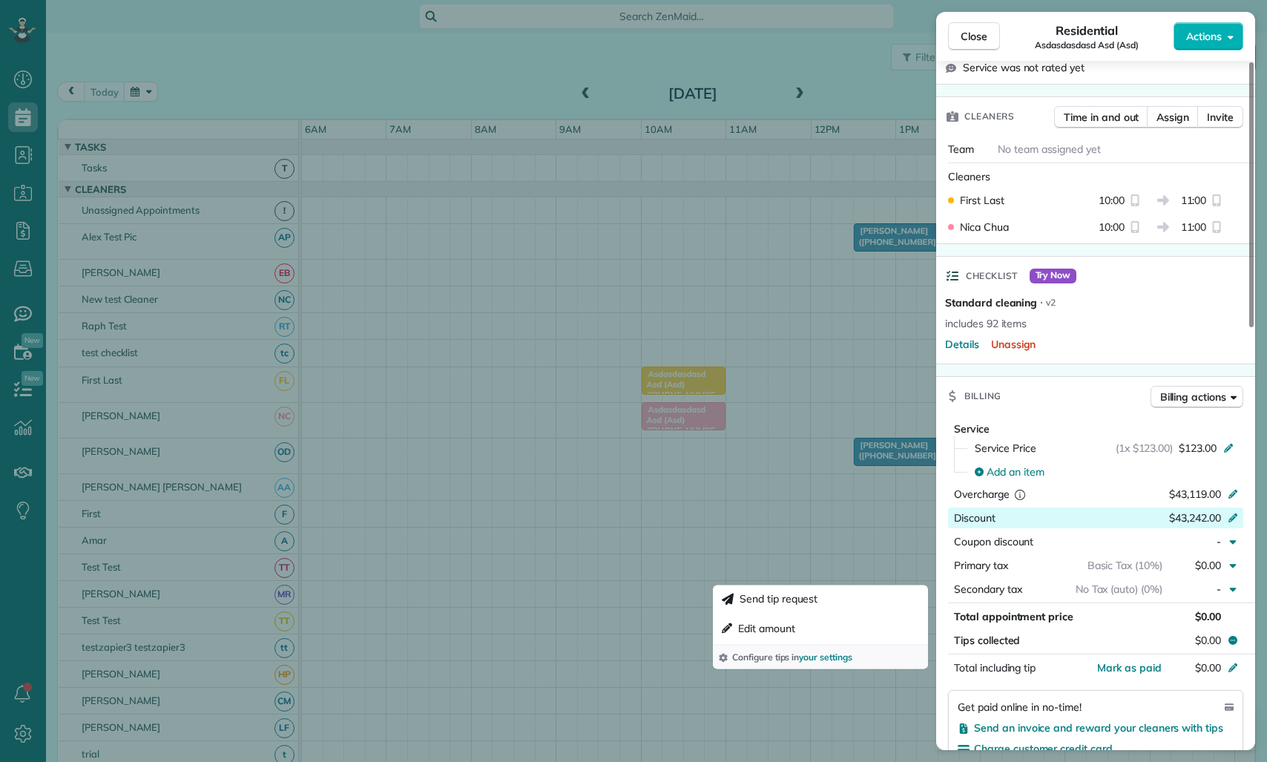
click at [1061, 610] on span "Total appointment price" at bounding box center [1013, 616] width 119 height 13
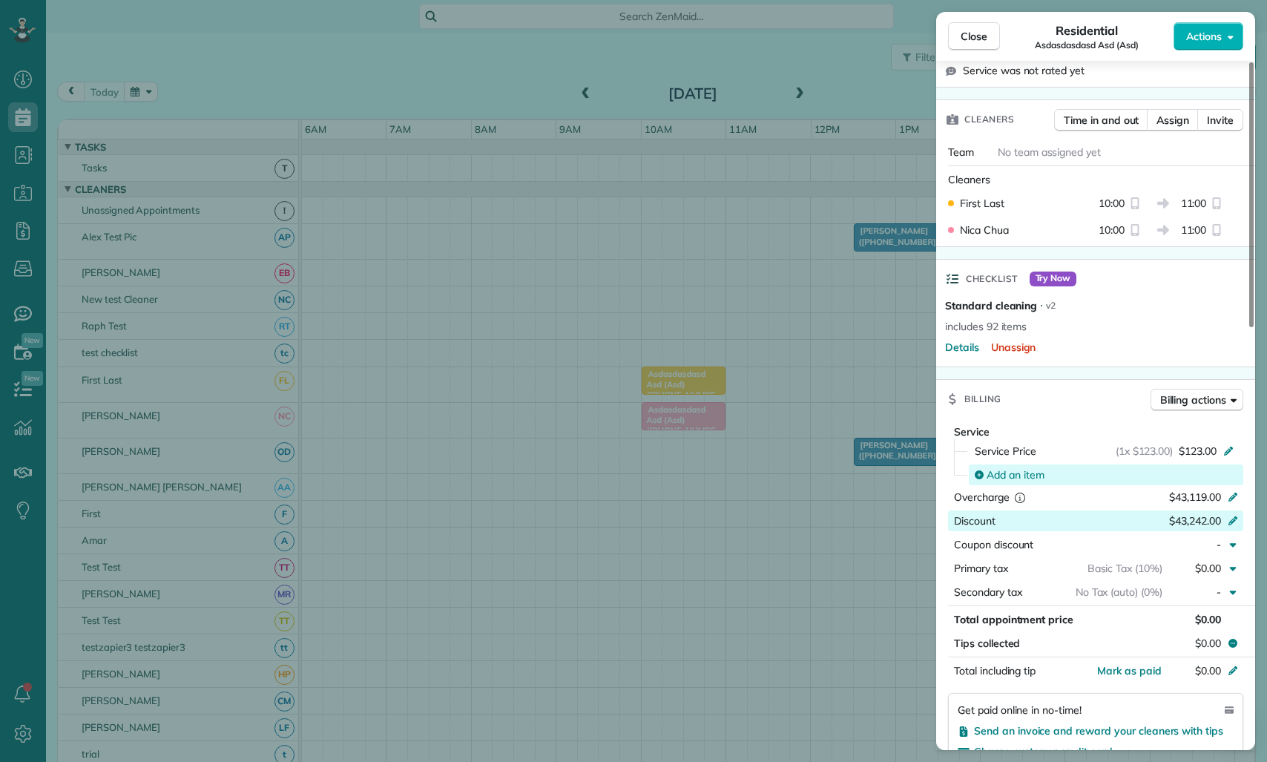
scroll to position [347, 0]
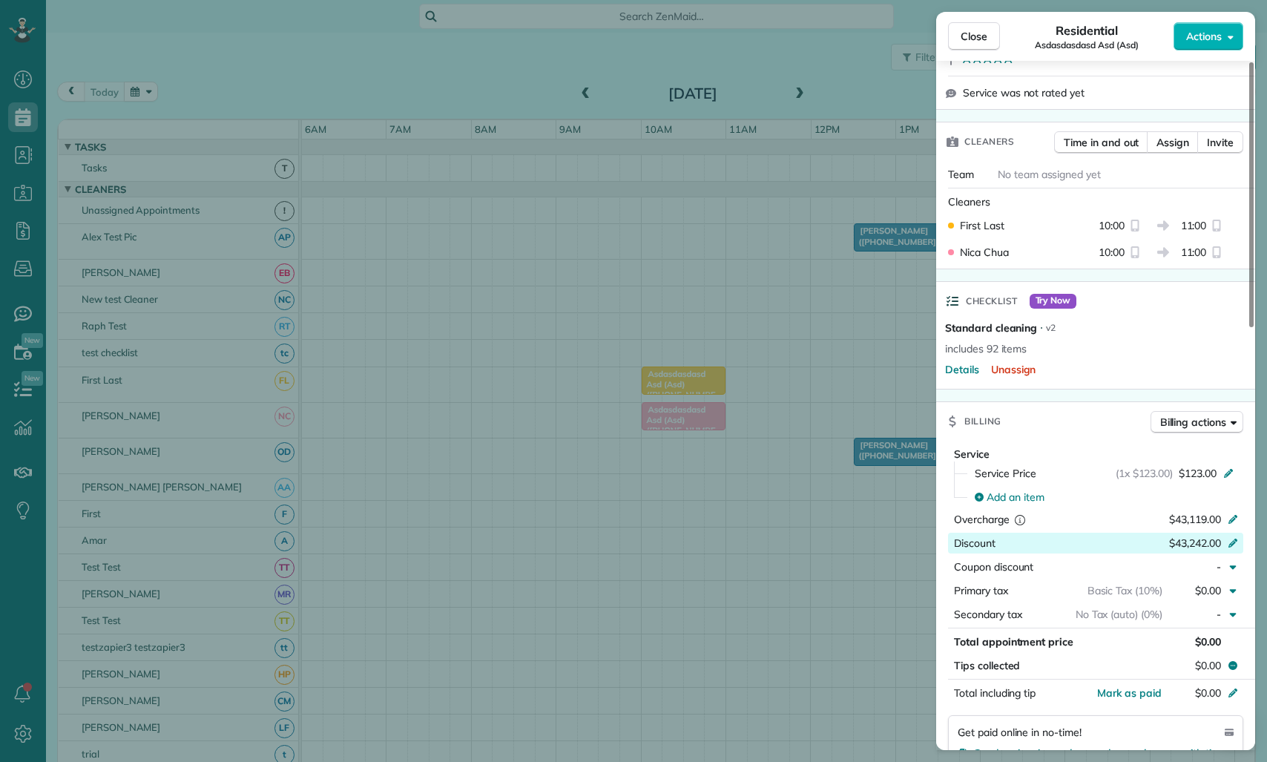
click at [1169, 533] on div "Discount $43,242.00" at bounding box center [1095, 543] width 295 height 21
click at [1111, 441] on div "**********" at bounding box center [1095, 622] width 319 height 362
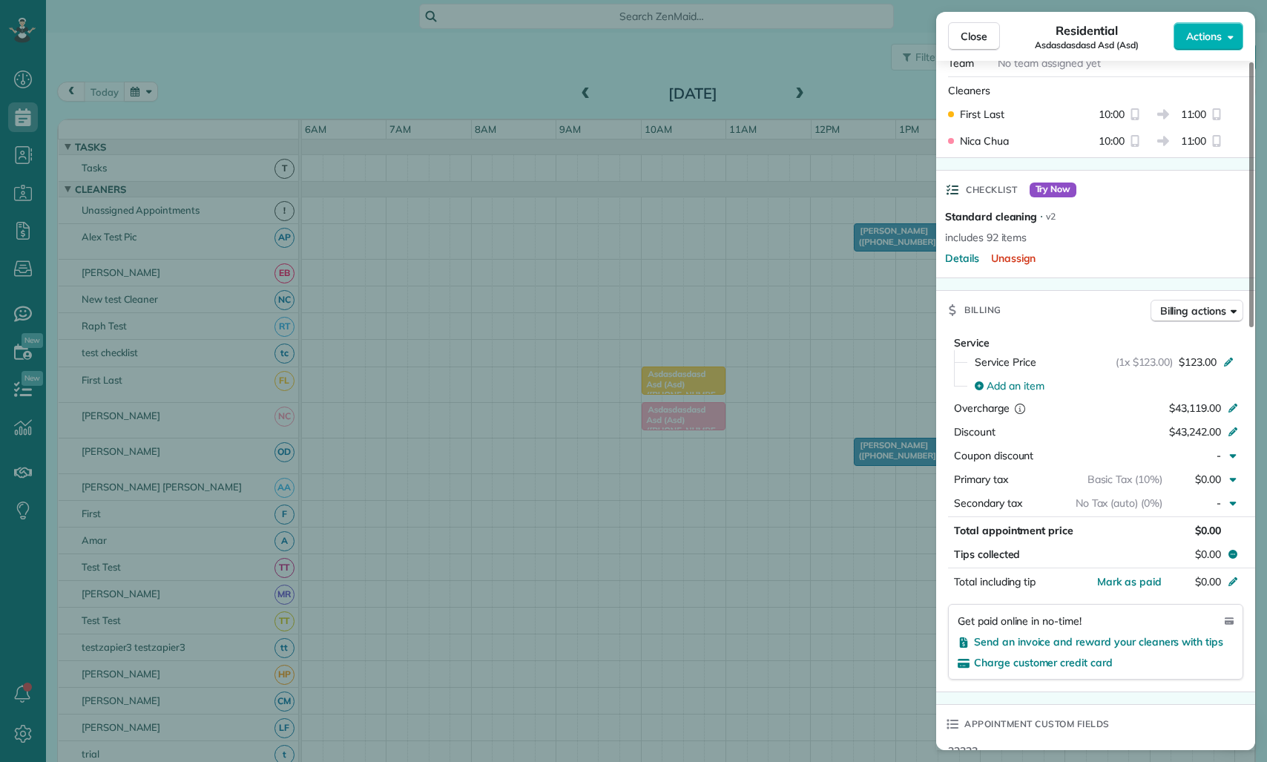
scroll to position [466, 0]
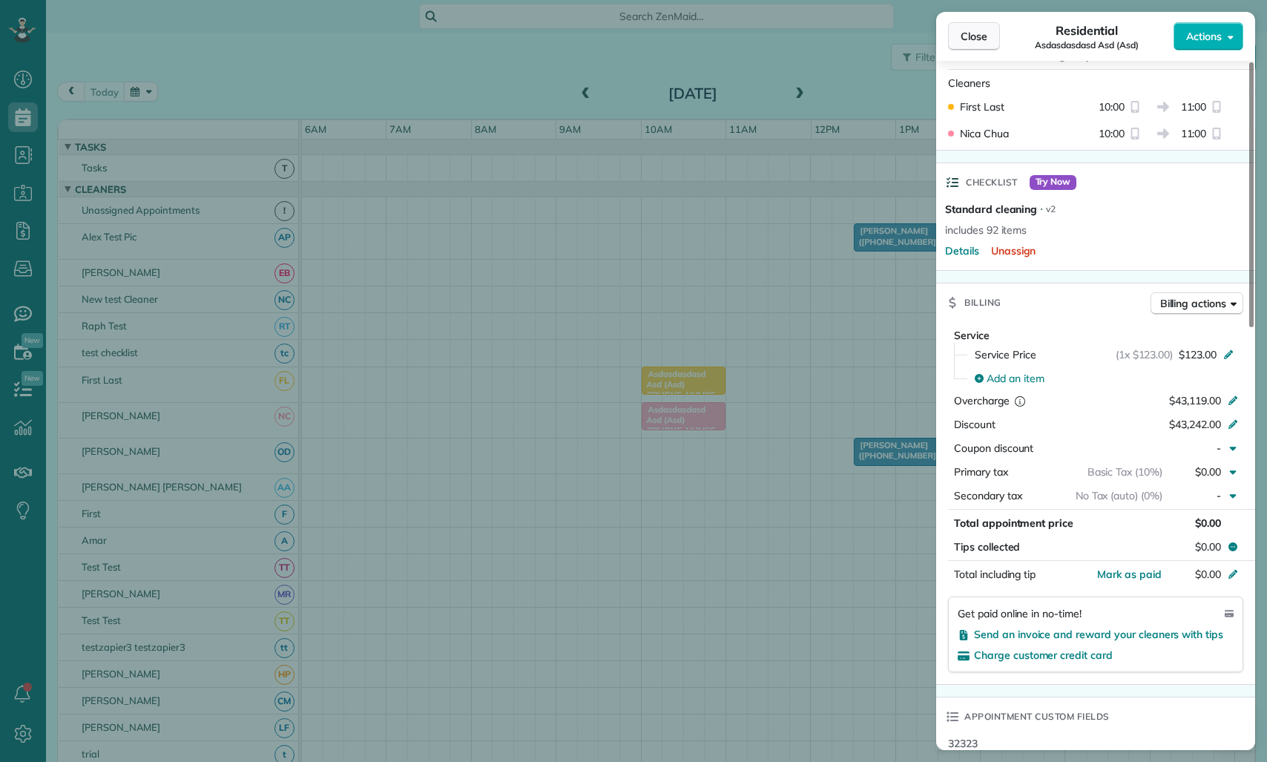
click at [987, 25] on button "Close" at bounding box center [974, 36] width 52 height 28
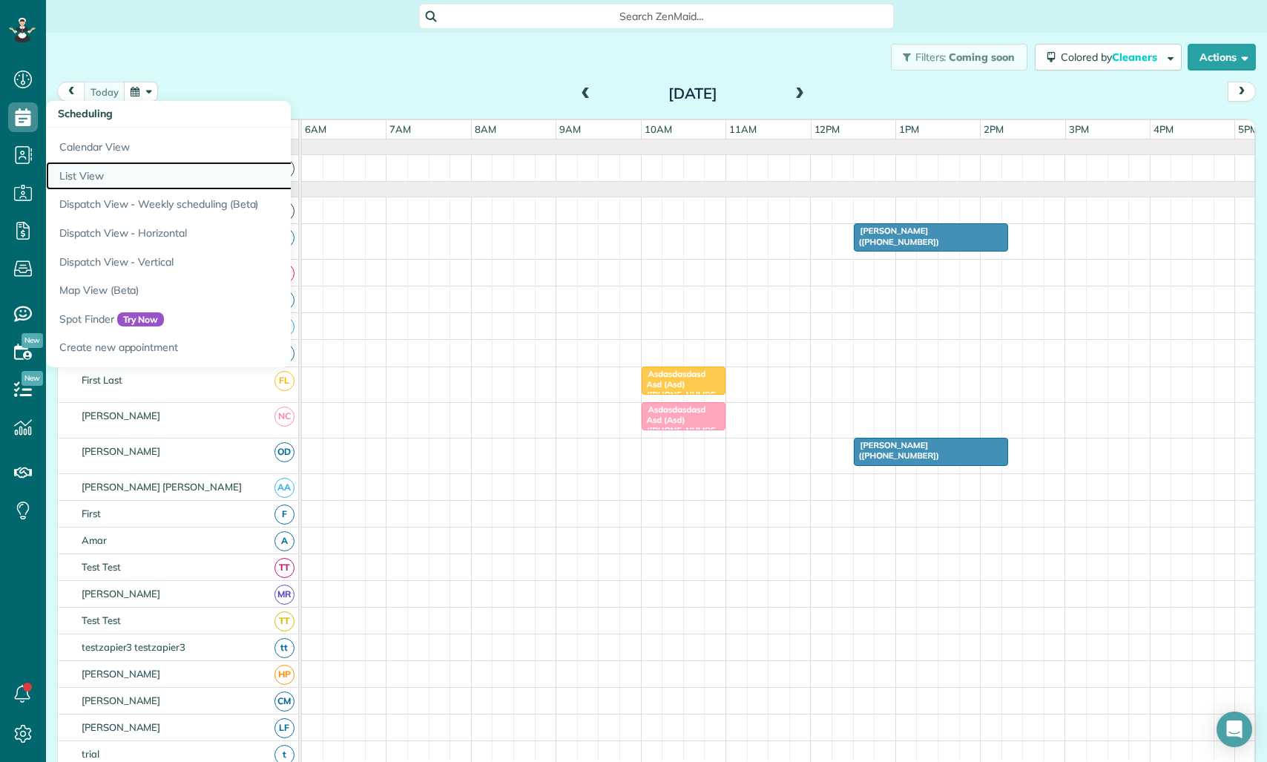
click at [113, 171] on link "List View" at bounding box center [231, 176] width 371 height 29
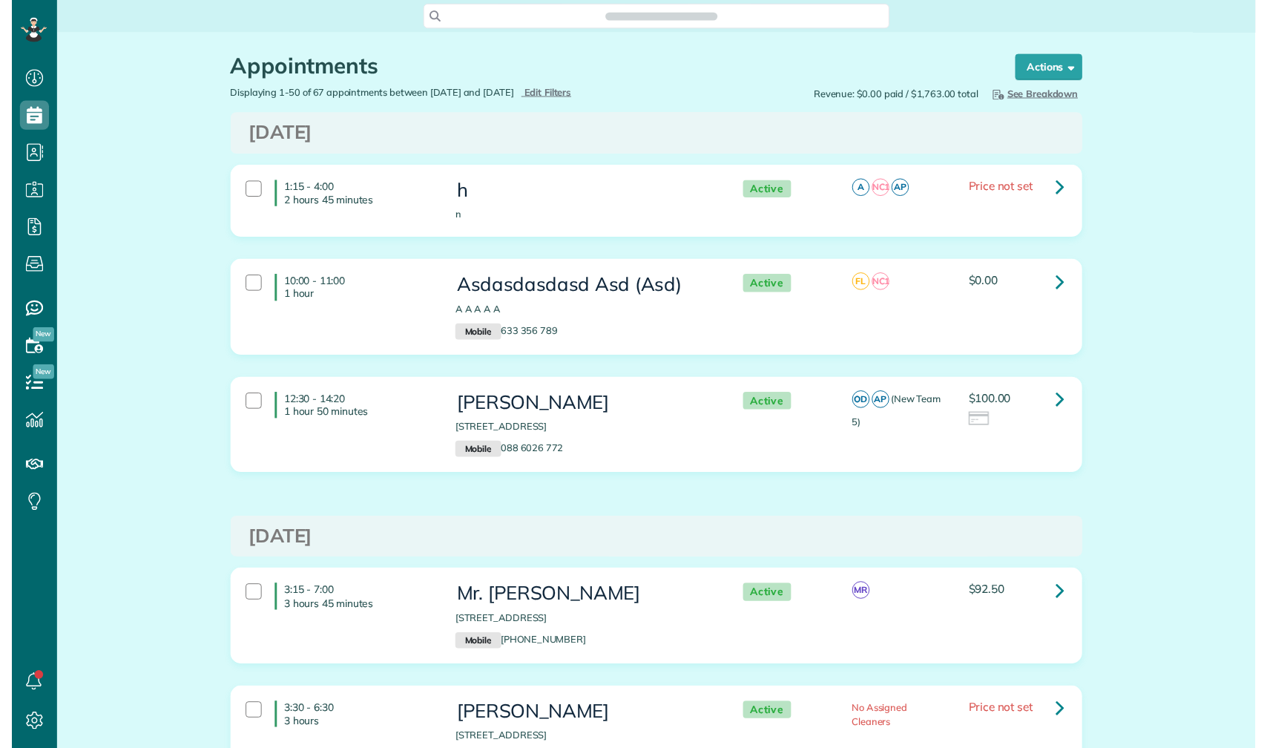
scroll to position [7, 7]
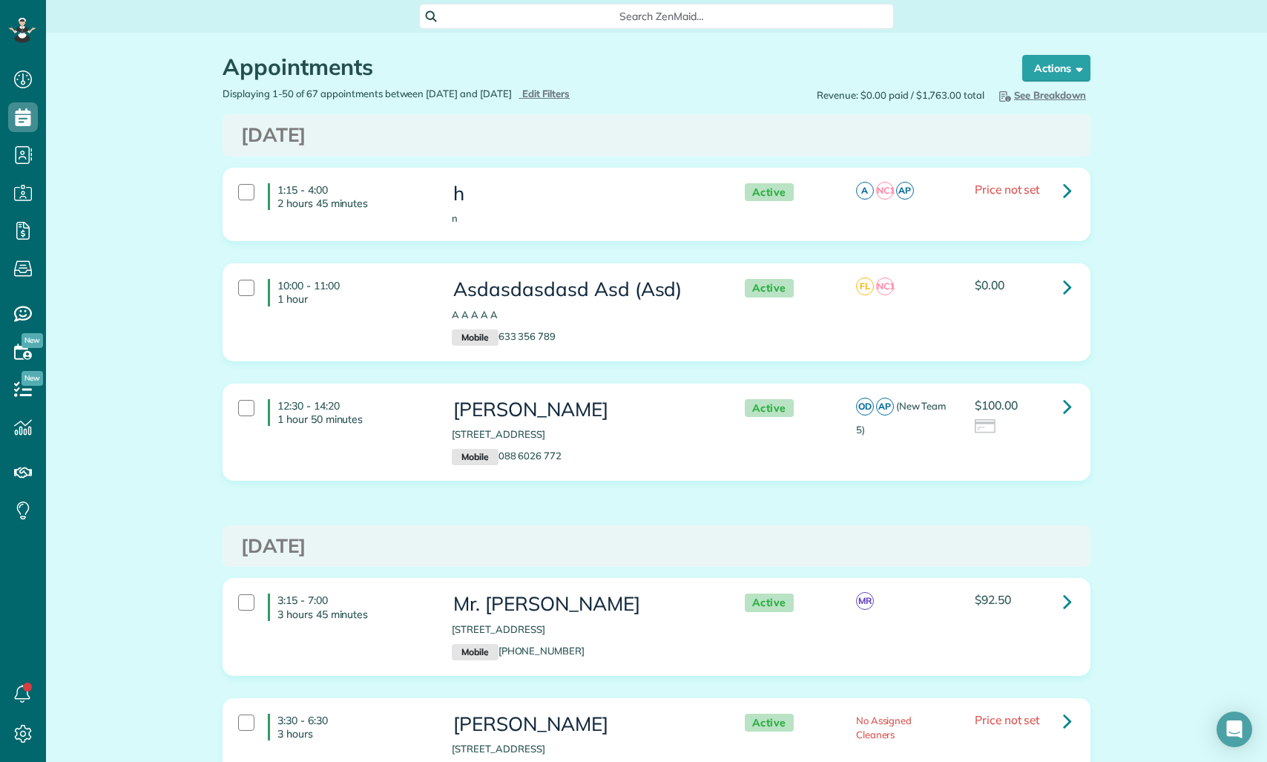
drag, startPoint x: 234, startPoint y: 133, endPoint x: 431, endPoint y: 142, distance: 197.5
click at [431, 142] on div "[DATE]" at bounding box center [656, 136] width 853 height 22
drag, startPoint x: 431, startPoint y: 142, endPoint x: 423, endPoint y: 142, distance: 8.2
click at [429, 142] on h3 "[DATE]" at bounding box center [656, 136] width 831 height 22
click at [481, 283] on h3 "Asdasdasdasd Asd (Asd)" at bounding box center [583, 290] width 263 height 22
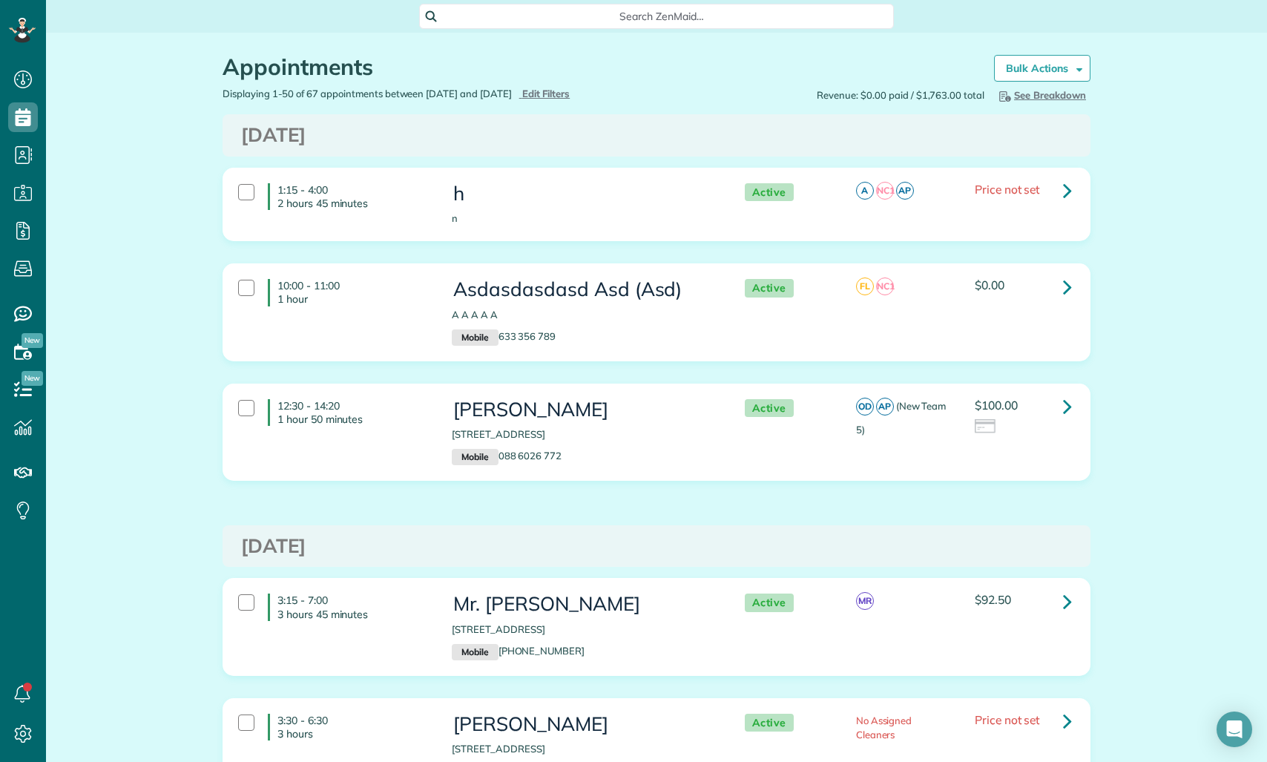
click at [313, 481] on div "12:30 - 14:20 1 hour 50 minutes [PERSON_NAME] [STREET_ADDRESS] Mobile [PHONE_NU…" at bounding box center [656, 442] width 890 height 119
drag, startPoint x: 246, startPoint y: 136, endPoint x: 458, endPoint y: 142, distance: 212.2
click at [458, 142] on h3 "[DATE]" at bounding box center [656, 136] width 831 height 22
click at [458, 142] on h3 "Tuesday Aug 19, 2025" at bounding box center [656, 136] width 831 height 22
drag, startPoint x: 456, startPoint y: 200, endPoint x: 460, endPoint y: 214, distance: 15.3
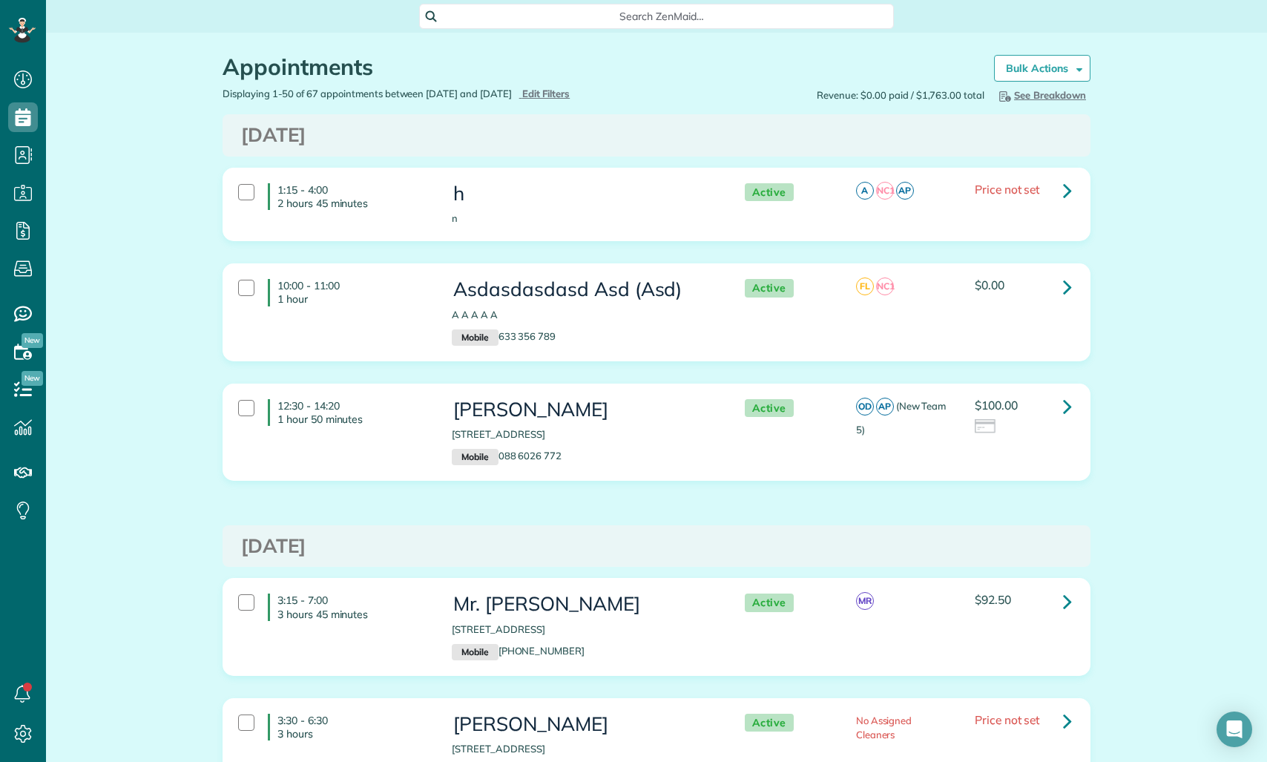
click at [460, 214] on div "h n" at bounding box center [583, 204] width 263 height 43
click at [460, 214] on p "n" at bounding box center [583, 218] width 263 height 14
click at [460, 202] on h3 "h" at bounding box center [583, 194] width 263 height 22
drag, startPoint x: 237, startPoint y: 129, endPoint x: 380, endPoint y: 134, distance: 142.5
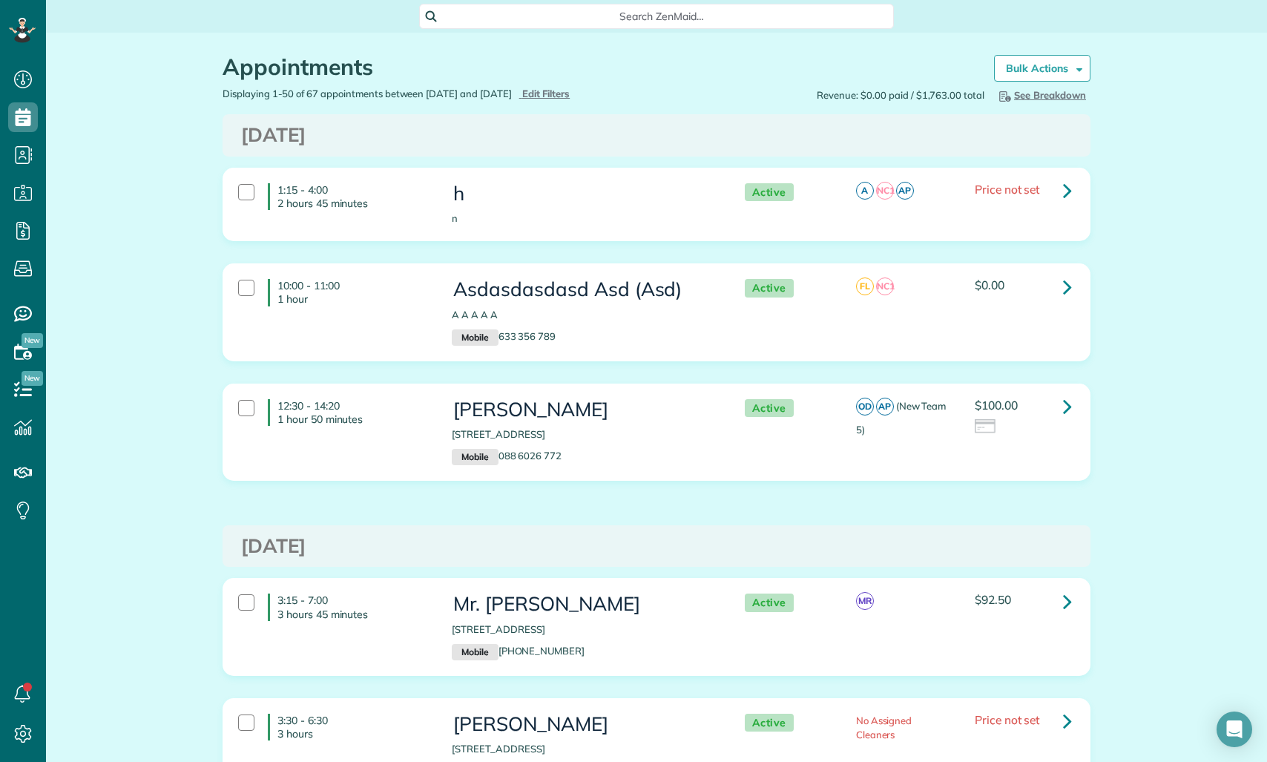
click at [335, 129] on div "Tuesday Aug 19, 2025" at bounding box center [656, 136] width 853 height 22
click at [380, 134] on h3 "Tuesday Aug 19, 2025" at bounding box center [656, 136] width 831 height 22
click at [251, 291] on div at bounding box center [246, 288] width 16 height 16
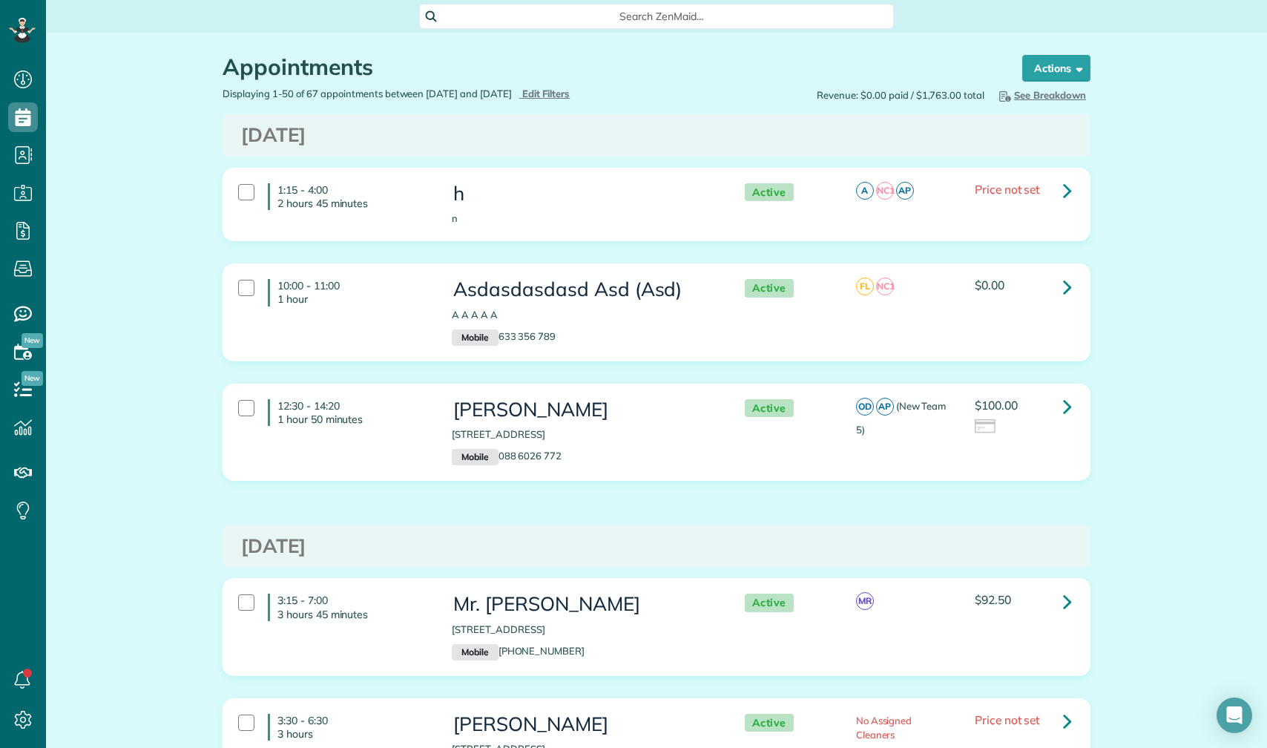
scroll to position [748, 46]
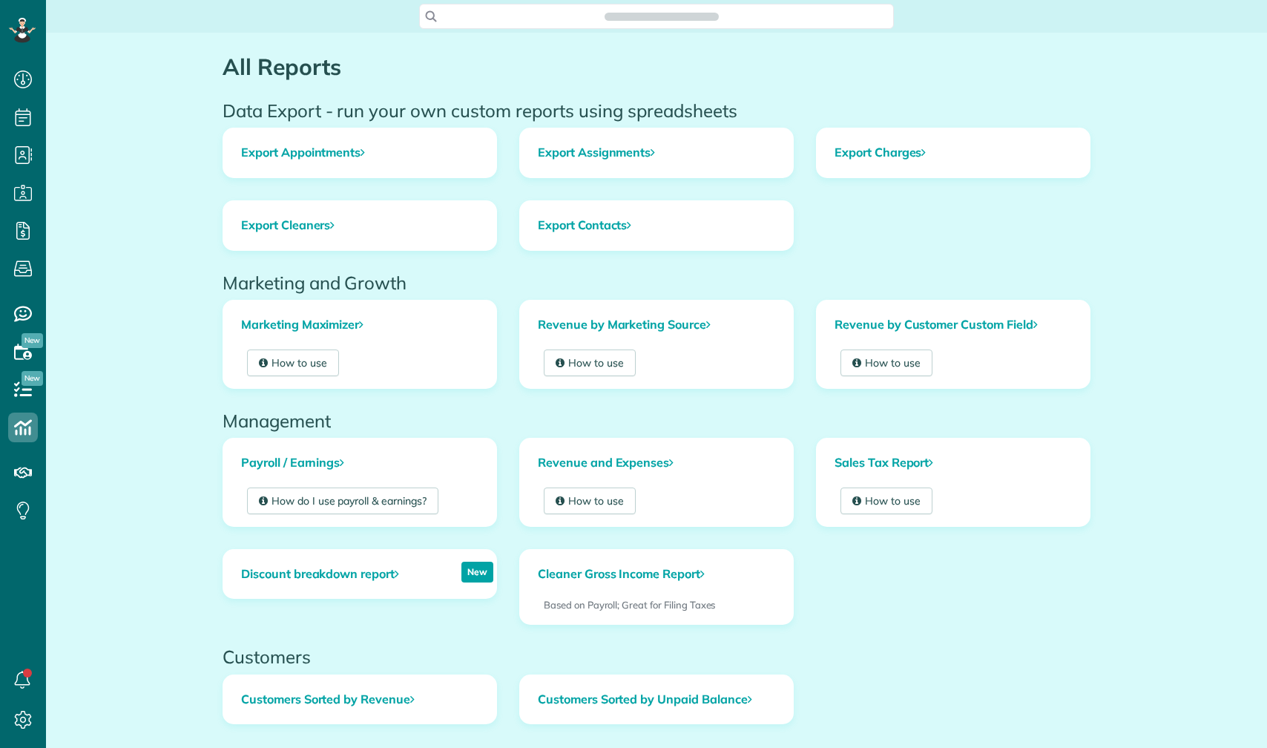
scroll to position [7, 7]
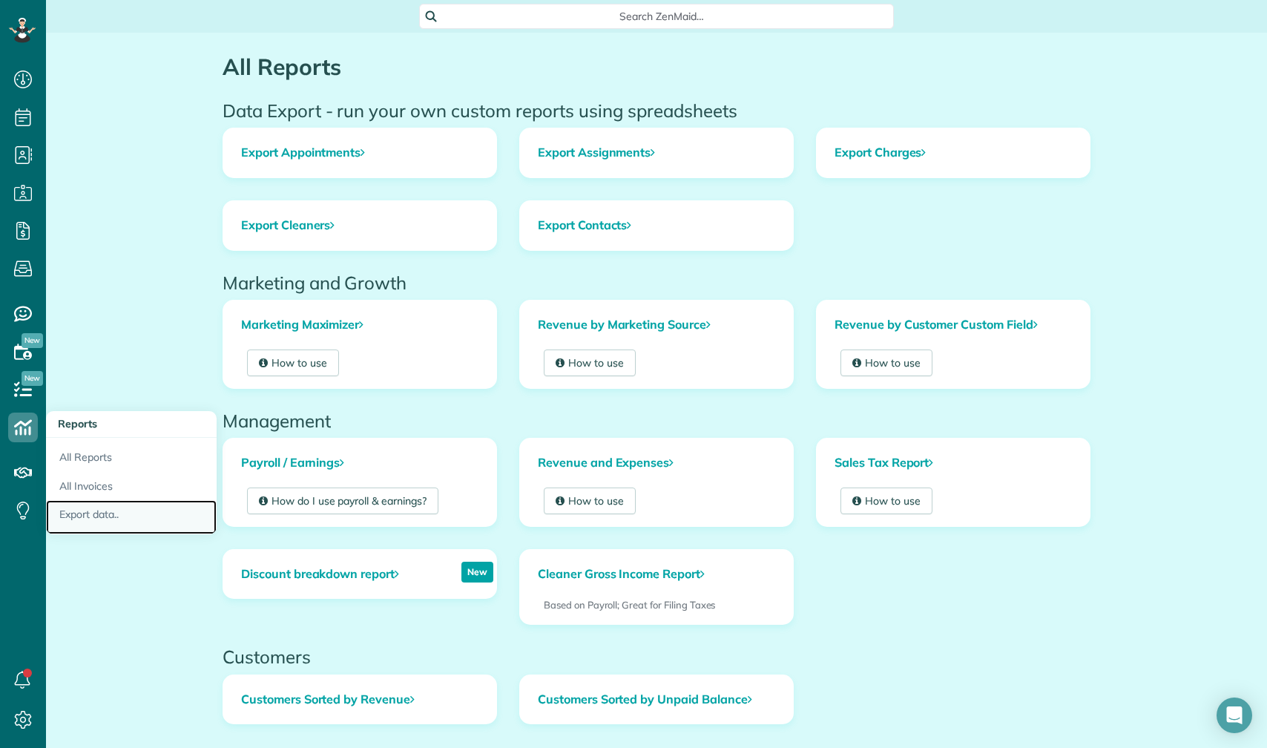
click at [99, 514] on link "Export data.." at bounding box center [131, 517] width 171 height 34
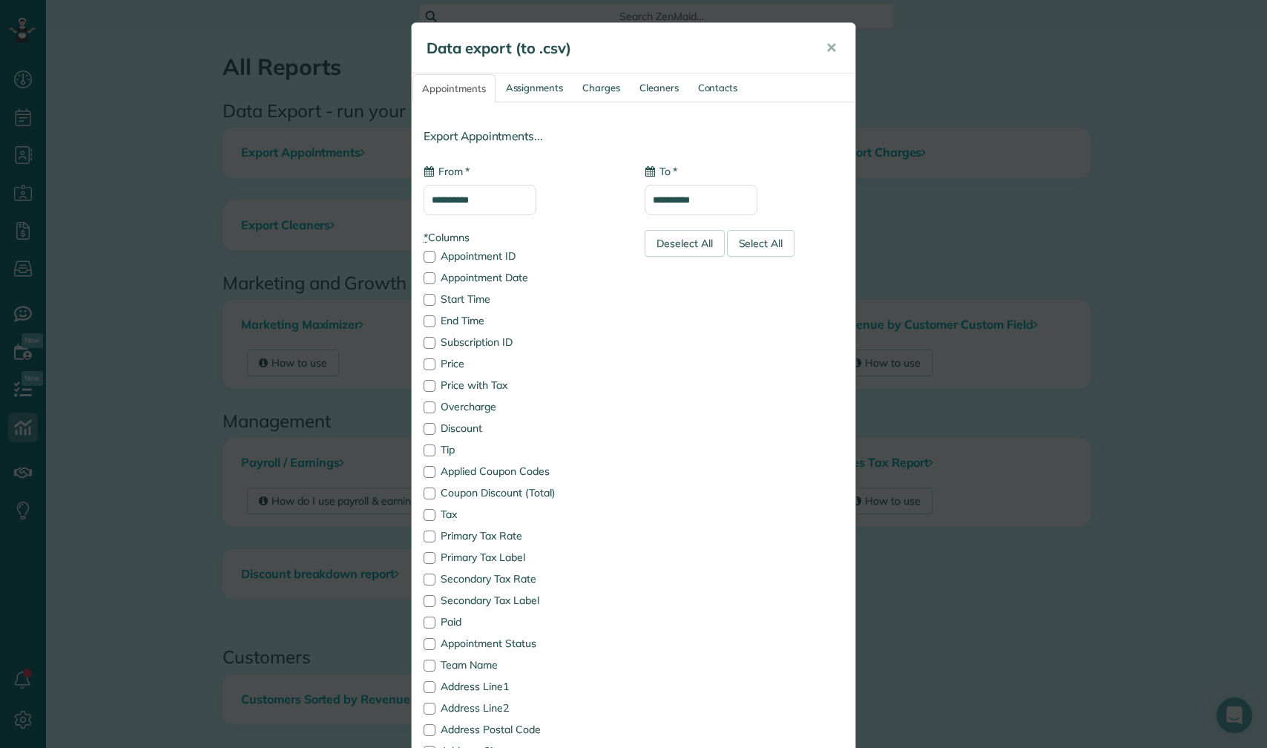
type input "**********"
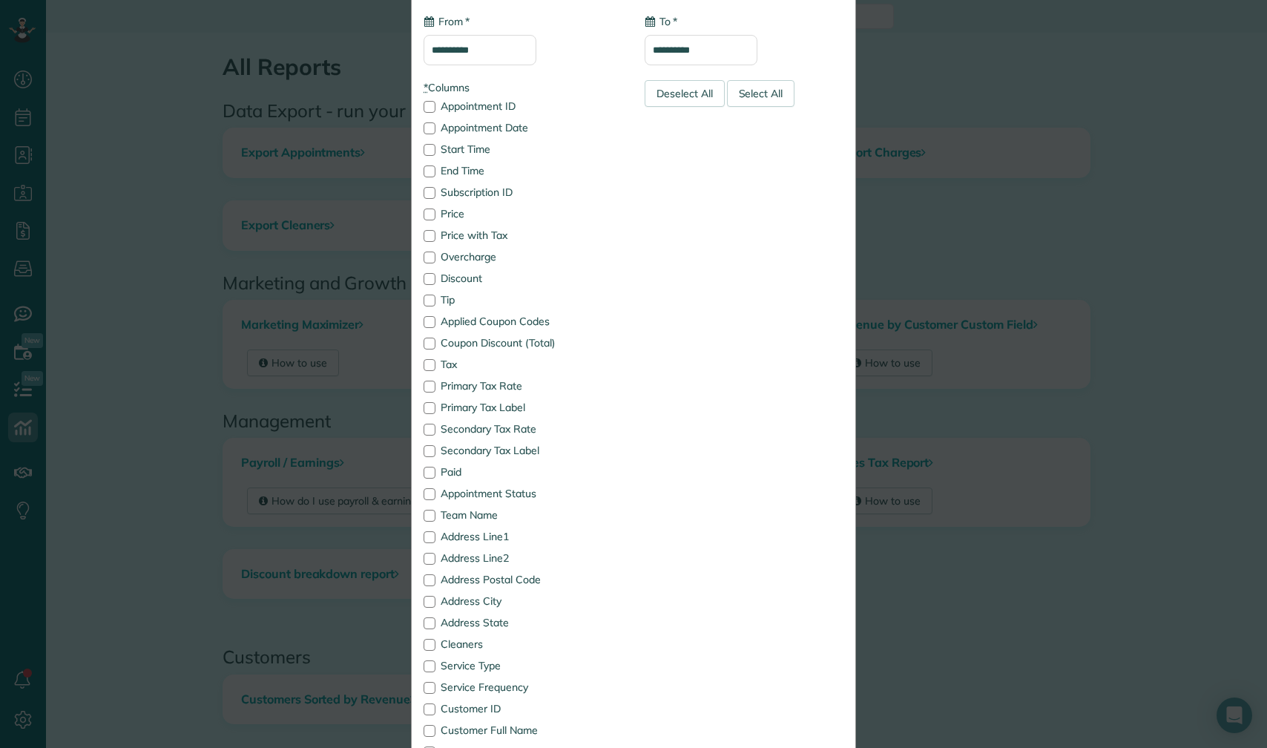
scroll to position [0, 0]
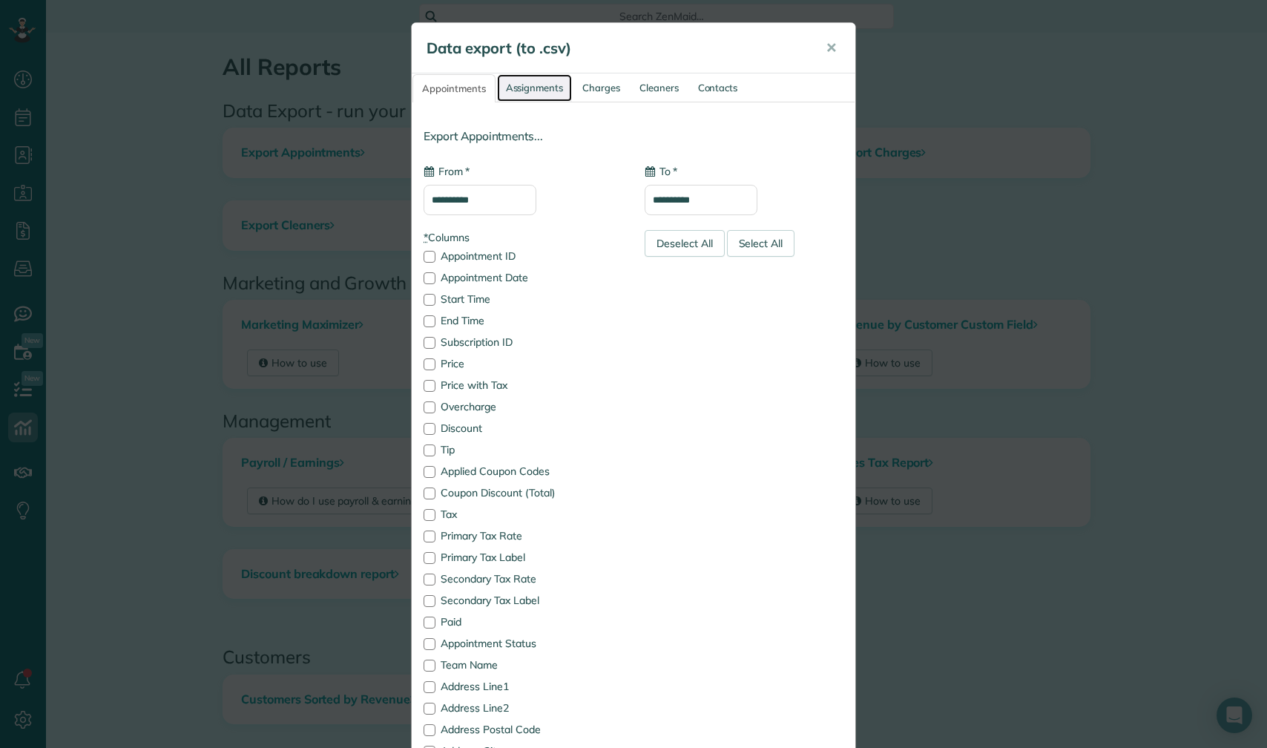
click at [541, 90] on link "Assignments" at bounding box center [535, 87] width 76 height 27
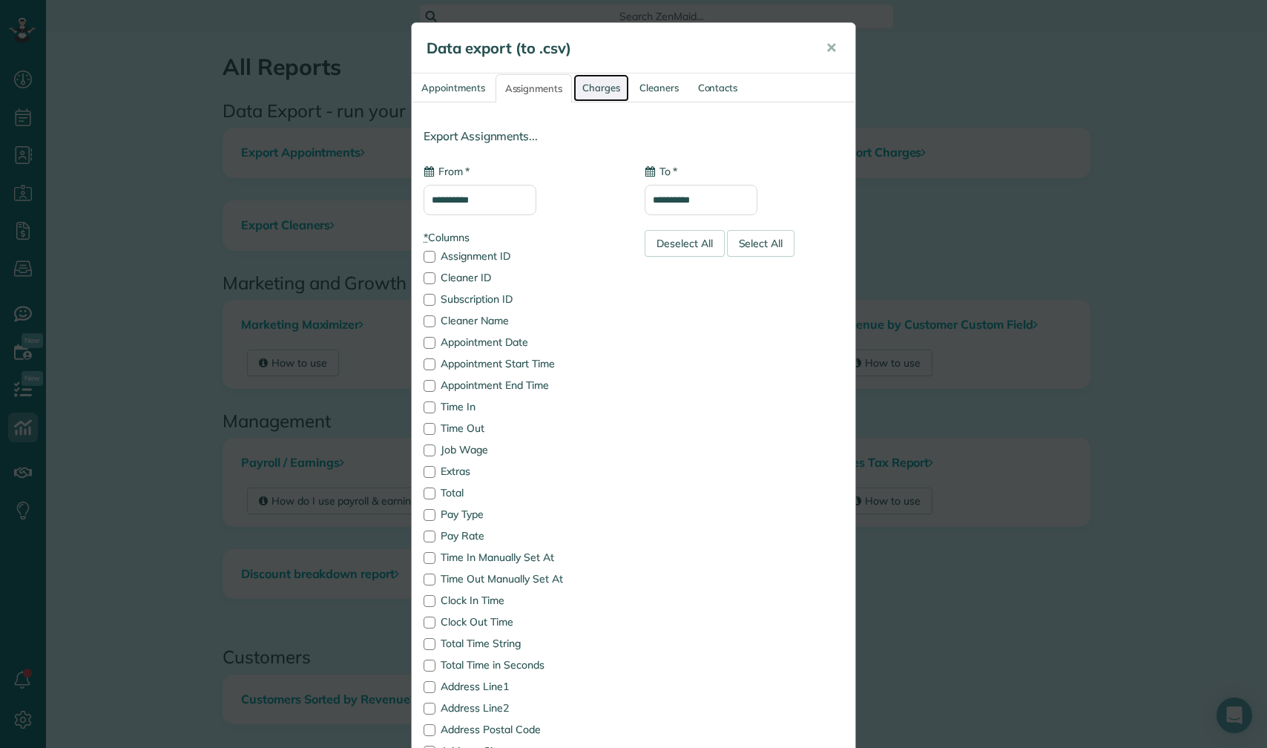
click at [596, 92] on link "Charges" at bounding box center [601, 87] width 56 height 27
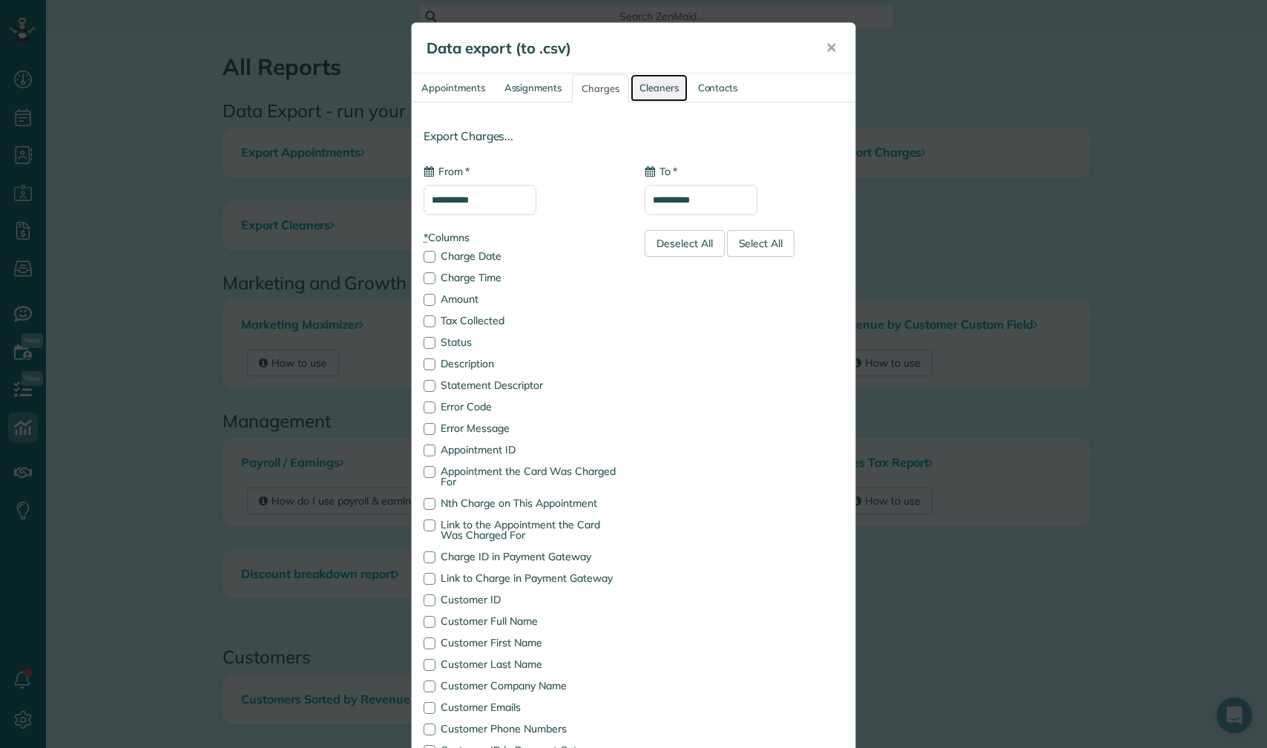
click at [653, 87] on link "Cleaners" at bounding box center [658, 87] width 57 height 27
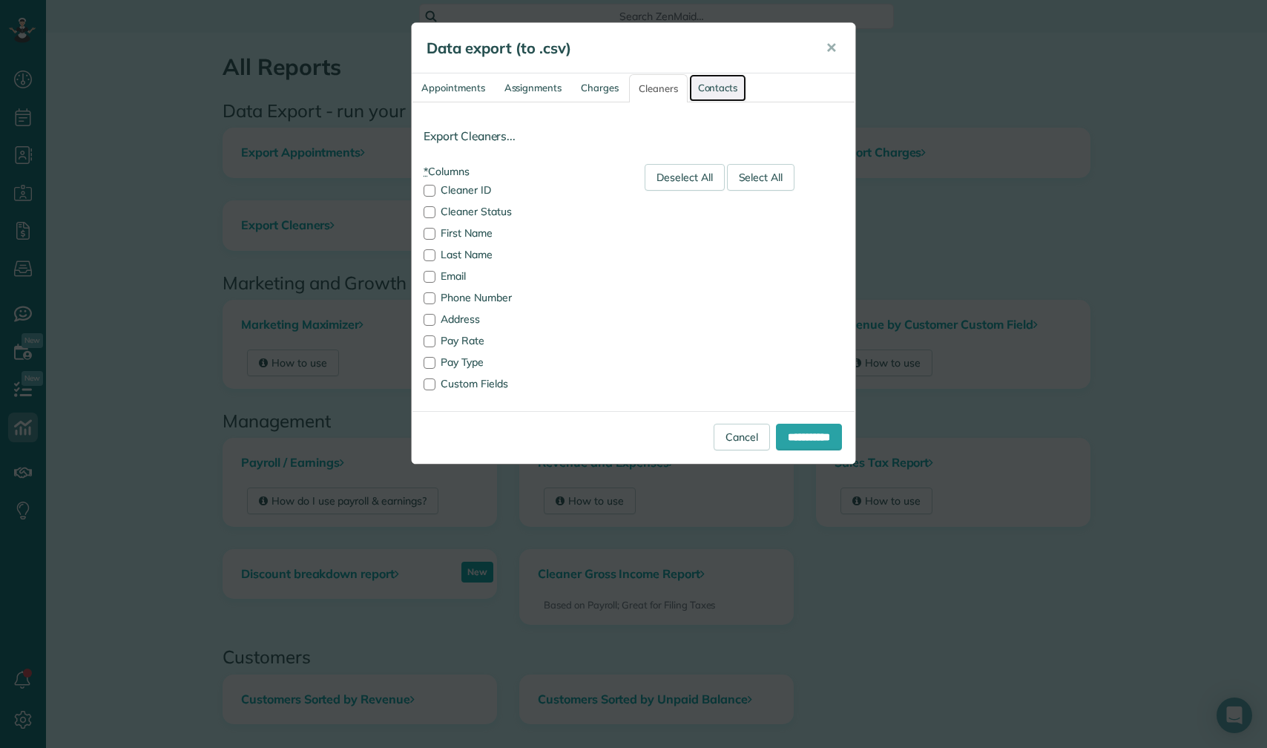
click at [703, 88] on link "Contacts" at bounding box center [718, 87] width 58 height 27
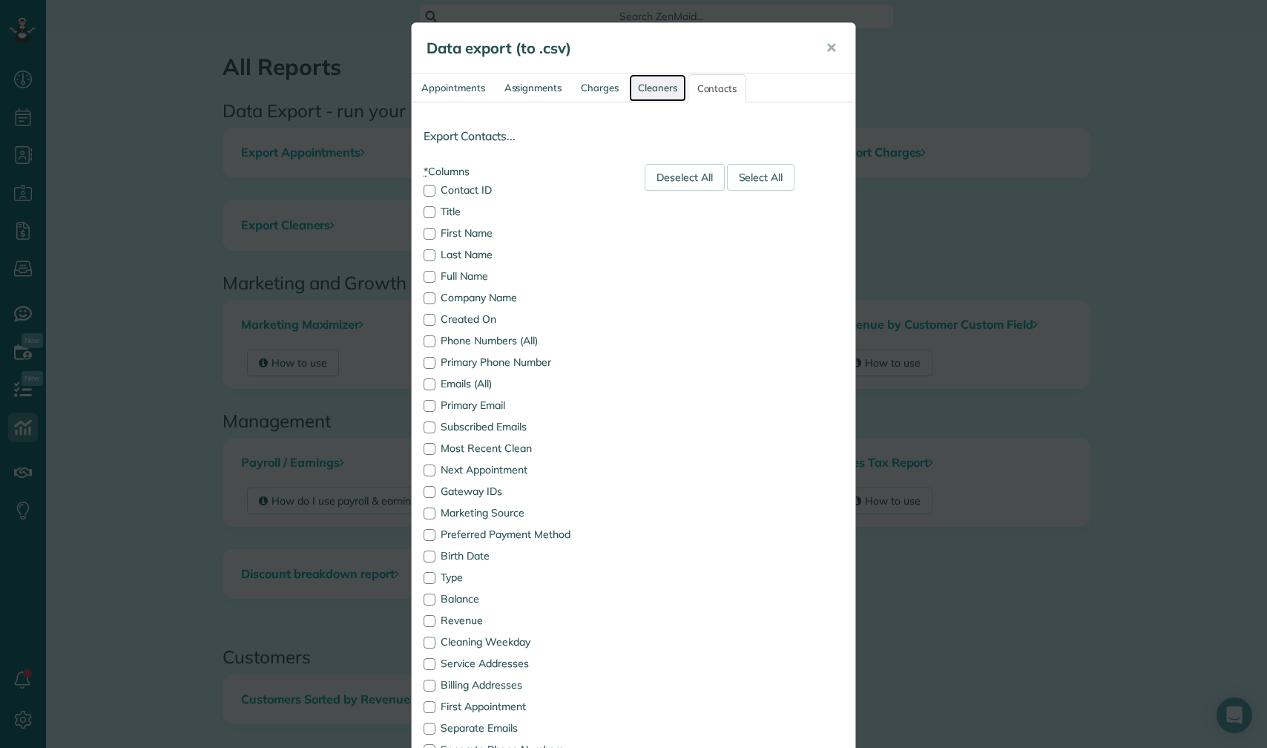
click at [674, 89] on link "Cleaners" at bounding box center [657, 87] width 57 height 27
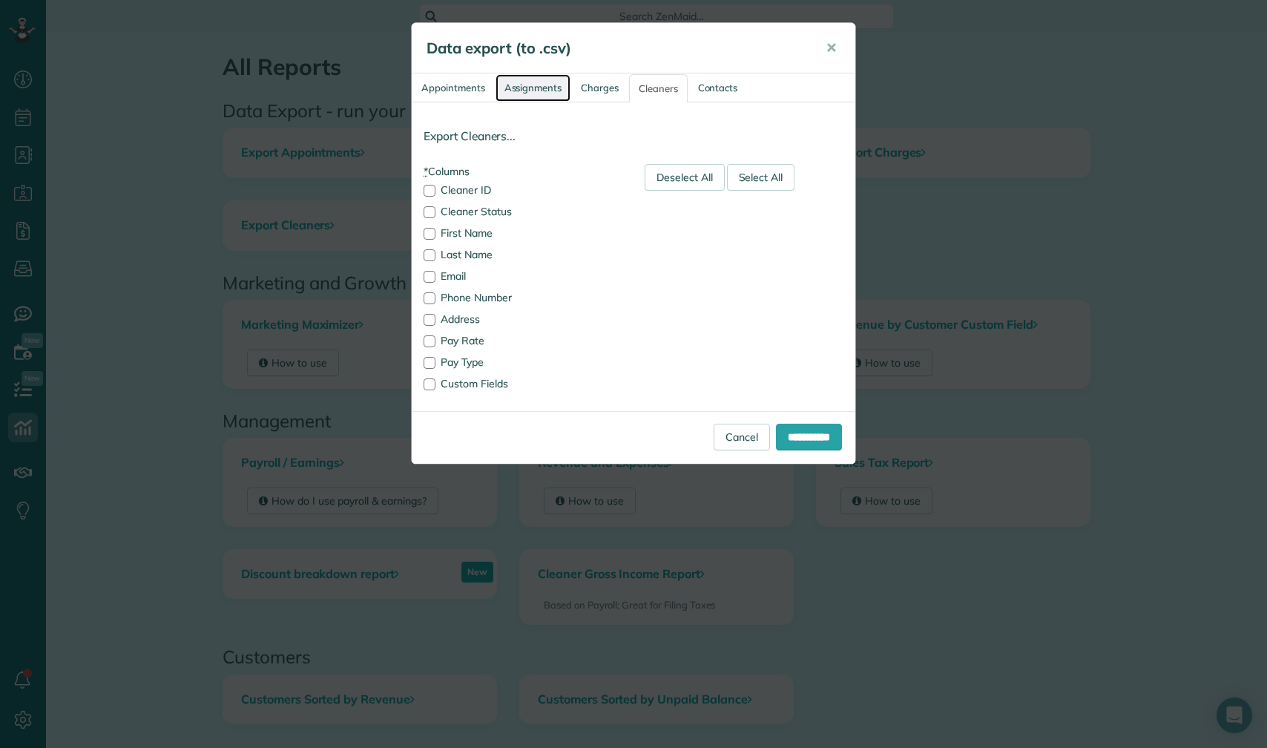
click at [561, 92] on link "Assignments" at bounding box center [533, 87] width 76 height 27
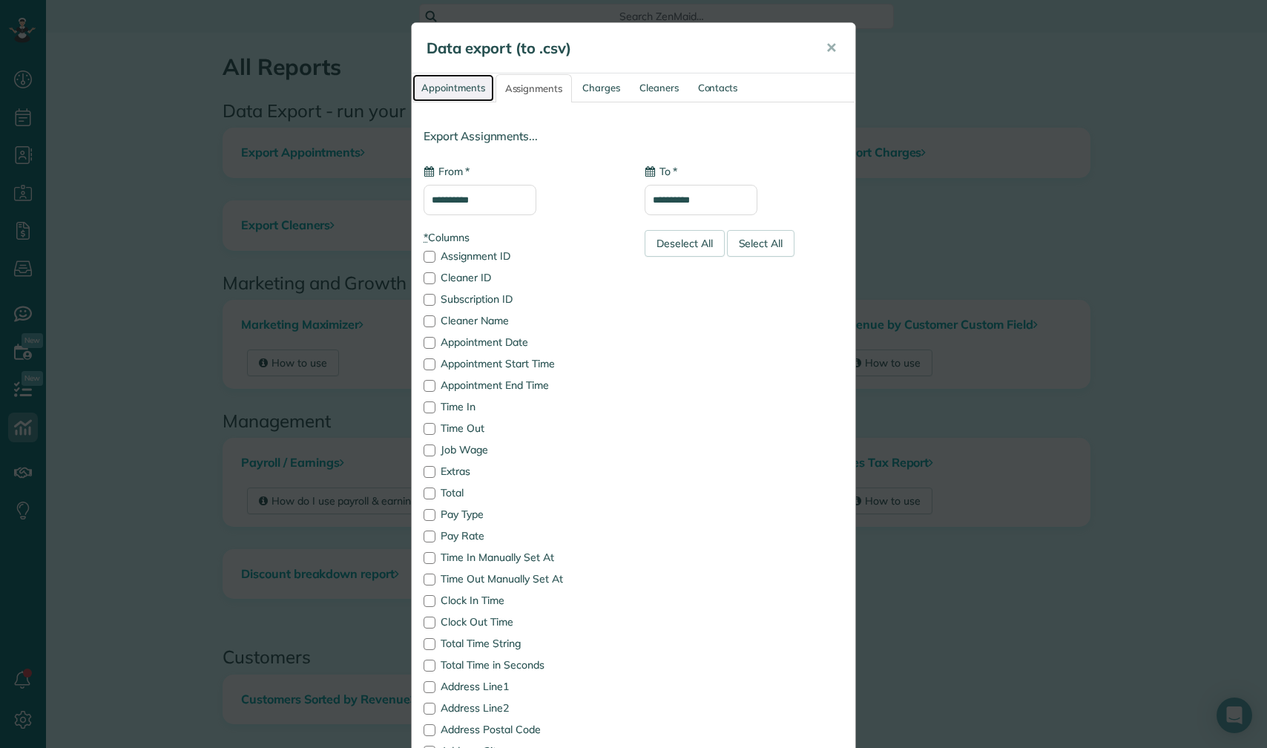
click at [481, 101] on link "Appointments" at bounding box center [453, 87] width 82 height 27
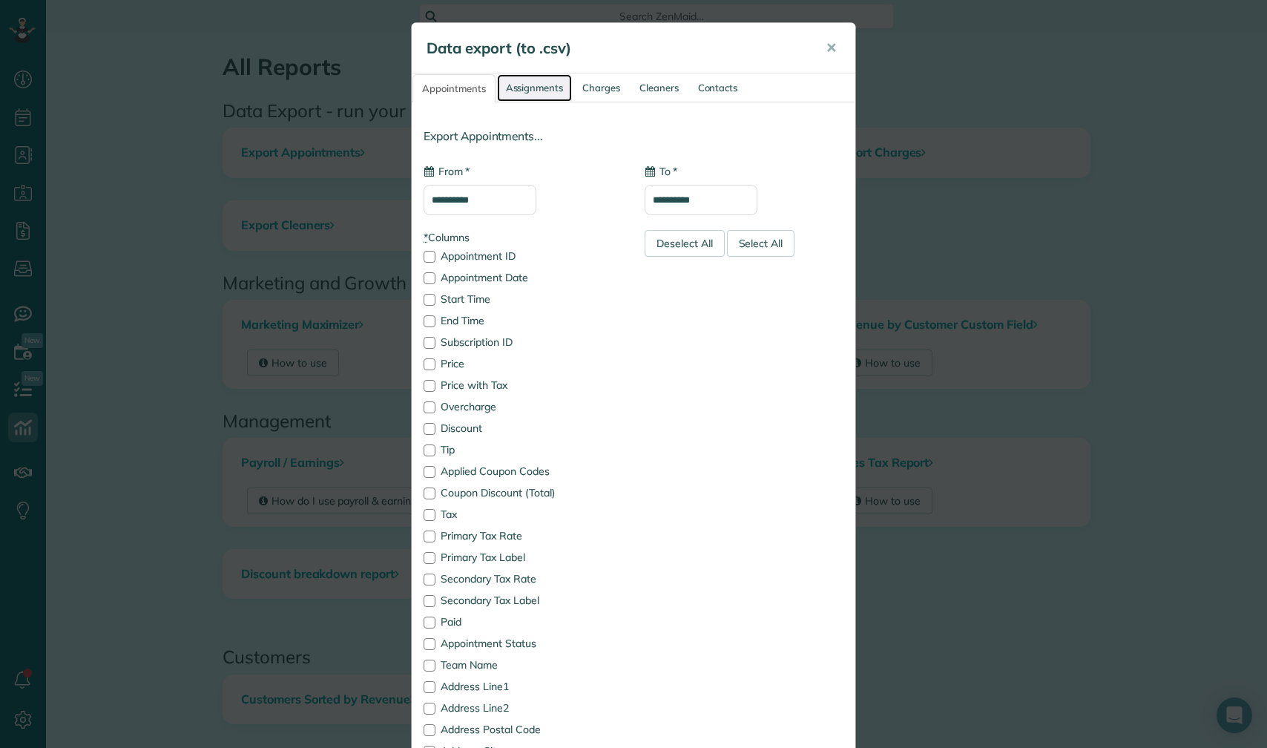
click at [550, 85] on link "Assignments" at bounding box center [535, 87] width 76 height 27
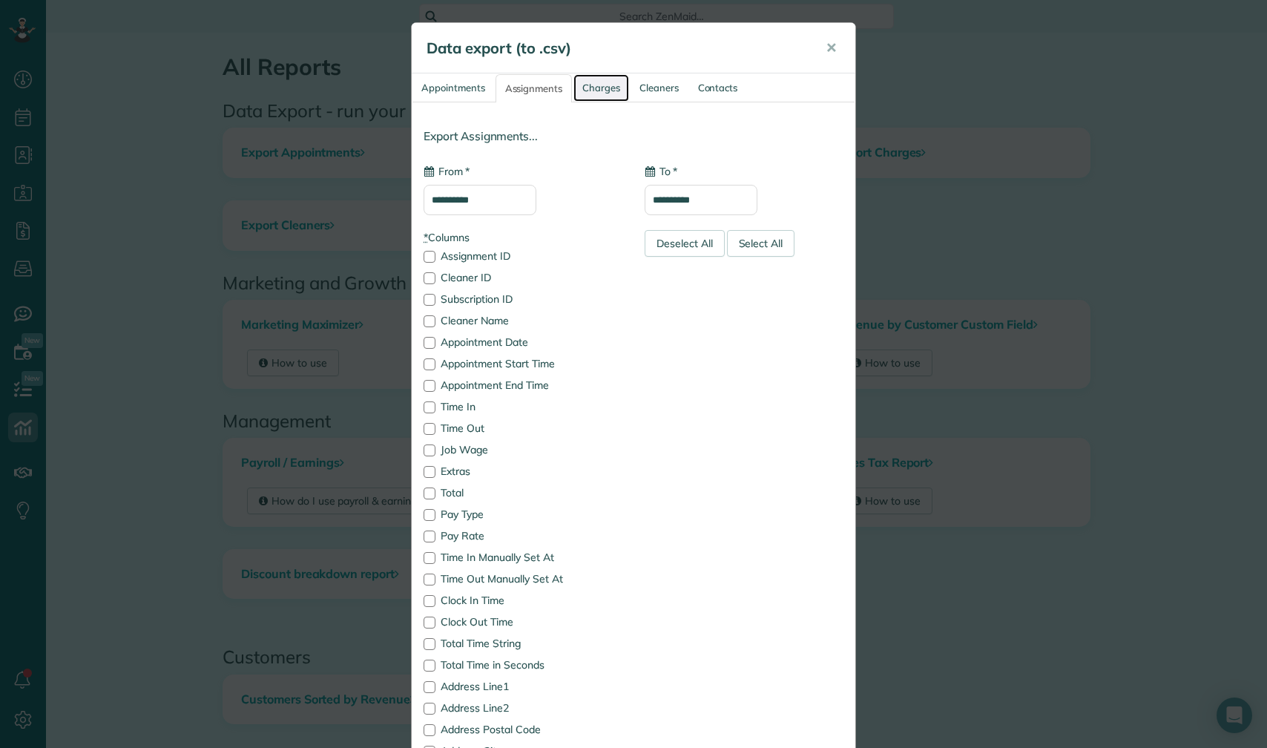
click at [600, 93] on link "Charges" at bounding box center [601, 87] width 56 height 27
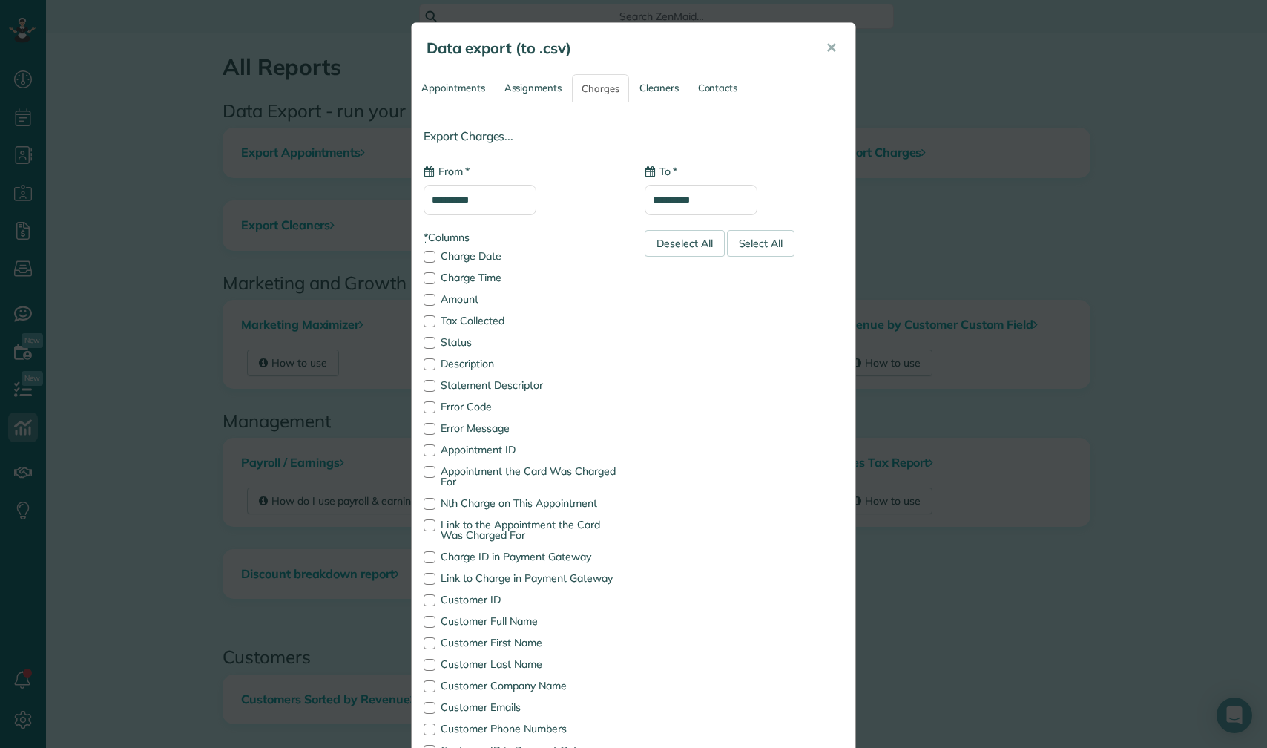
click at [477, 58] on h5 "Data export (to .csv)" at bounding box center [615, 48] width 378 height 21
click at [502, 85] on link "Assignments" at bounding box center [533, 87] width 76 height 27
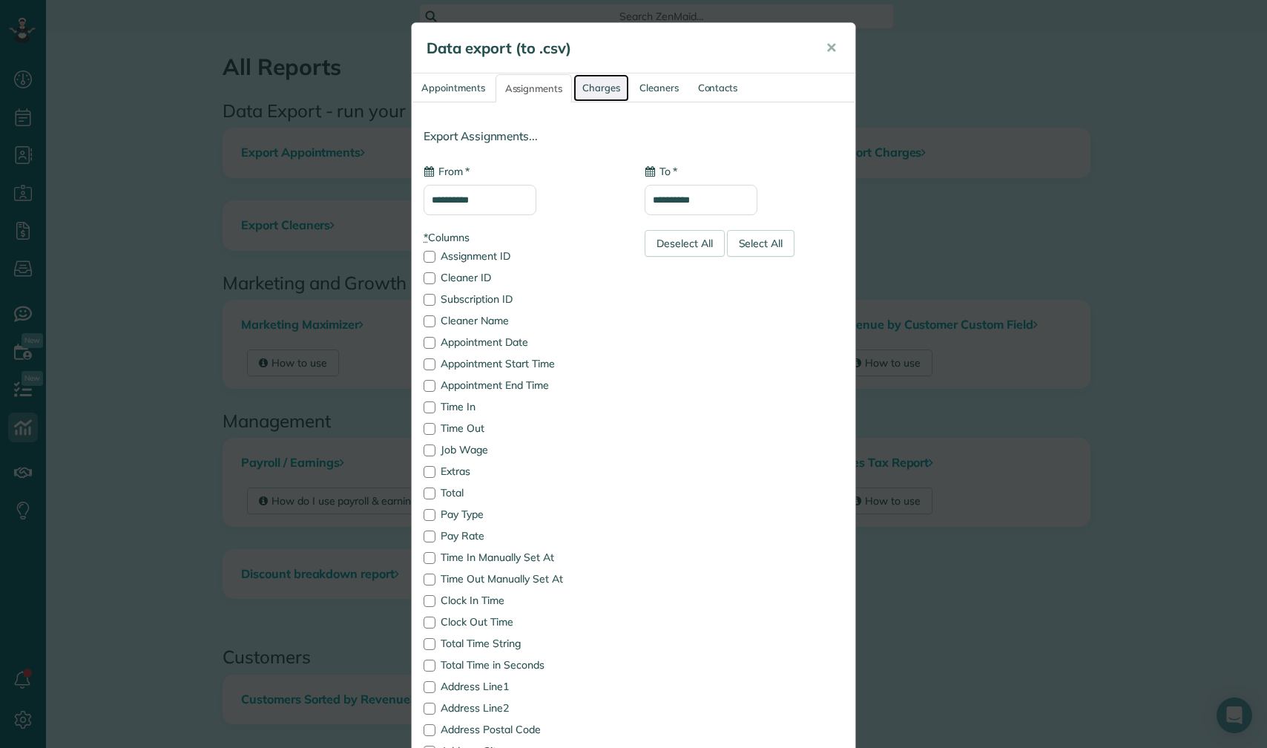
click at [590, 84] on link "Charges" at bounding box center [601, 87] width 56 height 27
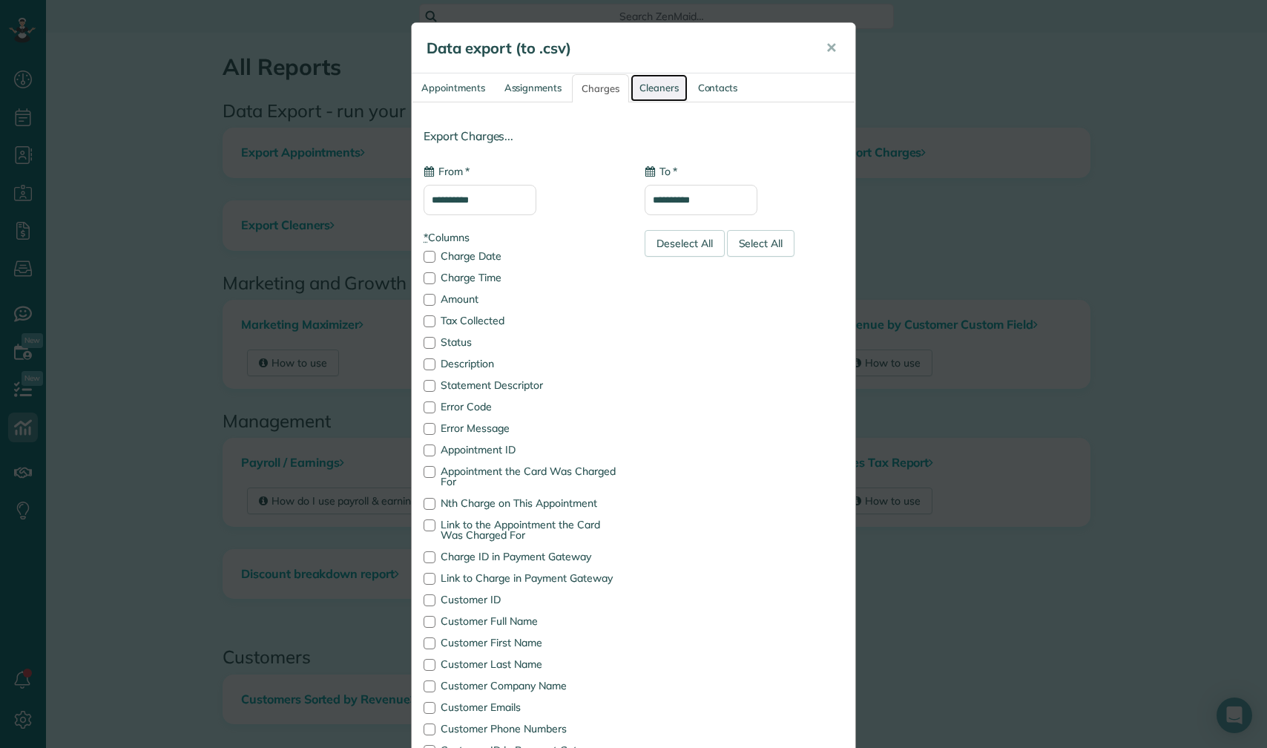
click at [647, 88] on link "Cleaners" at bounding box center [658, 87] width 57 height 27
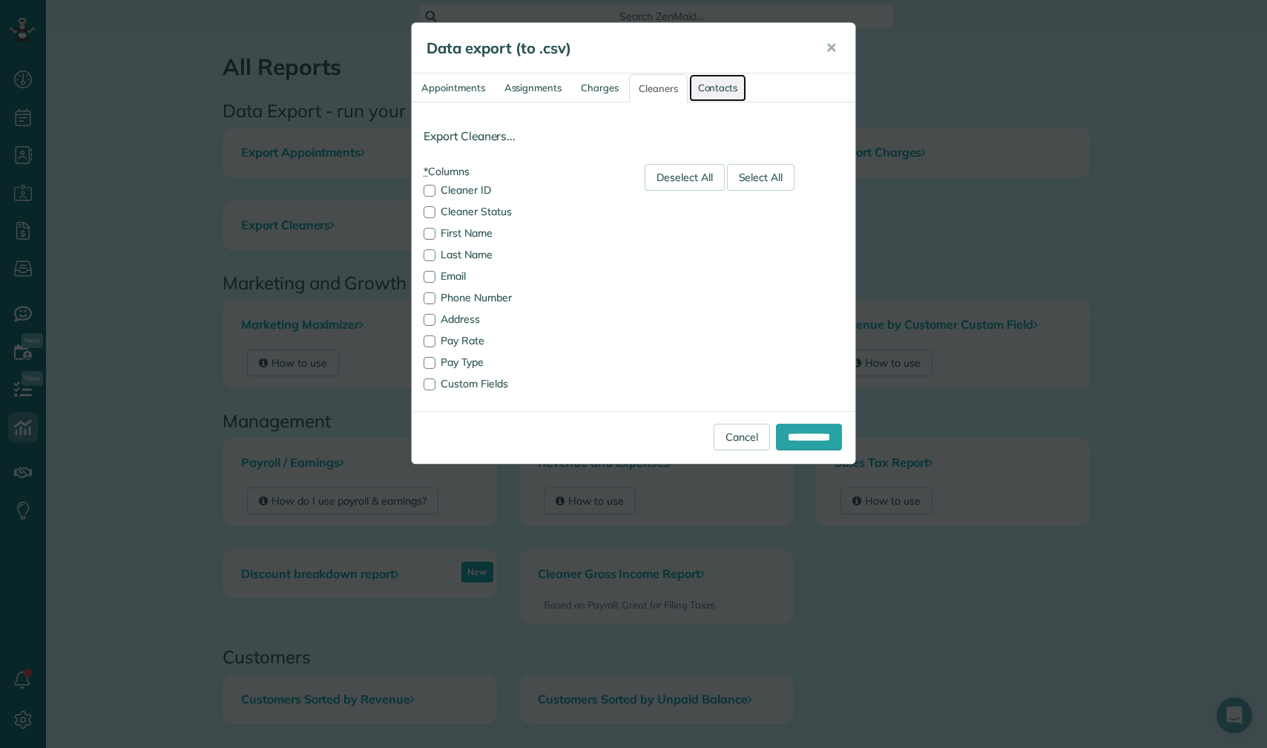
click at [713, 82] on link "Contacts" at bounding box center [718, 87] width 58 height 27
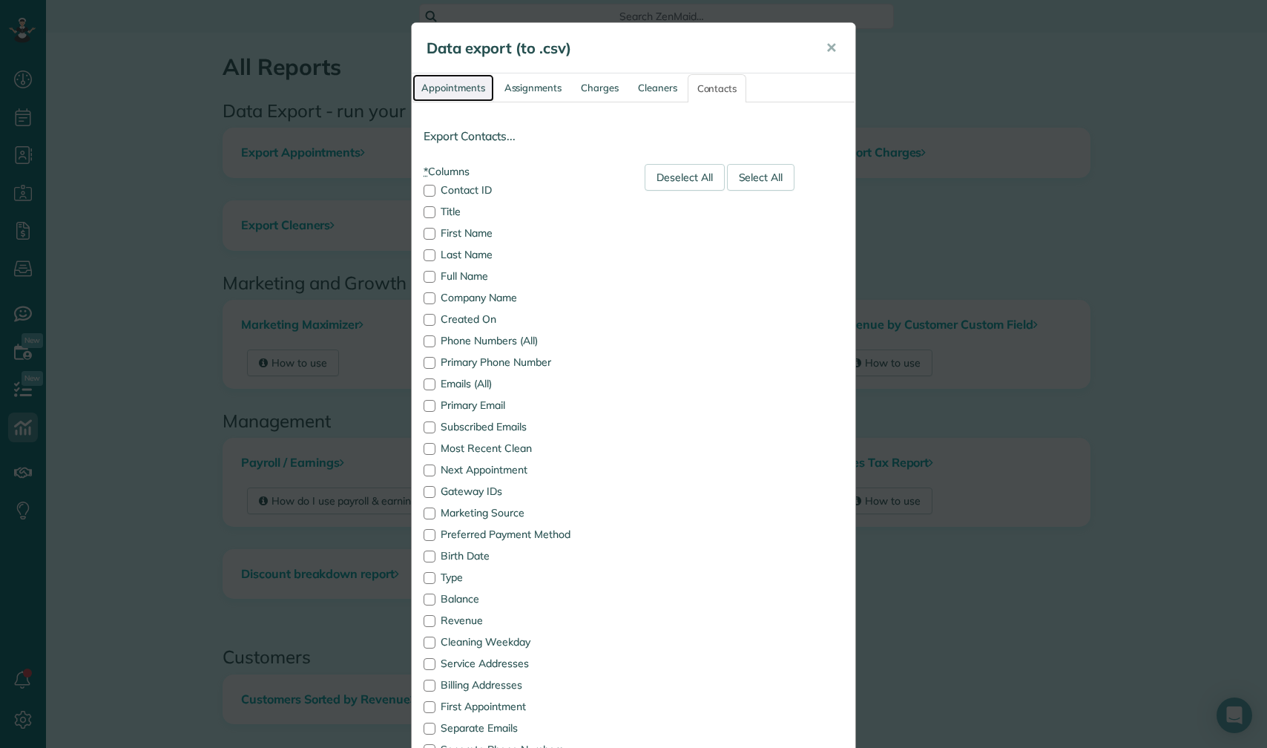
click at [478, 92] on link "Appointments" at bounding box center [453, 87] width 82 height 27
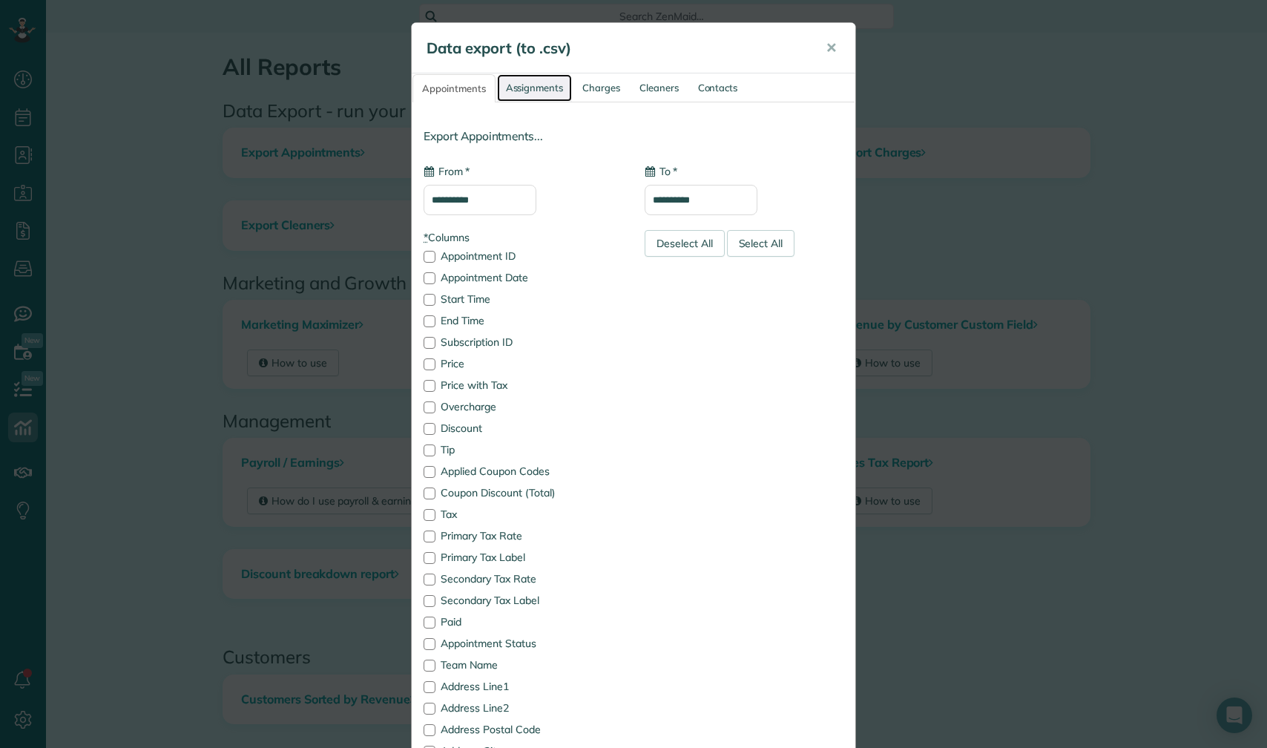
click at [539, 90] on link "Assignments" at bounding box center [535, 87] width 76 height 27
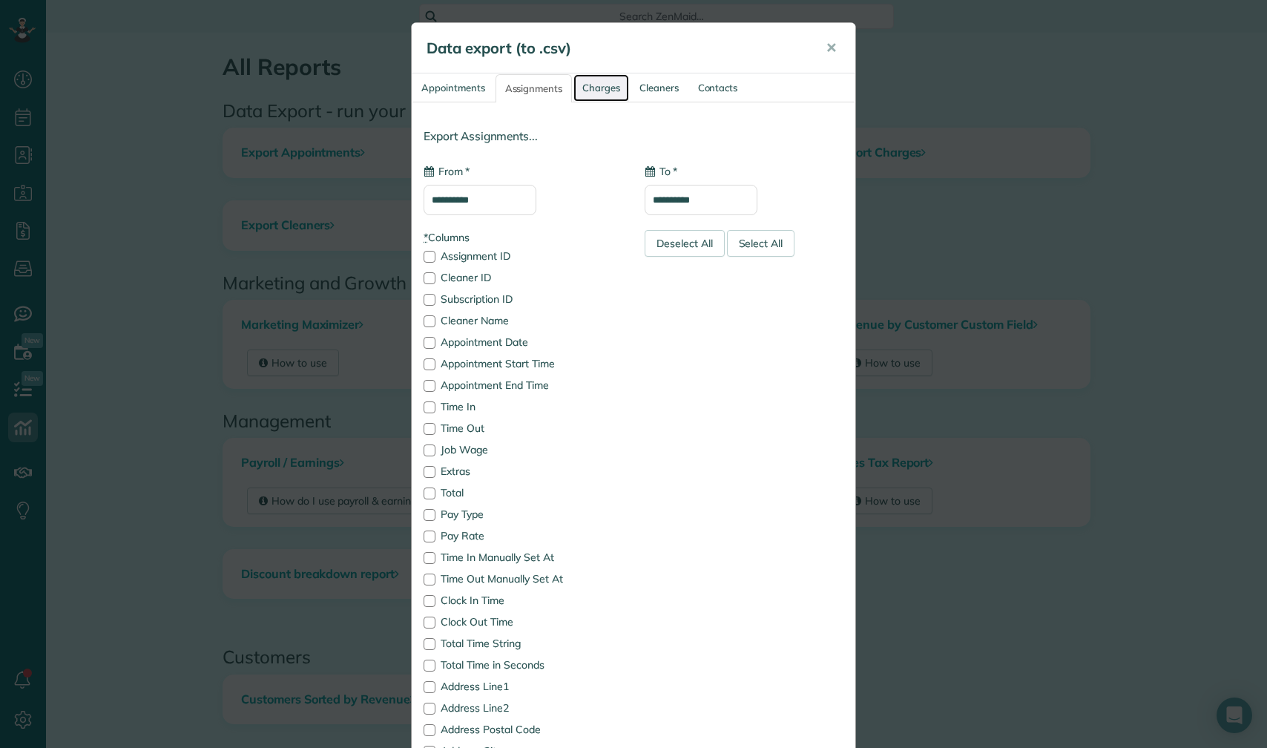
click at [597, 91] on link "Charges" at bounding box center [601, 87] width 56 height 27
